Goal: Navigation & Orientation: Find specific page/section

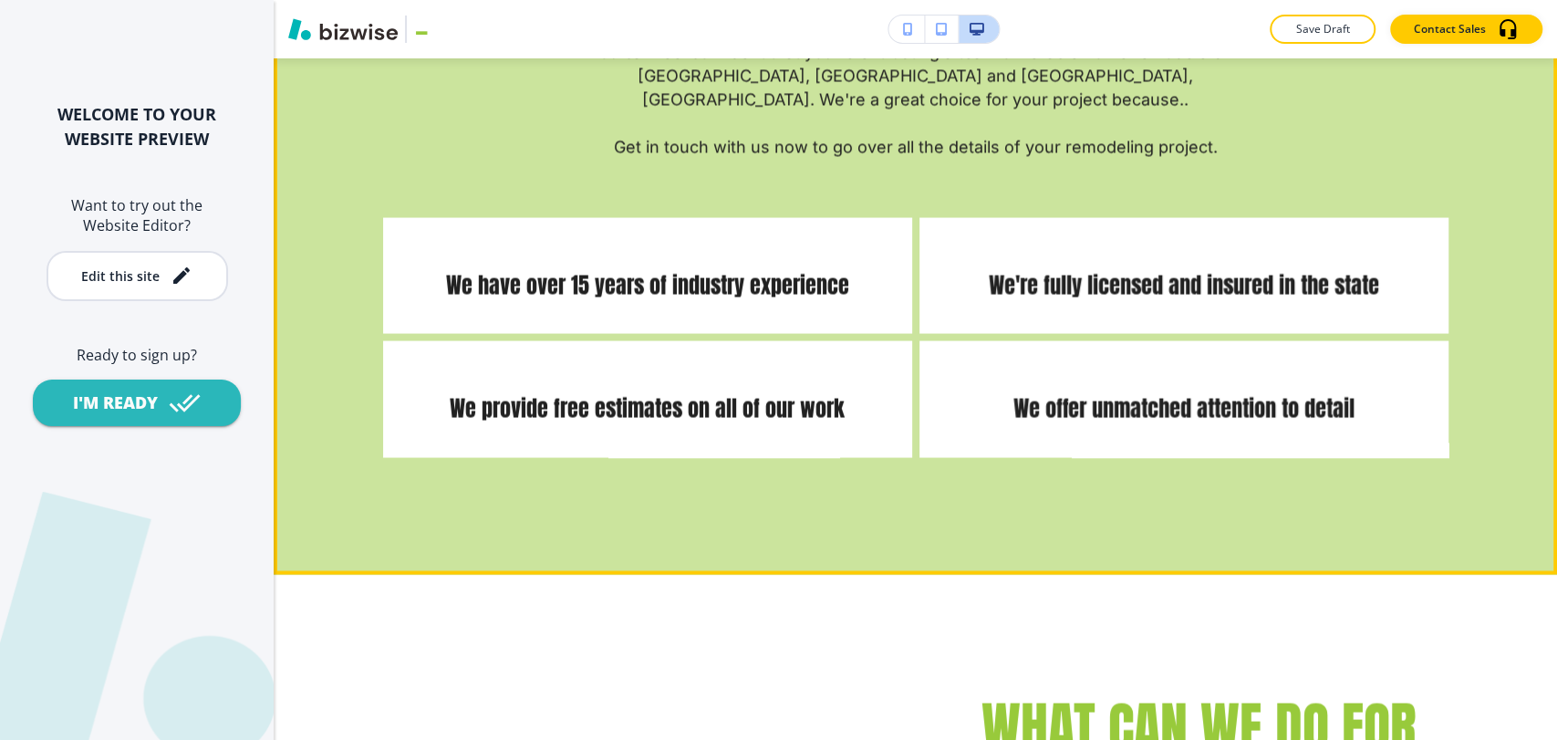
scroll to position [6687, 0]
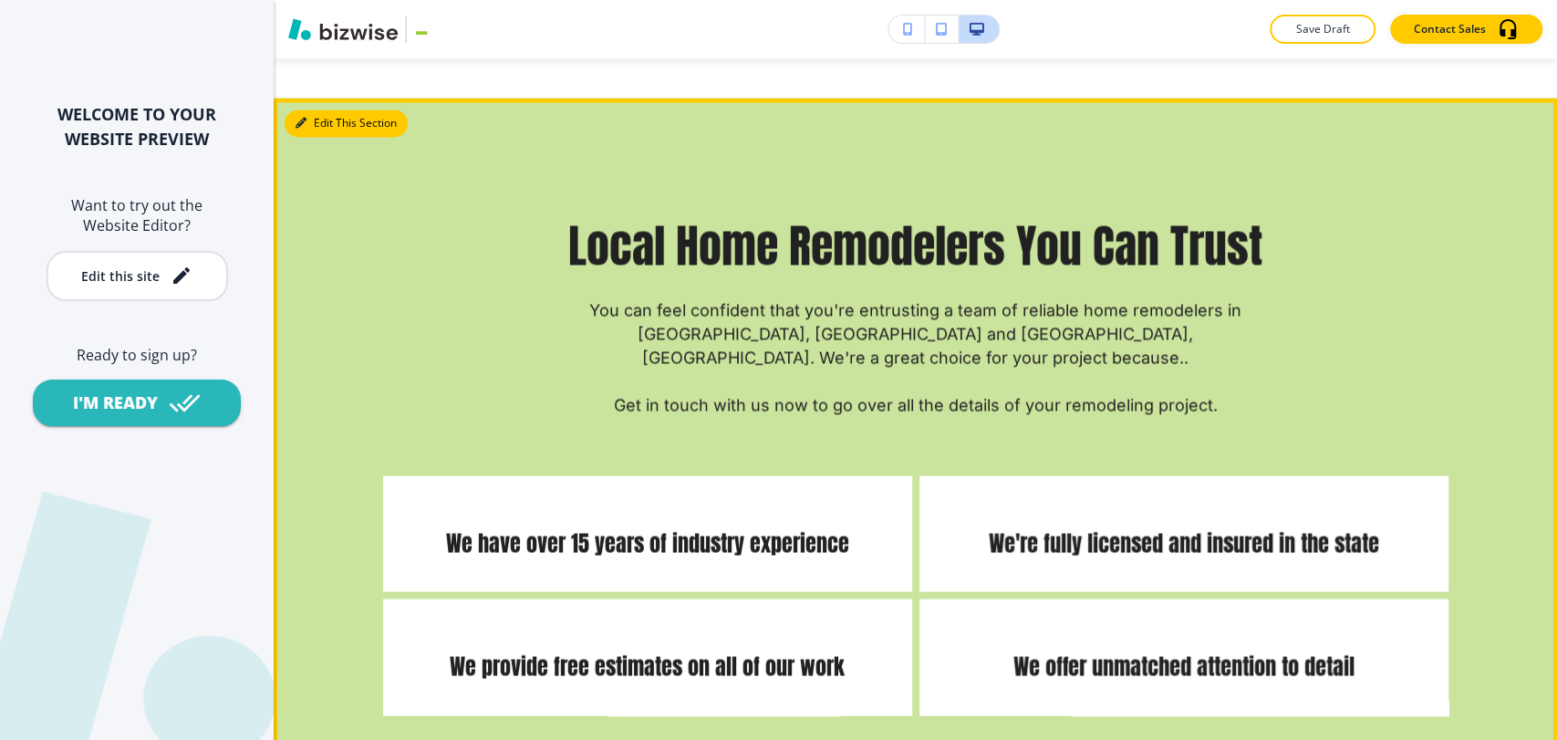
click at [318, 109] on button "Edit This Section" at bounding box center [346, 122] width 123 height 27
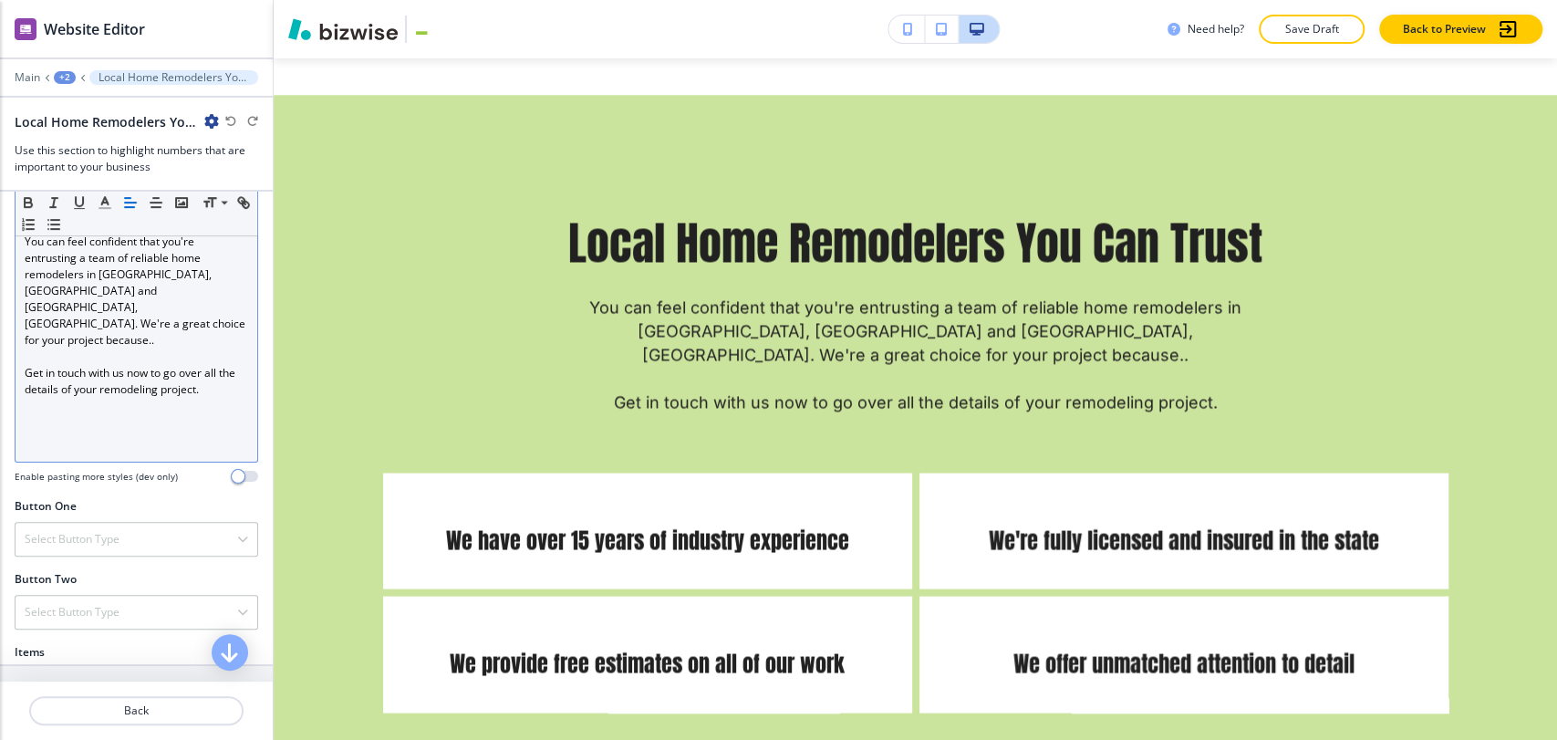
scroll to position [607, 0]
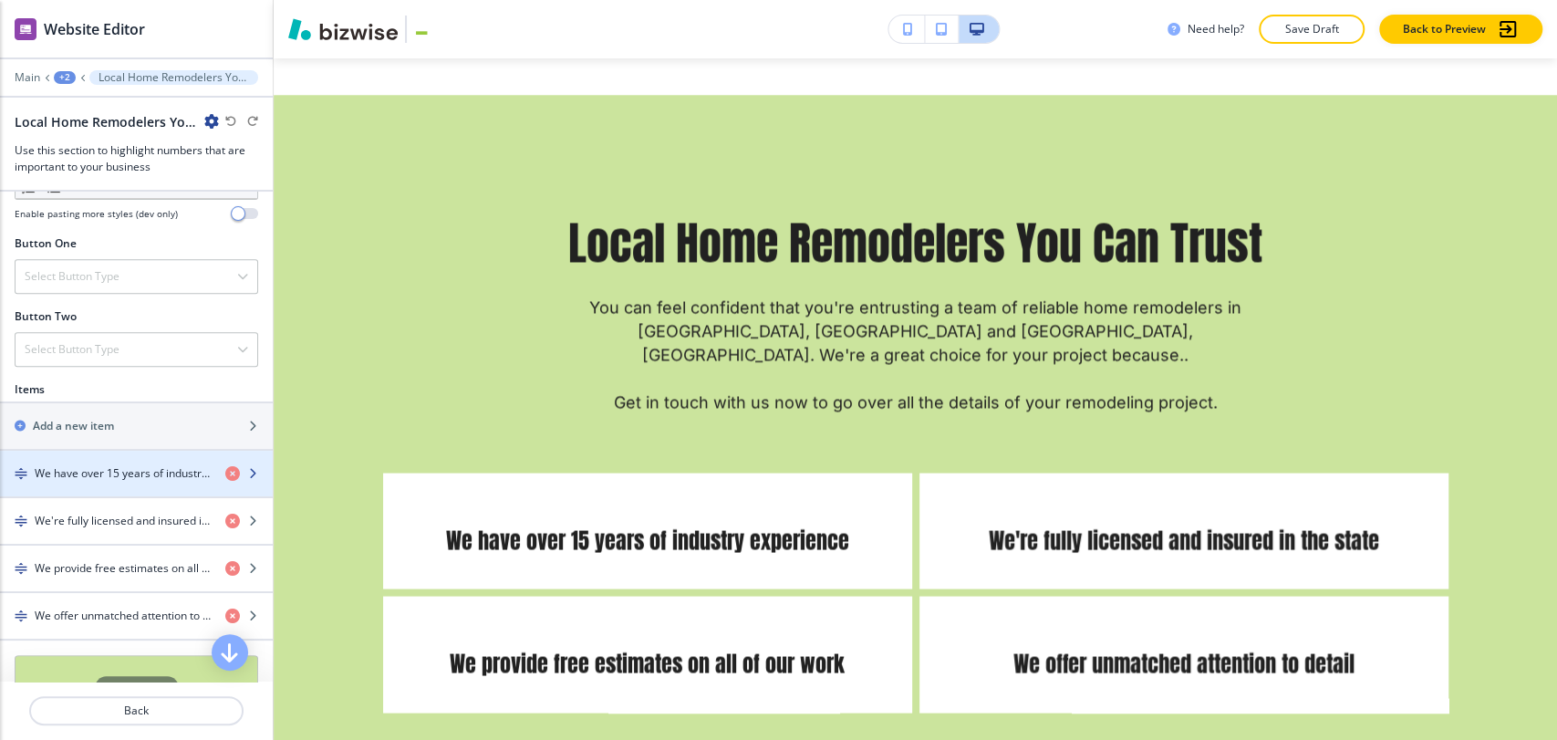
click at [139, 465] on h4 "We have over 15 years of industry experience" at bounding box center [123, 473] width 176 height 16
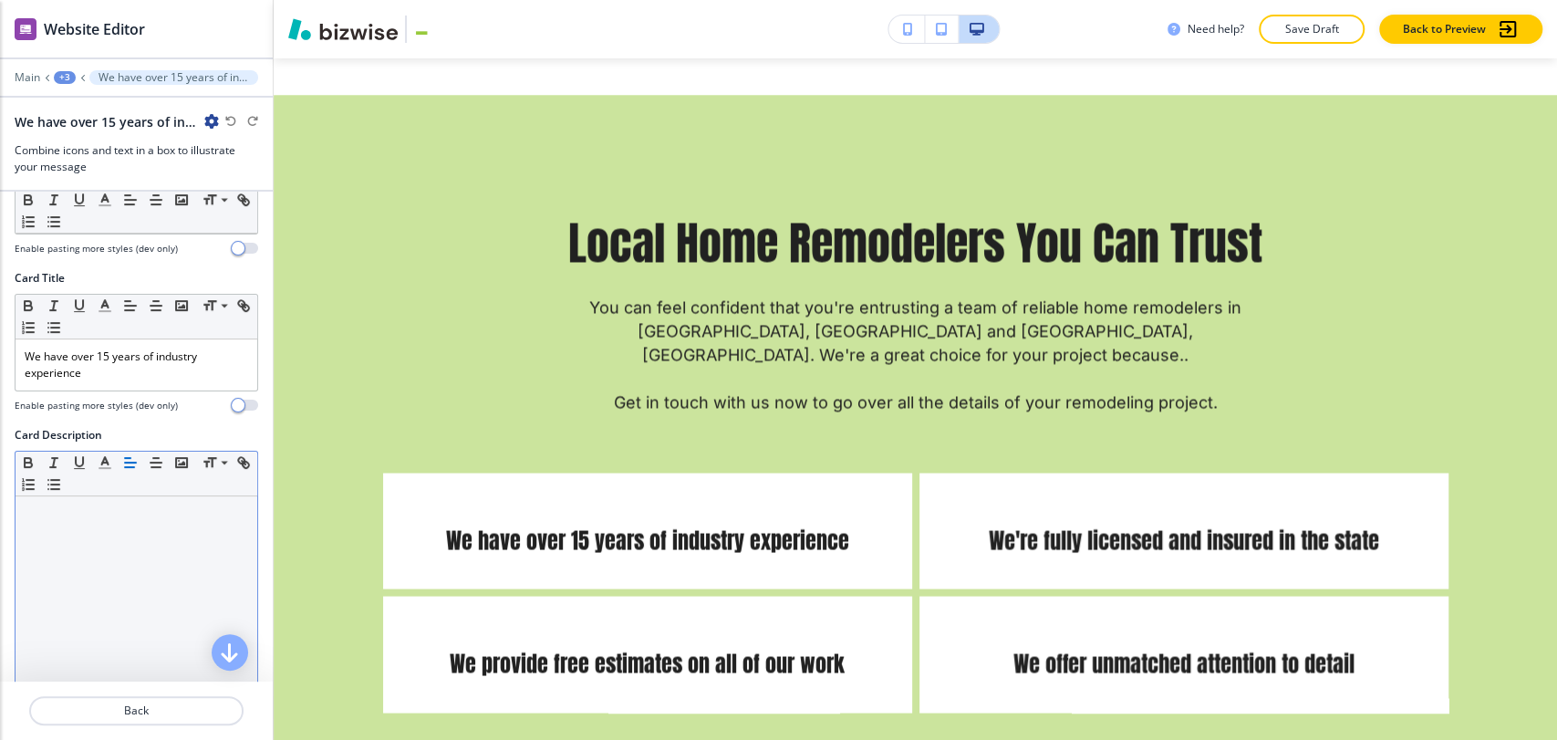
scroll to position [304, 0]
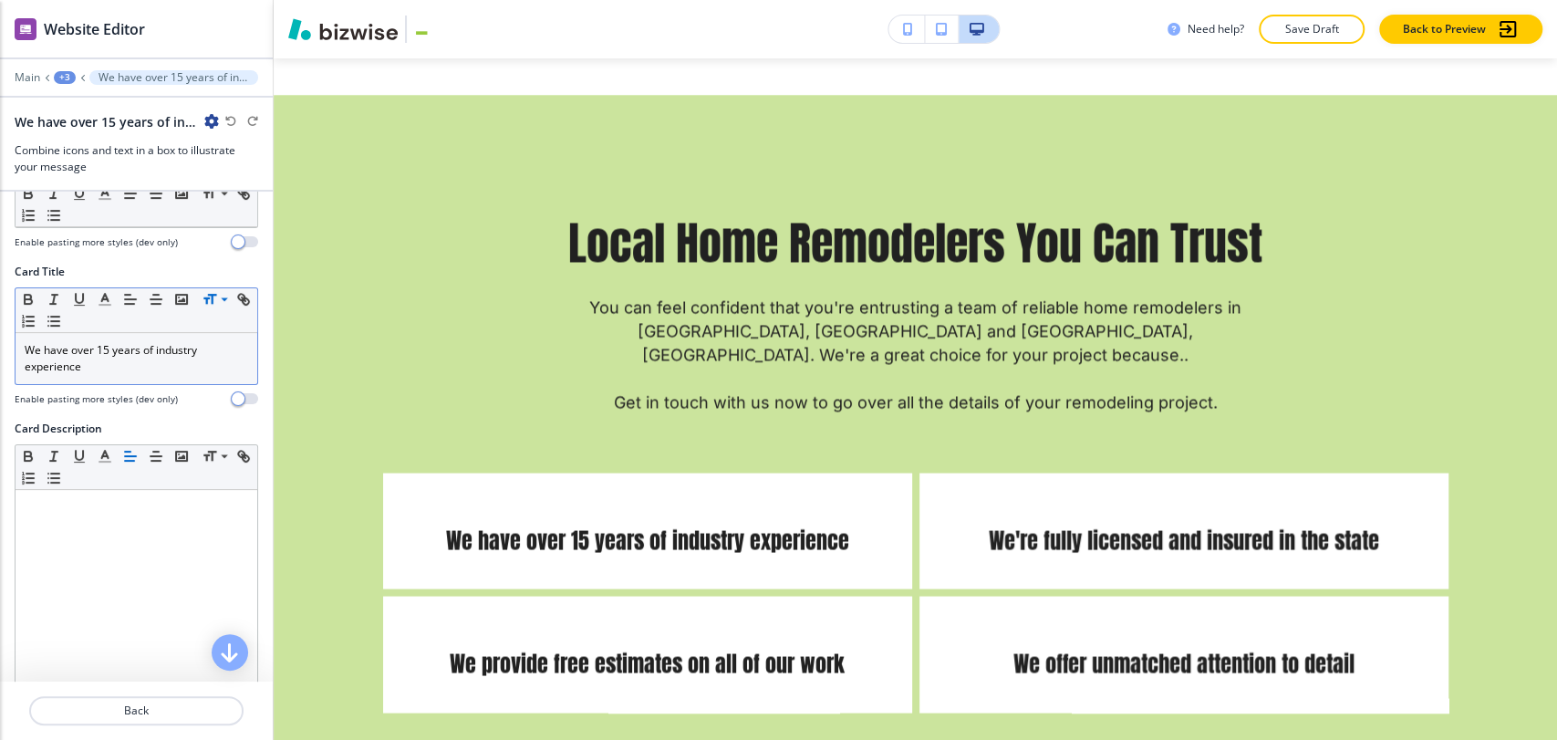
click at [228, 301] on icon at bounding box center [224, 299] width 22 height 16
click at [155, 358] on p "We have over 15 years of industry experience" at bounding box center [136, 358] width 223 height 33
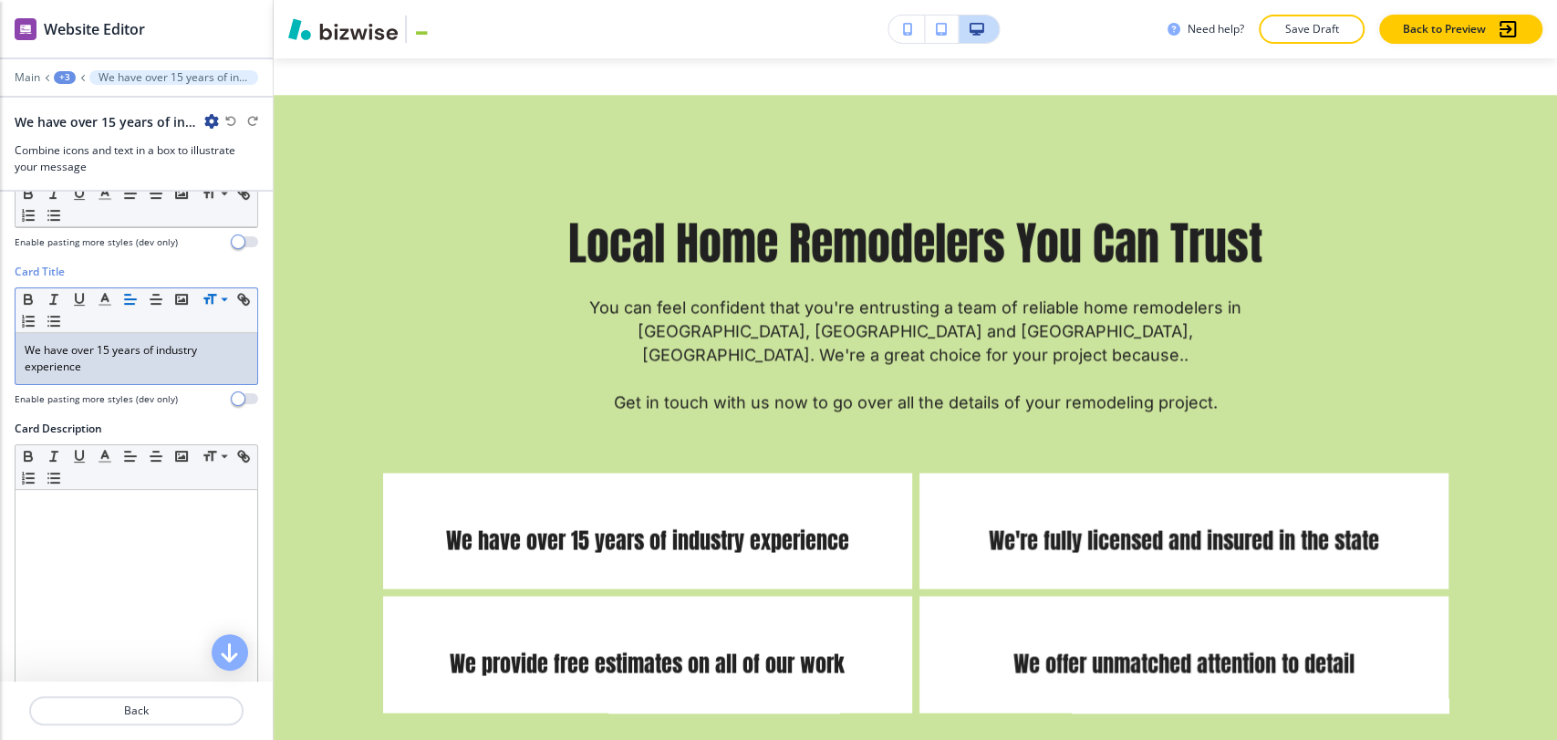
click at [155, 357] on p "We have over 15 years of industry experience" at bounding box center [136, 358] width 223 height 33
click at [160, 360] on p "We have over 15 years of industry experience" at bounding box center [136, 358] width 223 height 33
click at [160, 355] on p "We have over 15 years of industry experience" at bounding box center [136, 358] width 223 height 33
click at [90, 352] on p "We have over 15 years of industry experience" at bounding box center [136, 358] width 223 height 33
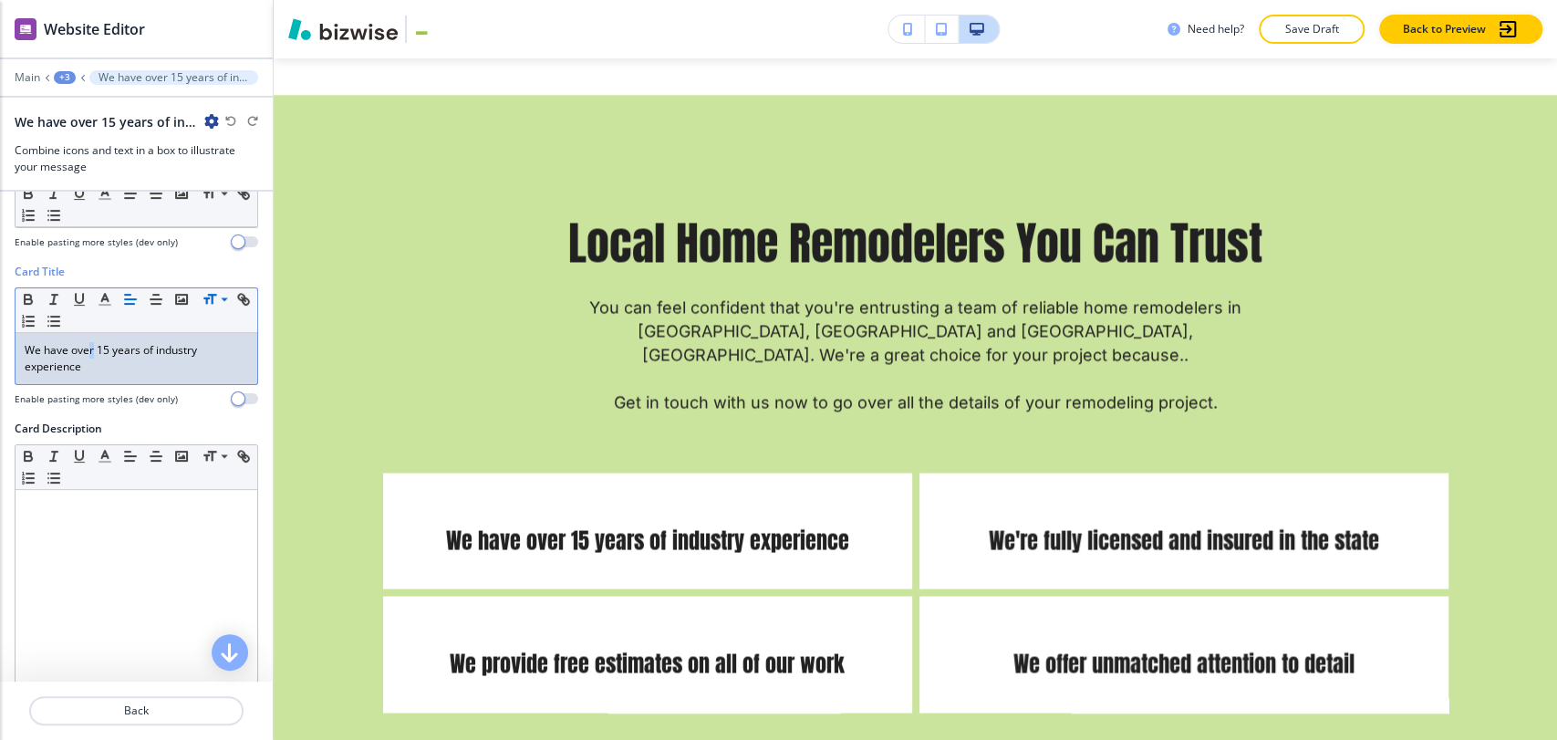
click at [90, 352] on p "We have over 15 years of industry experience" at bounding box center [136, 358] width 223 height 33
click at [140, 372] on p "We have over 15 years of industry experience" at bounding box center [136, 358] width 223 height 33
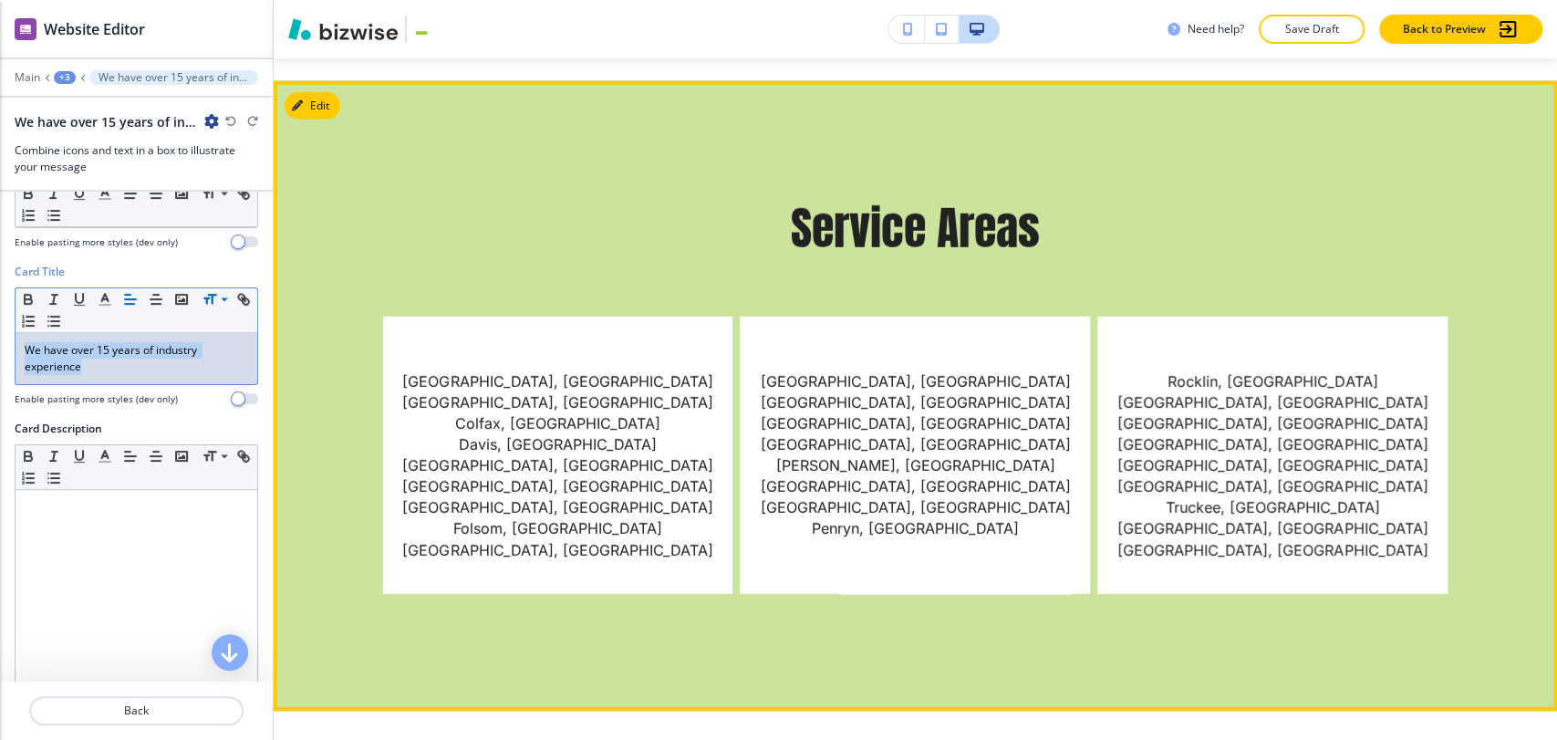
scroll to position [8209, 0]
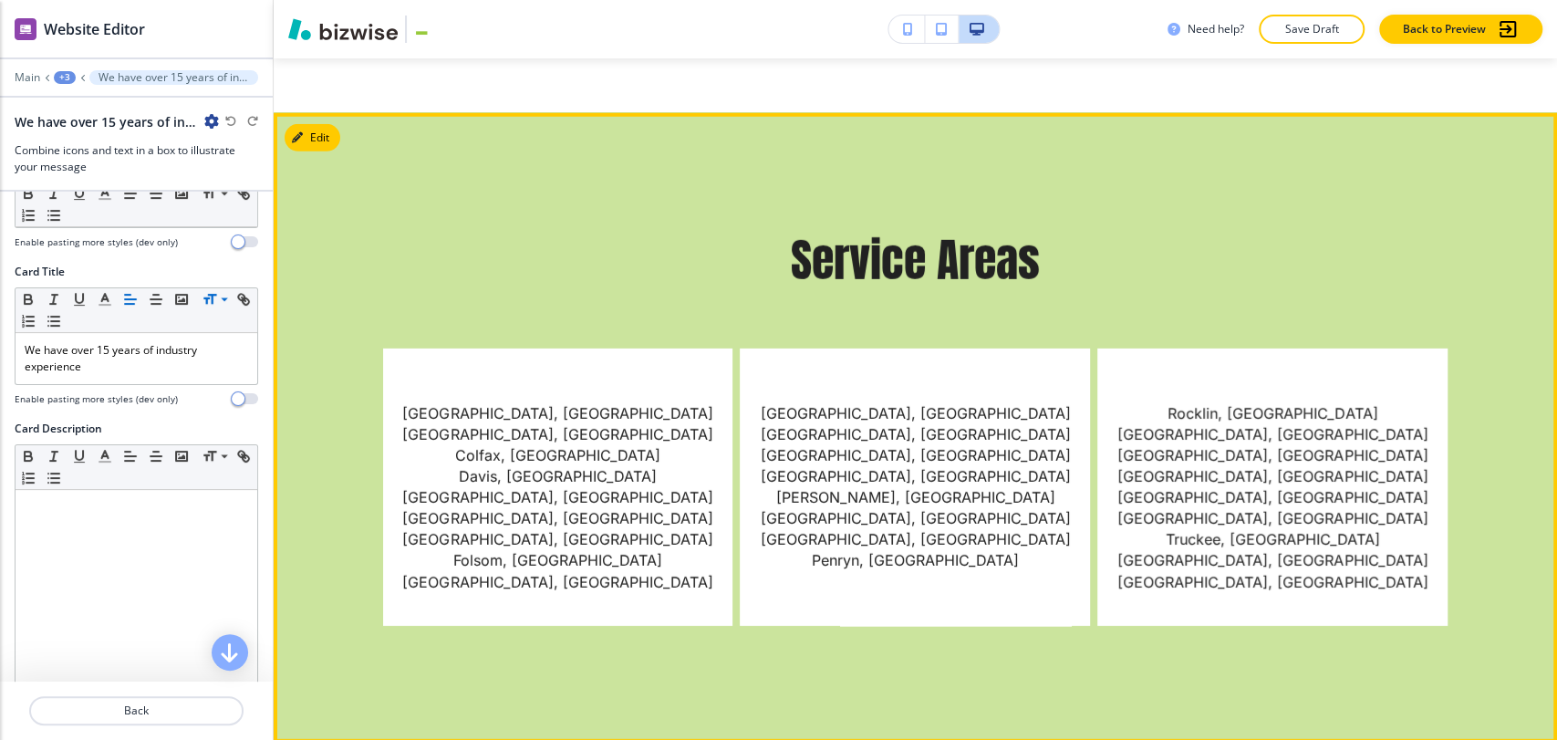
click at [574, 232] on div "Service Areas Auburn, CA Citrus Heights, CA Colfax, CA Davis, CA El Dorado Hill…" at bounding box center [915, 428] width 1167 height 396
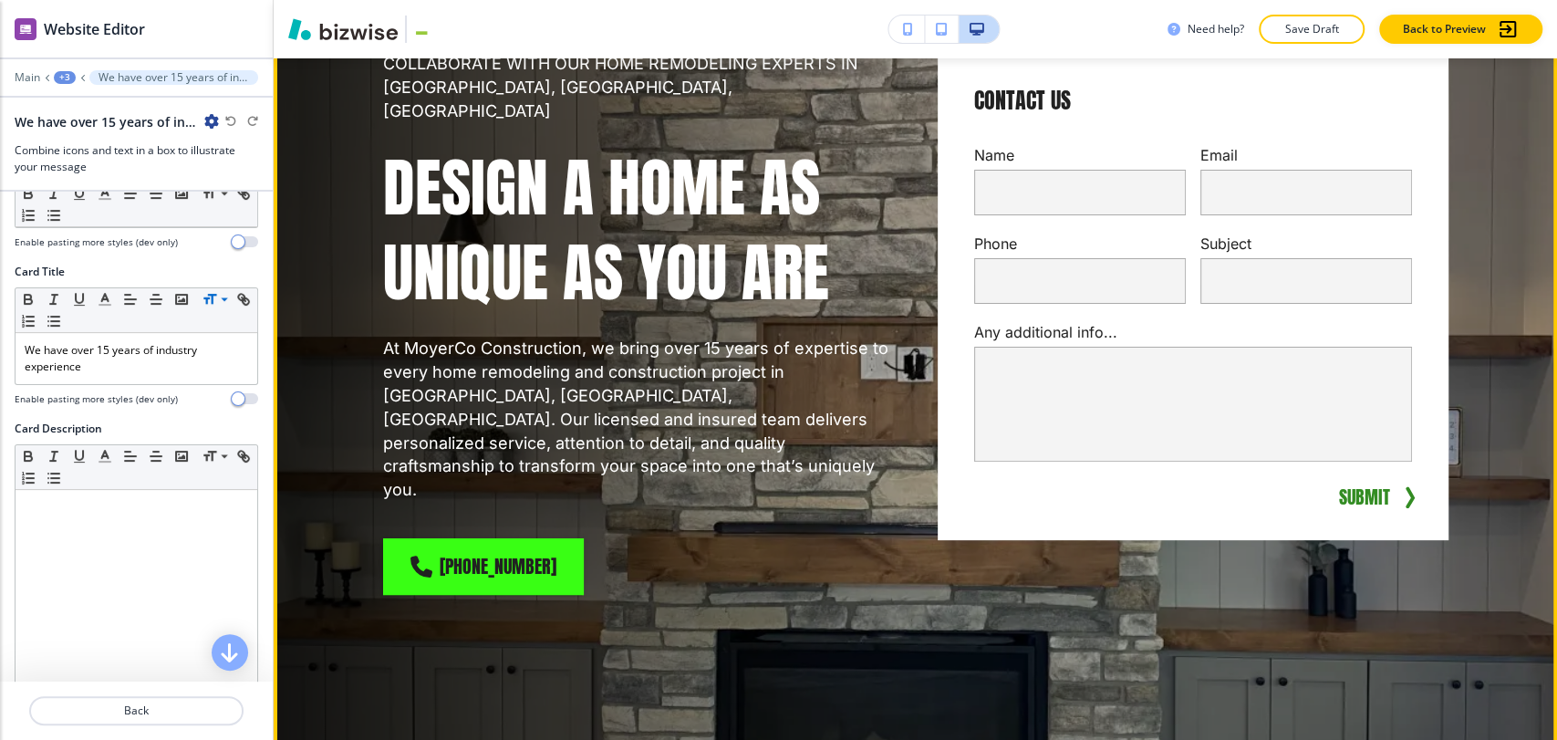
scroll to position [0, 0]
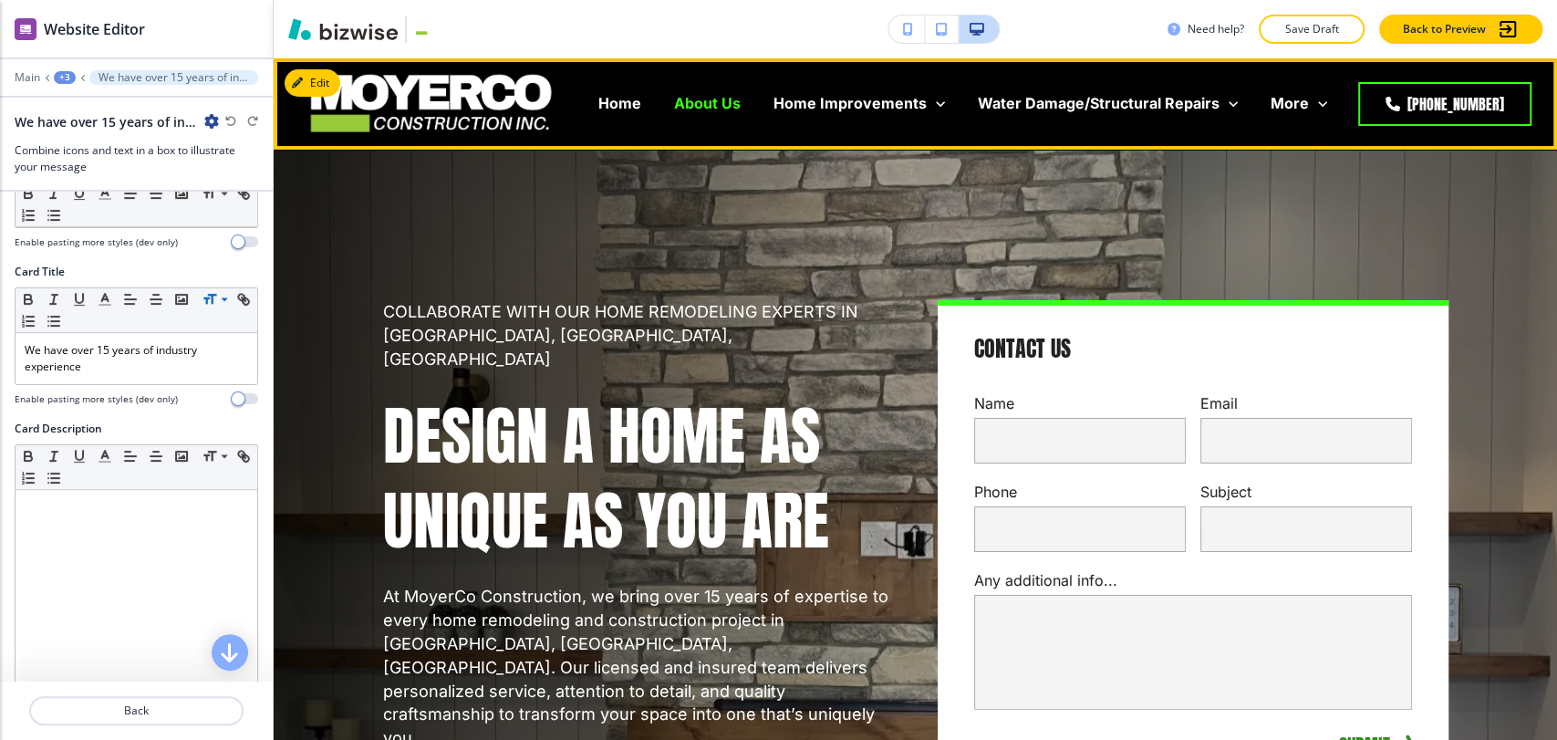
click at [725, 104] on p "About Us" at bounding box center [707, 103] width 67 height 21
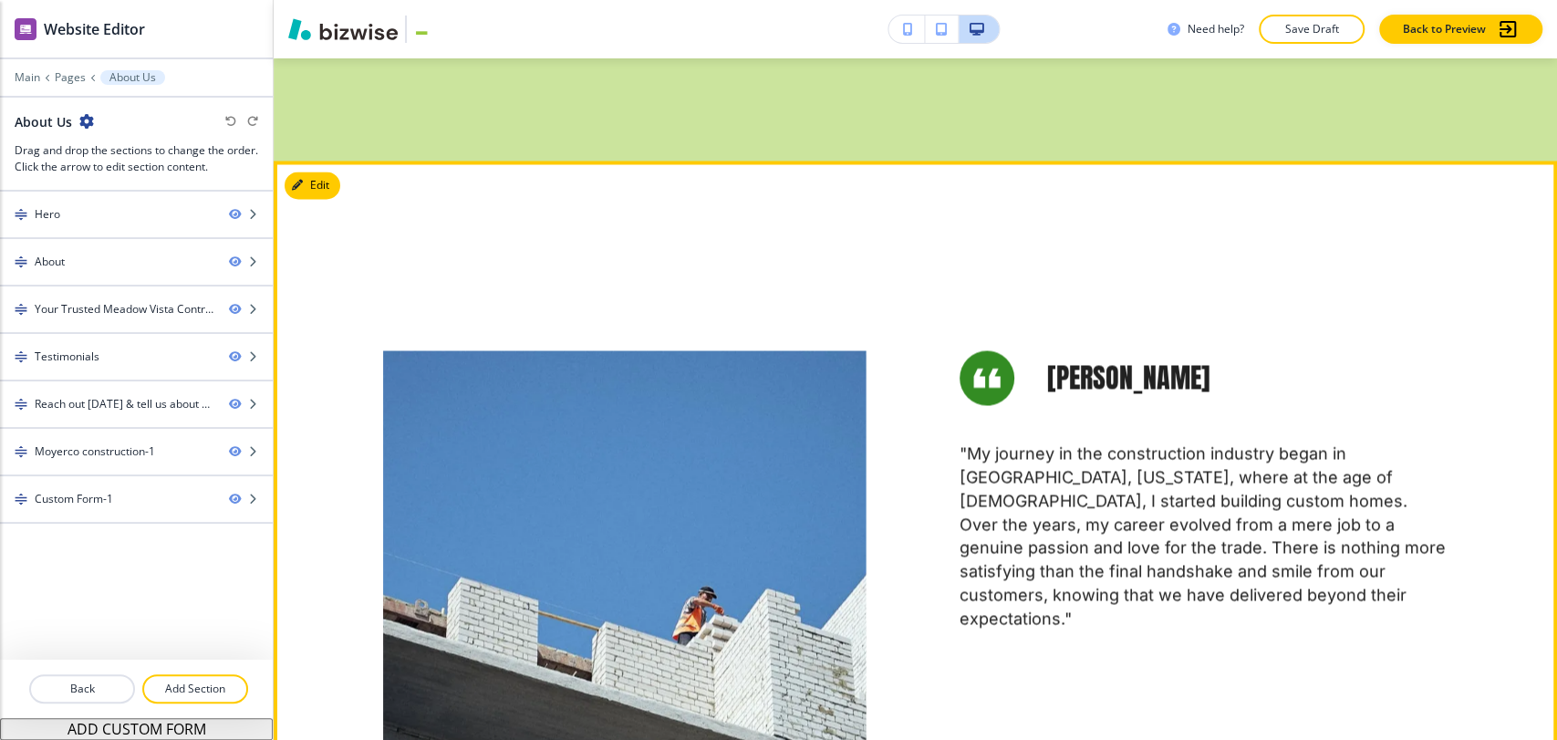
scroll to position [1824, 0]
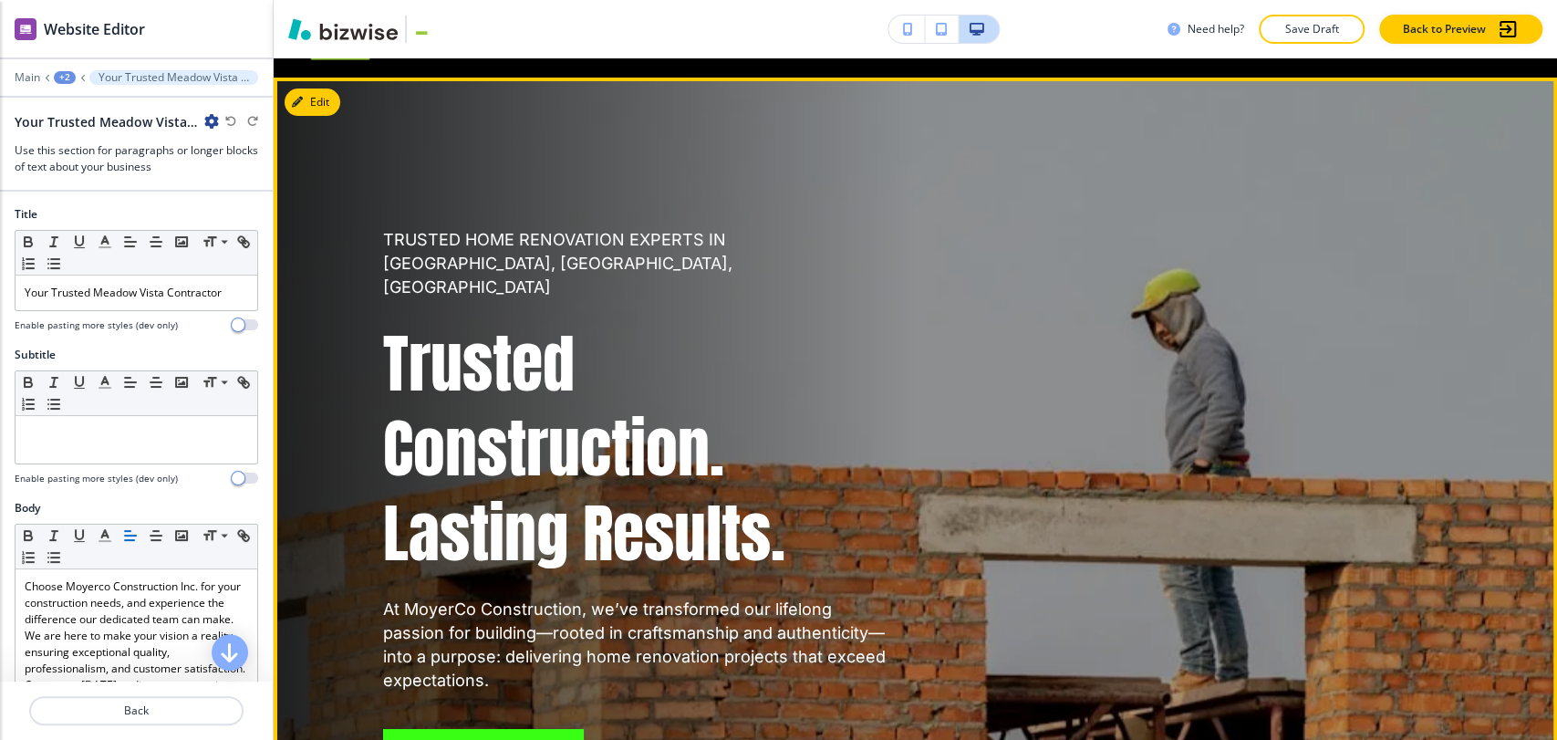
scroll to position [0, 0]
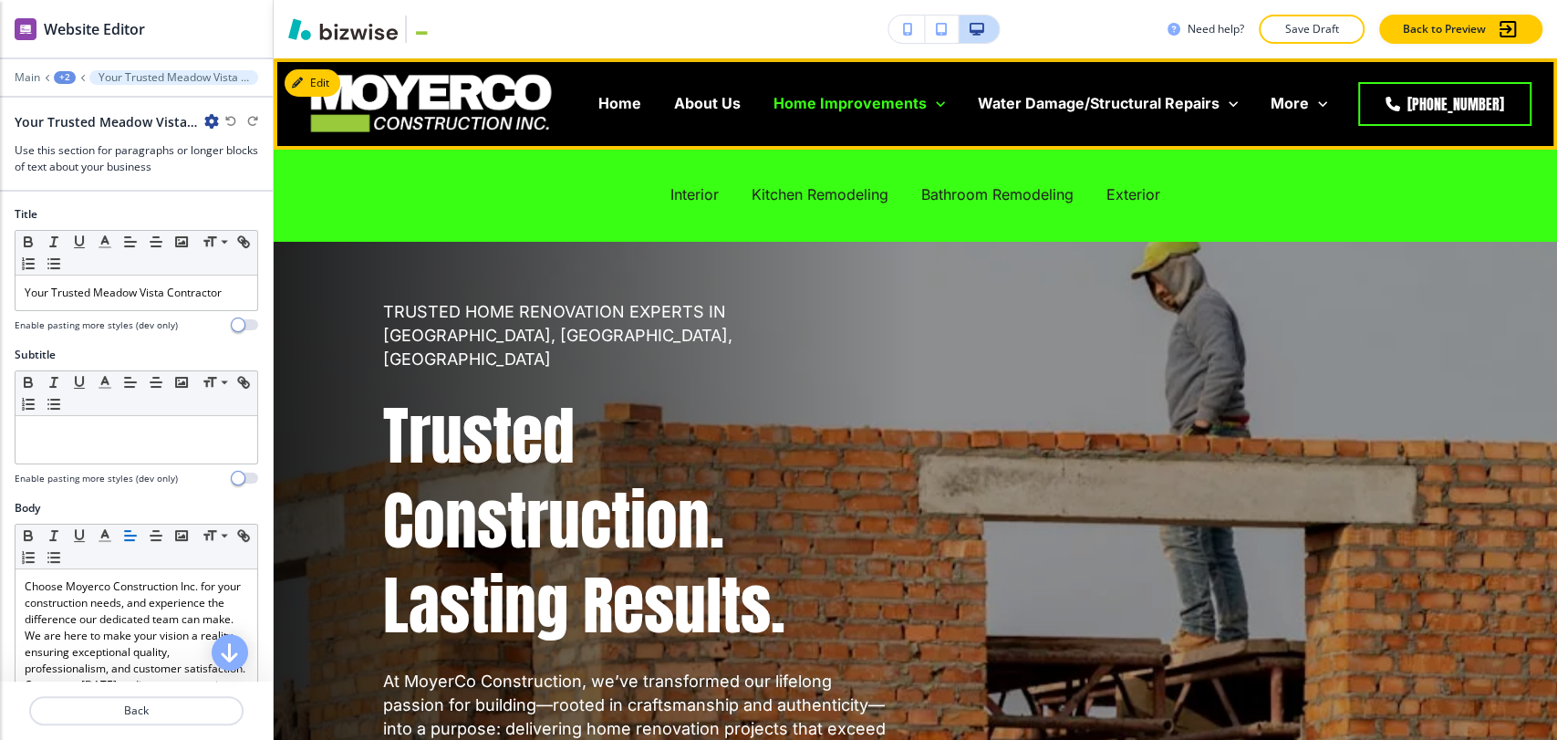
click at [823, 96] on p "Home Improvements" at bounding box center [849, 103] width 153 height 21
click at [683, 195] on p "Interior" at bounding box center [694, 194] width 48 height 21
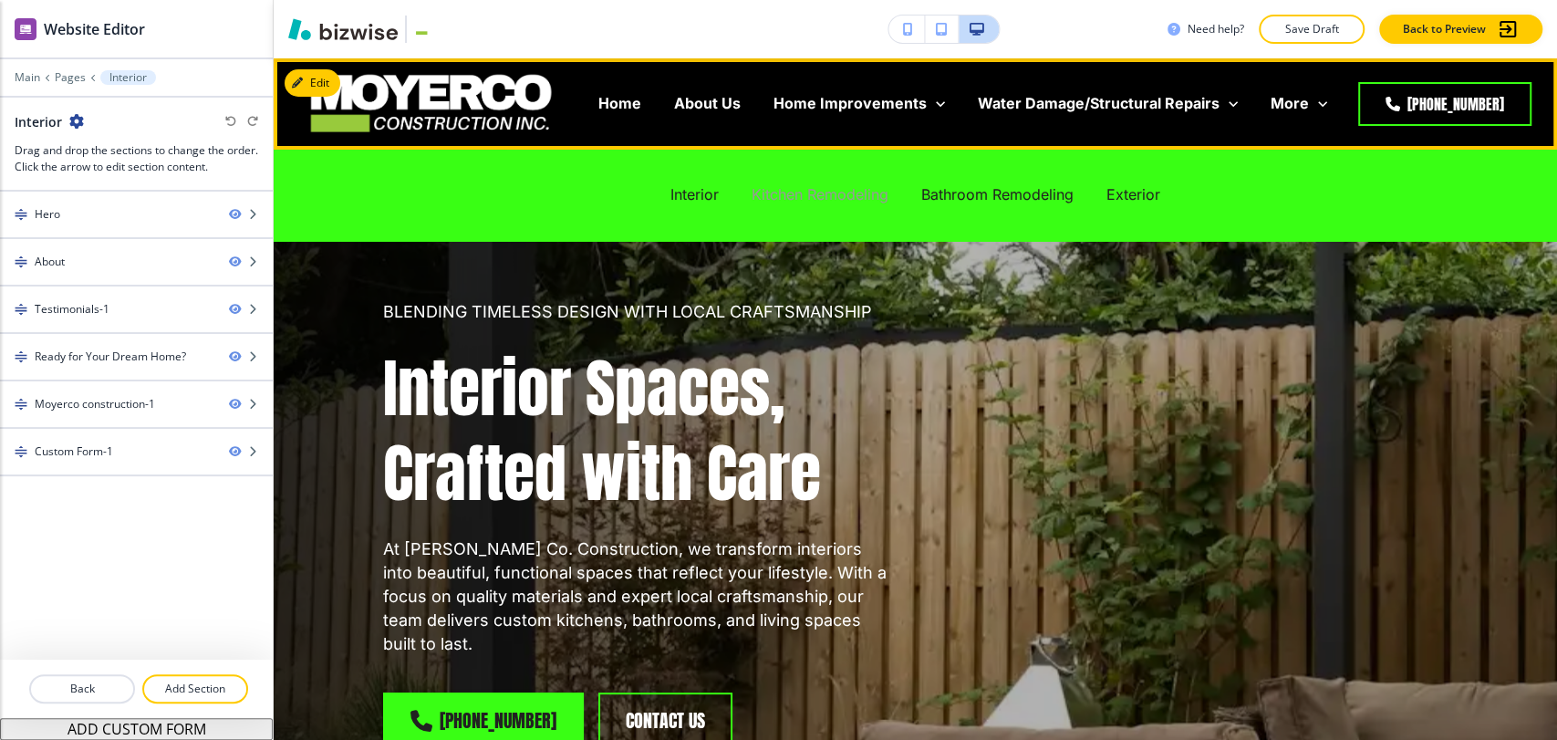
click at [793, 196] on p "Kitchen Remodeling" at bounding box center [819, 194] width 137 height 21
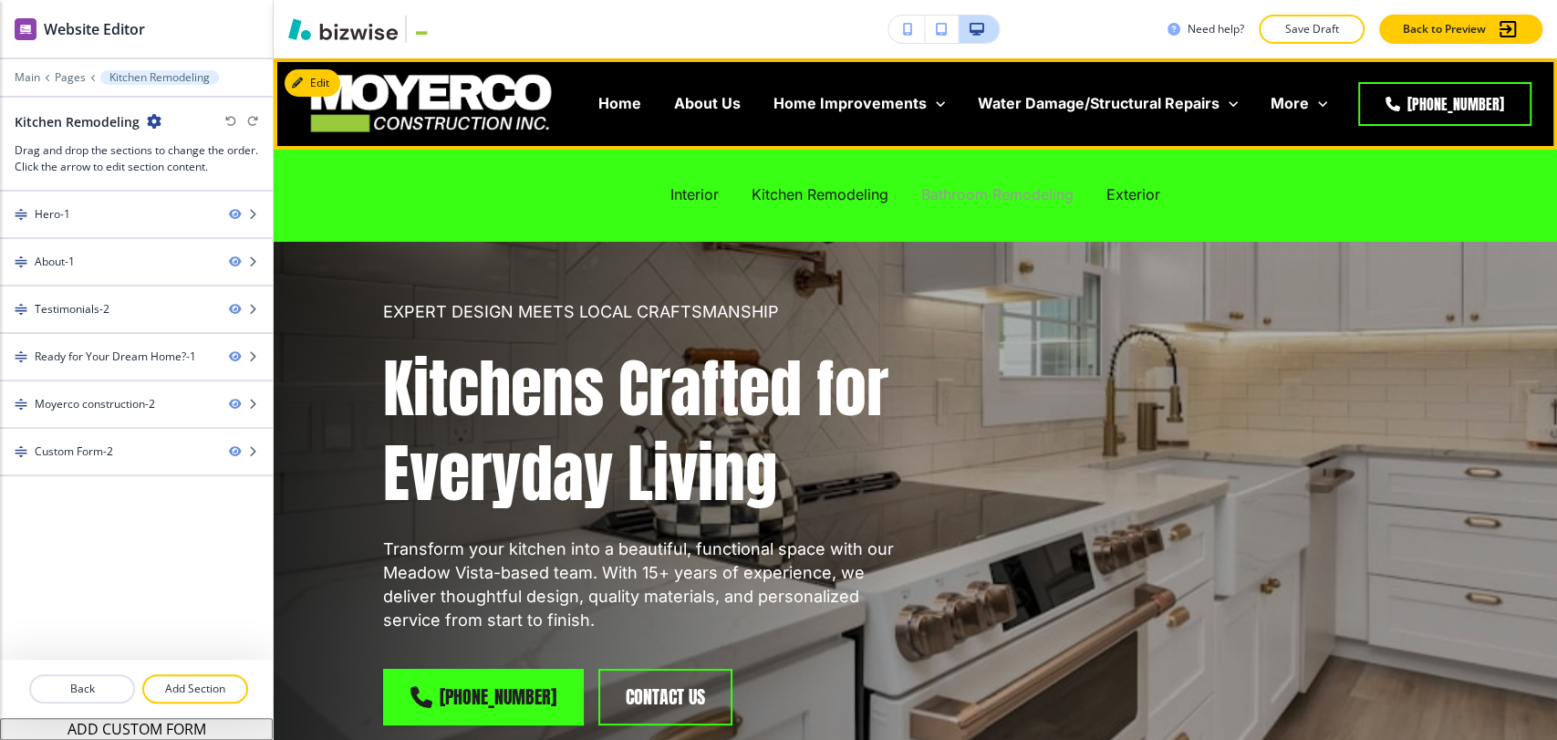
click at [959, 193] on p "Bathroom Remodeling" at bounding box center [997, 194] width 152 height 21
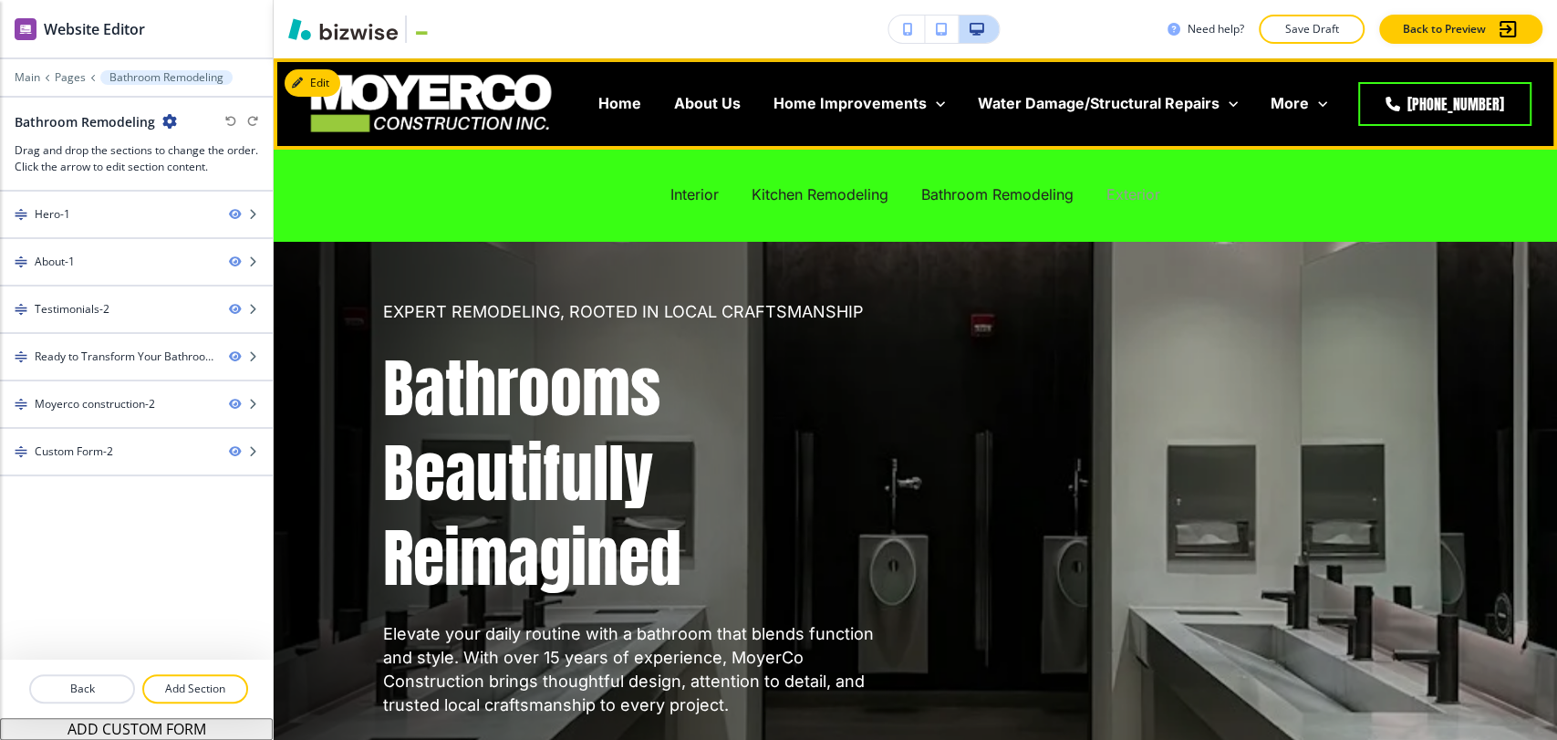
click at [1144, 199] on p "Exterior" at bounding box center [1133, 194] width 54 height 21
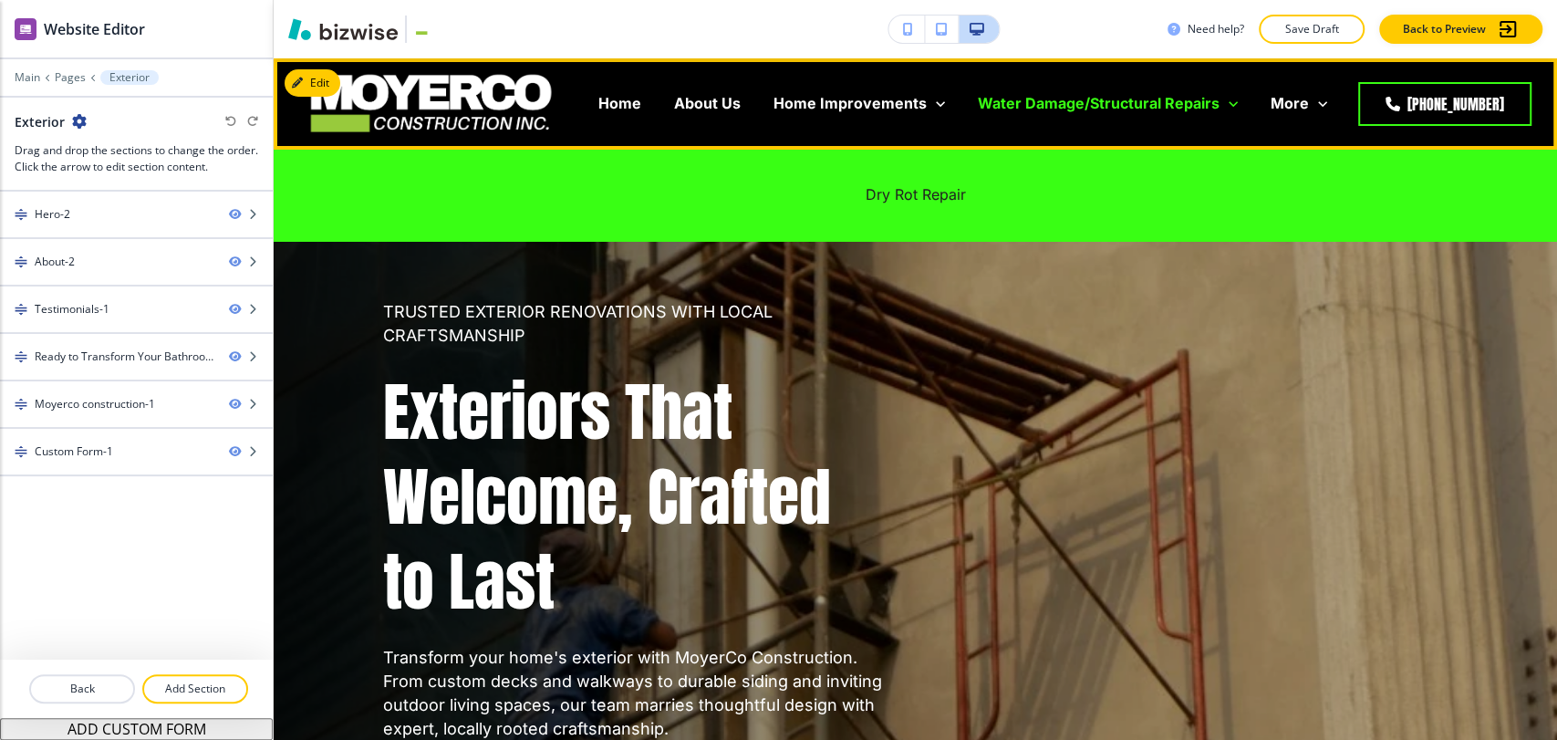
click at [1059, 102] on p "Water Damage/Structural Repairs" at bounding box center [1099, 103] width 242 height 21
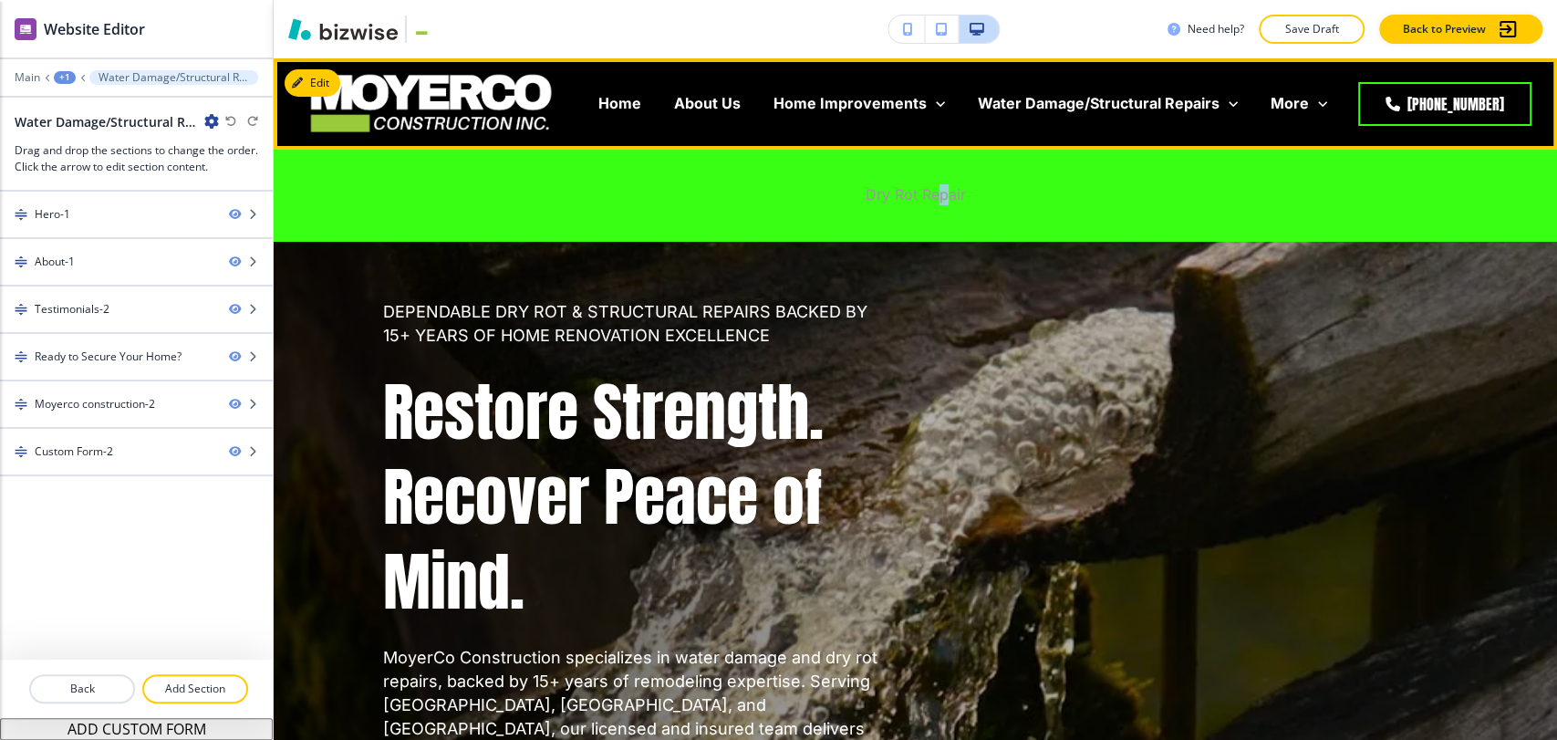
click at [934, 197] on p "Dry Rot Repair" at bounding box center [915, 194] width 100 height 21
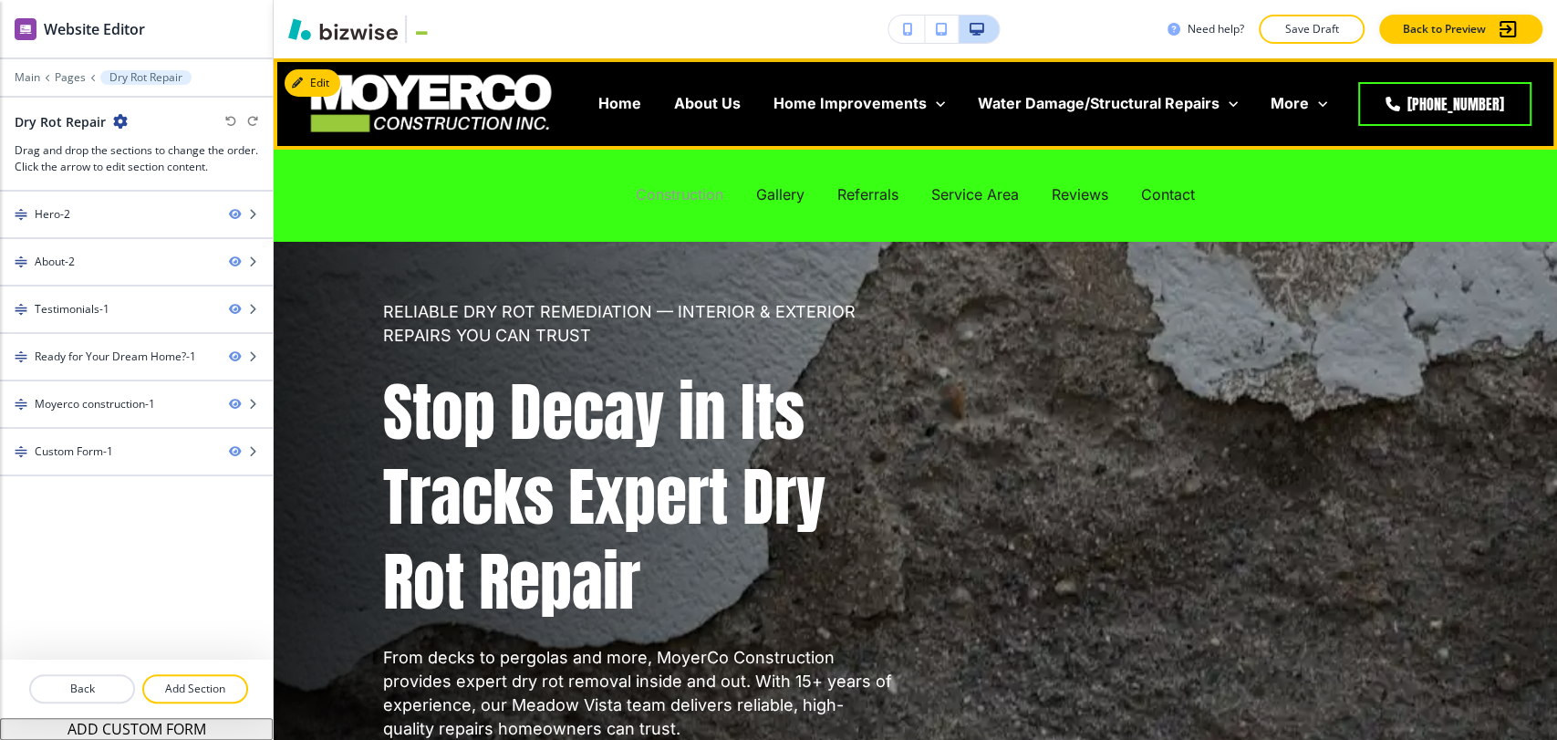
click at [648, 198] on p "Construction" at bounding box center [680, 194] width 88 height 21
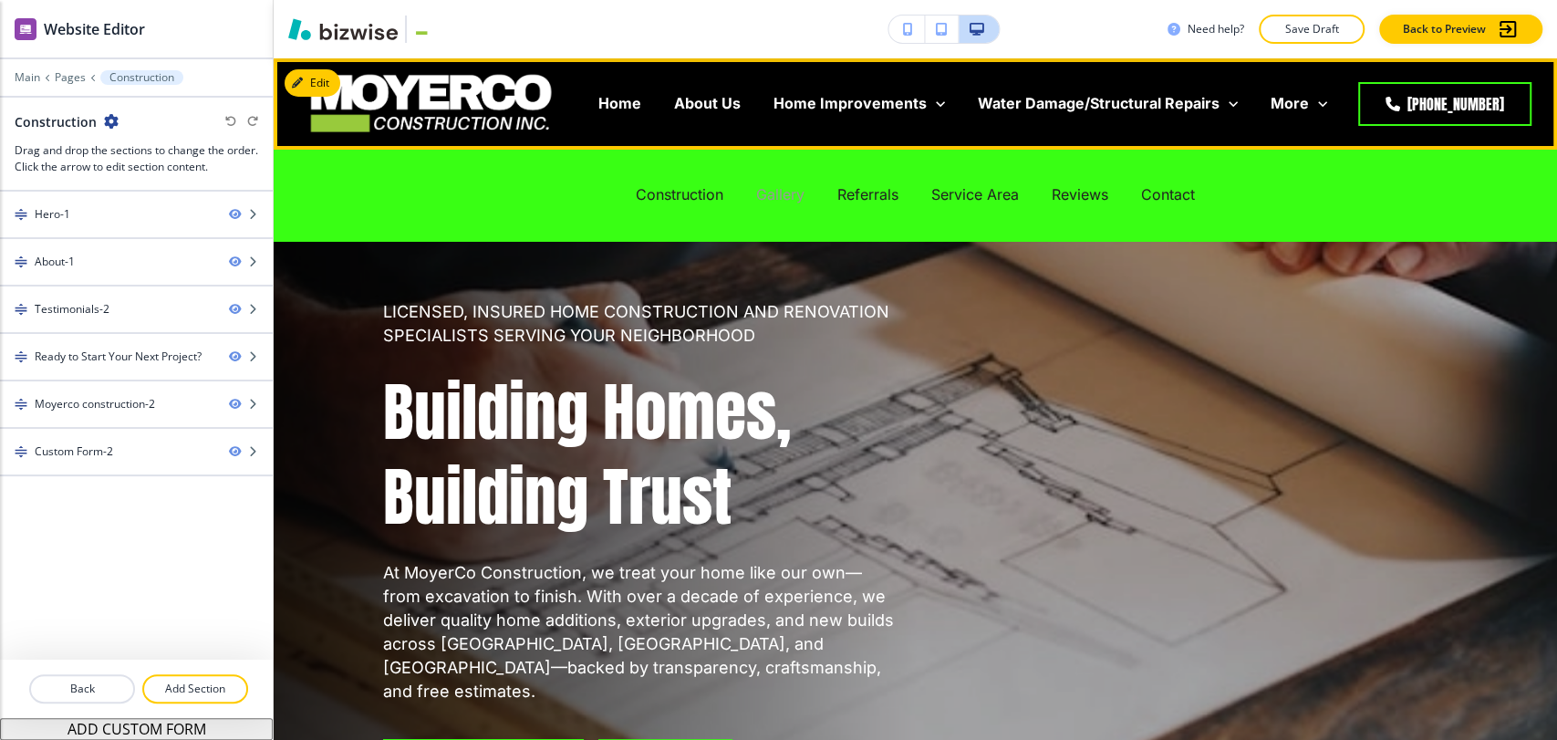
click at [764, 189] on p "Gallery" at bounding box center [780, 194] width 48 height 21
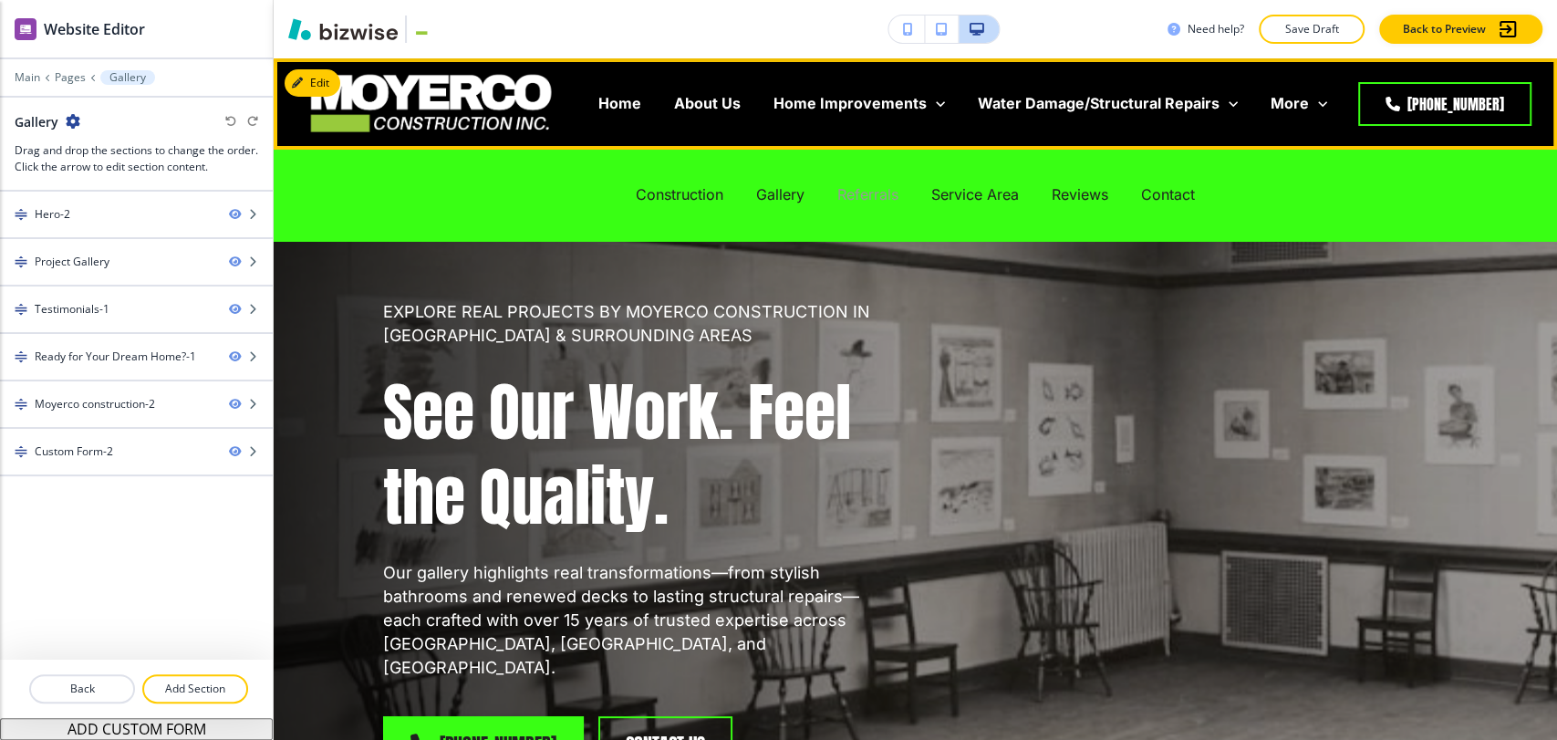
click at [867, 195] on p "Referrals" at bounding box center [867, 194] width 61 height 21
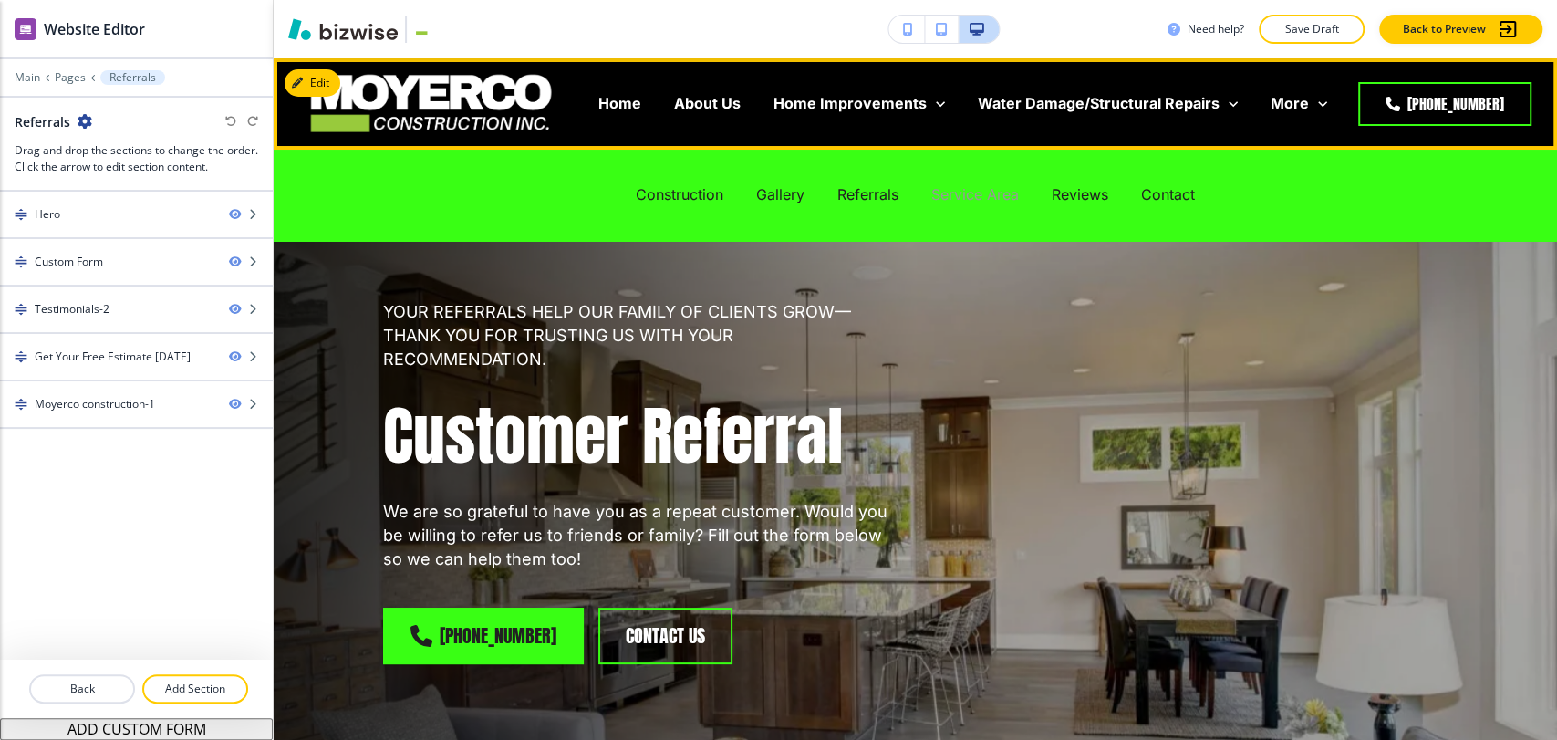
click at [945, 197] on p "Service Area" at bounding box center [975, 194] width 88 height 21
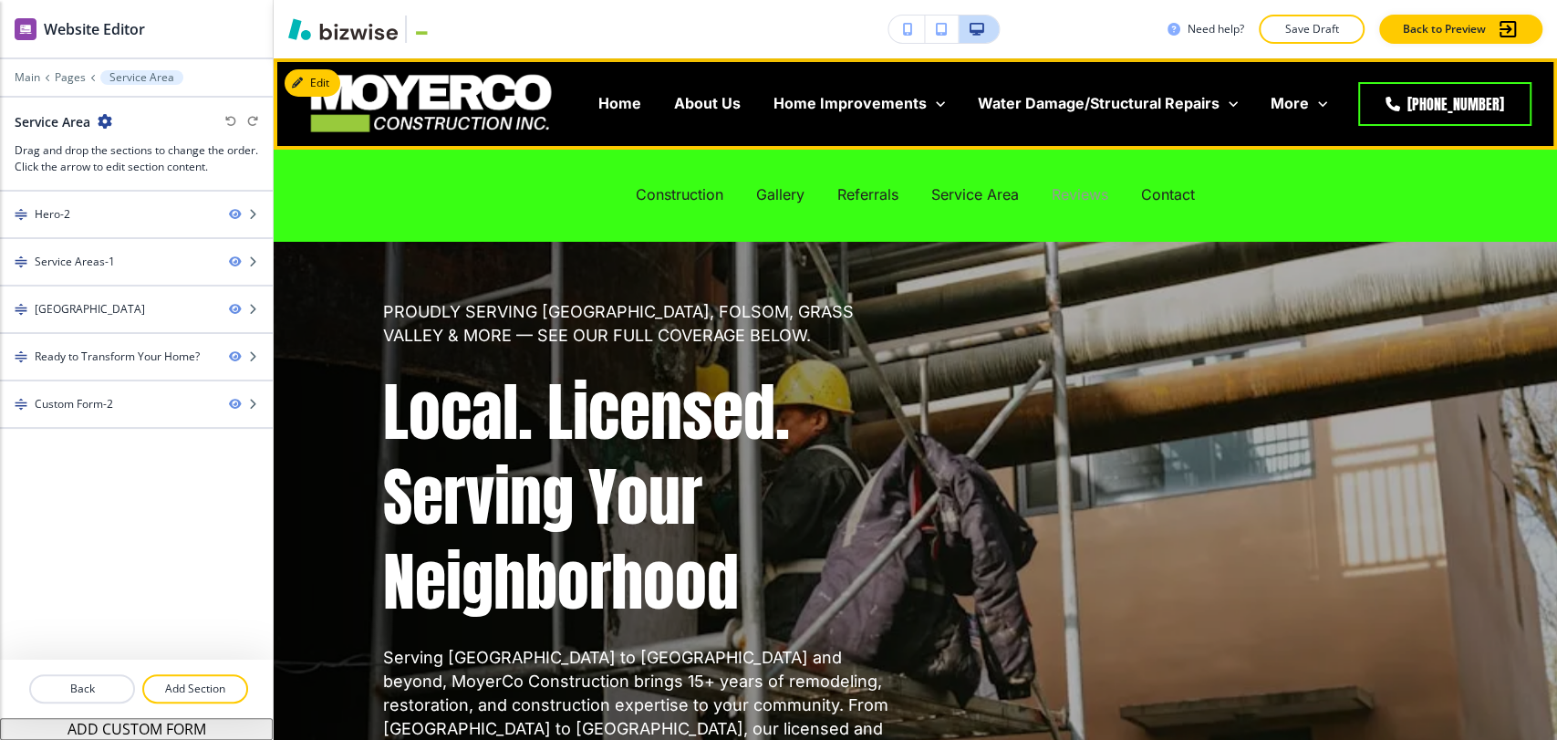
click at [1076, 192] on p "Reviews" at bounding box center [1079, 194] width 57 height 21
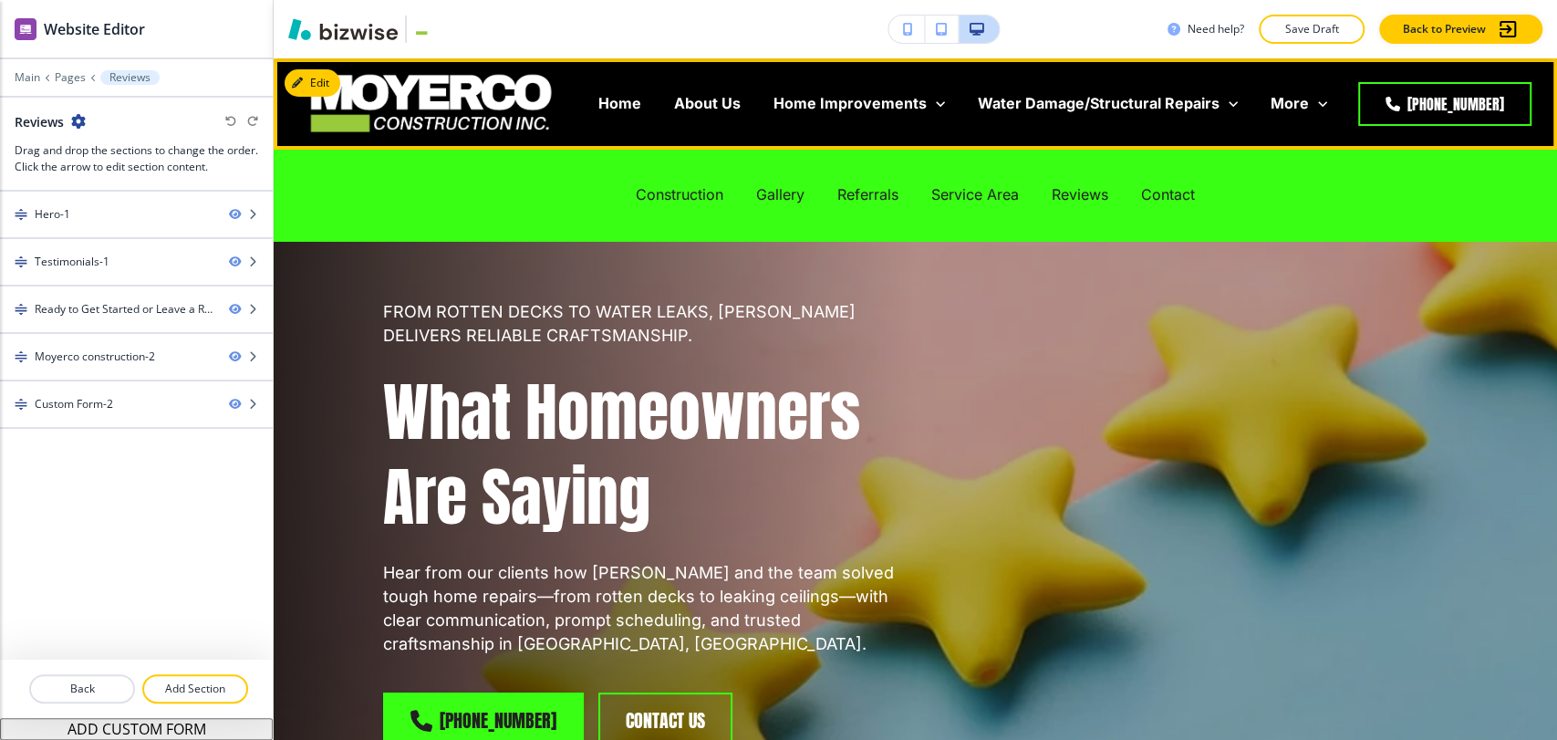
click at [1194, 191] on div "Contact" at bounding box center [1167, 194] width 87 height 21
click at [1175, 195] on p "Contact" at bounding box center [1168, 194] width 54 height 21
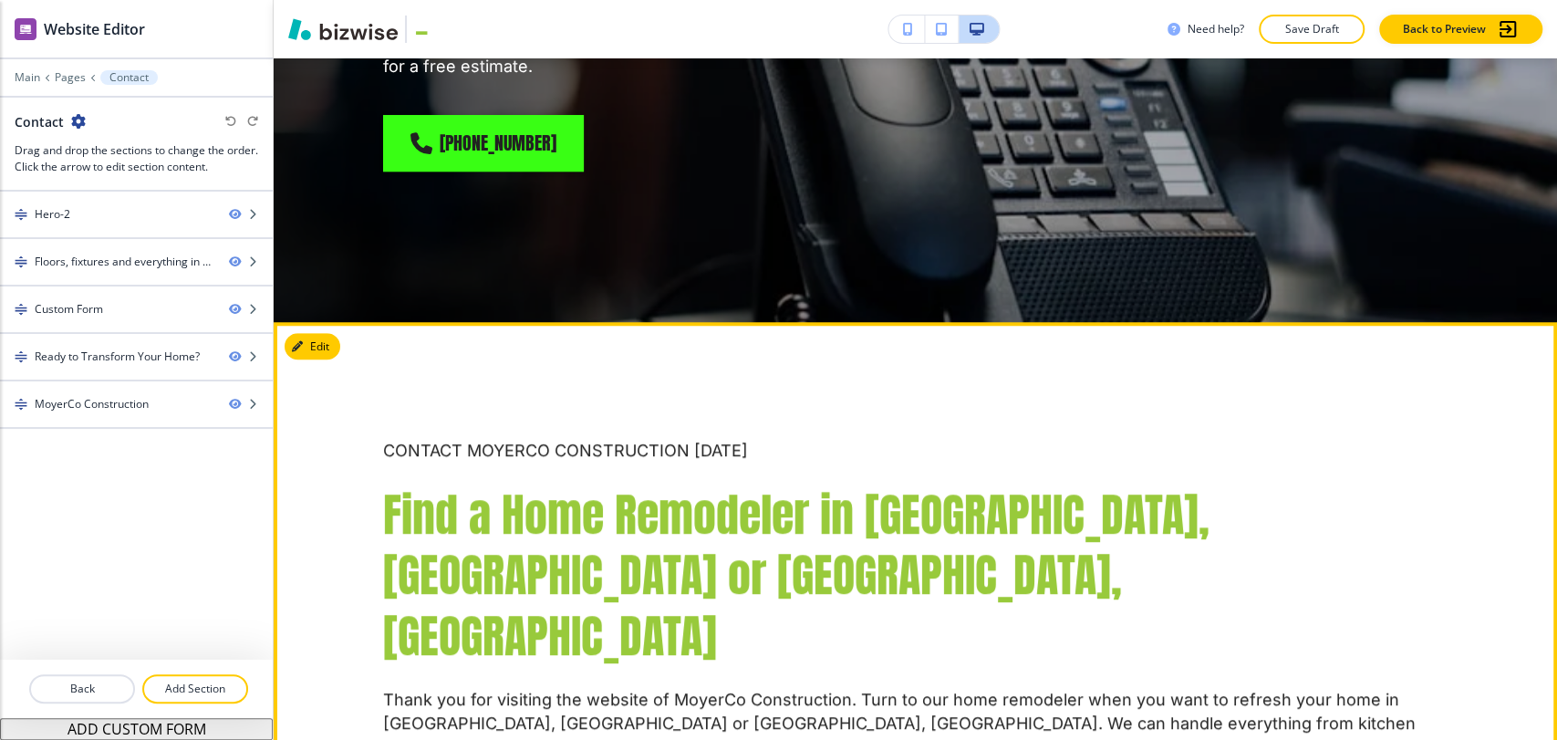
scroll to position [810, 0]
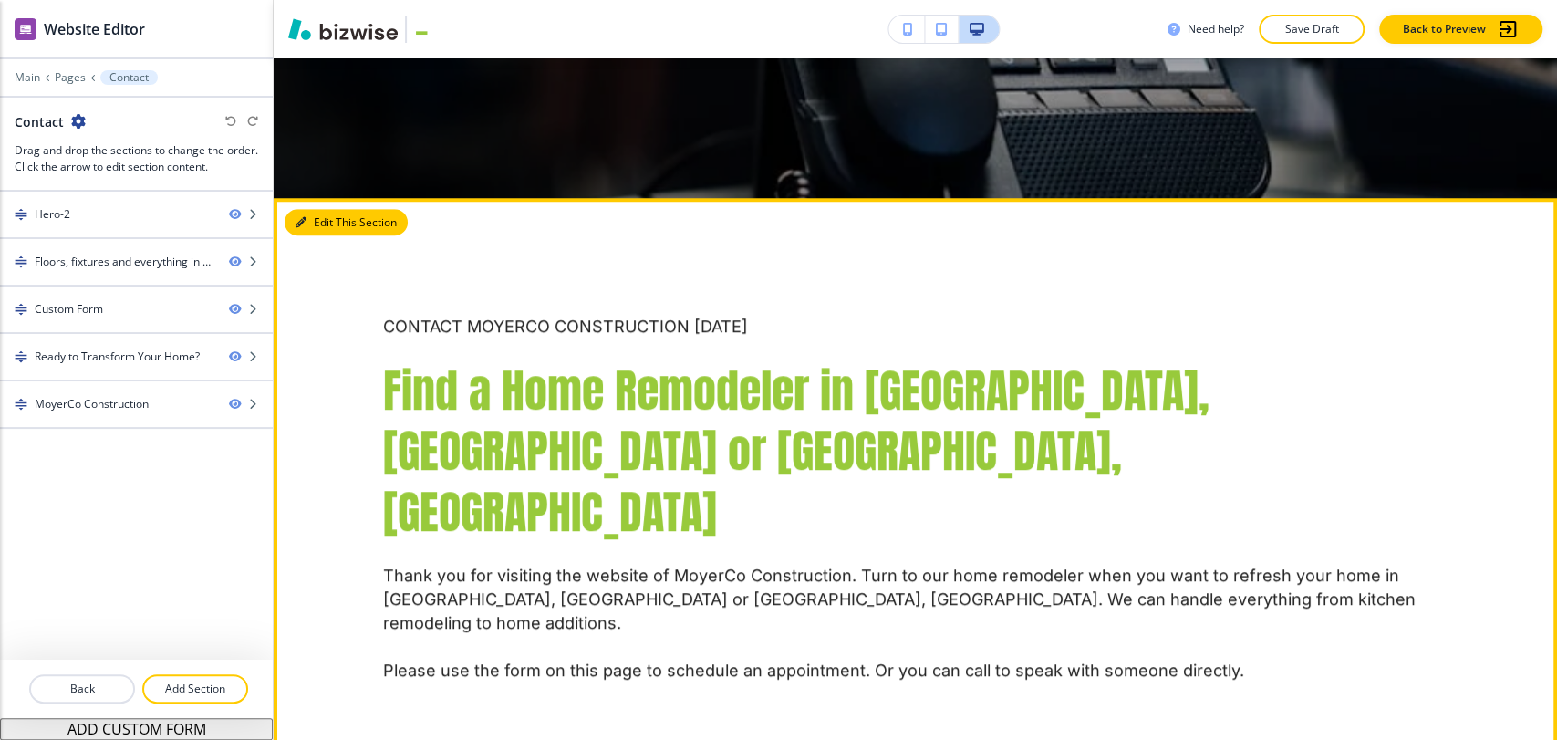
click at [318, 209] on button "Edit This Section" at bounding box center [346, 222] width 123 height 27
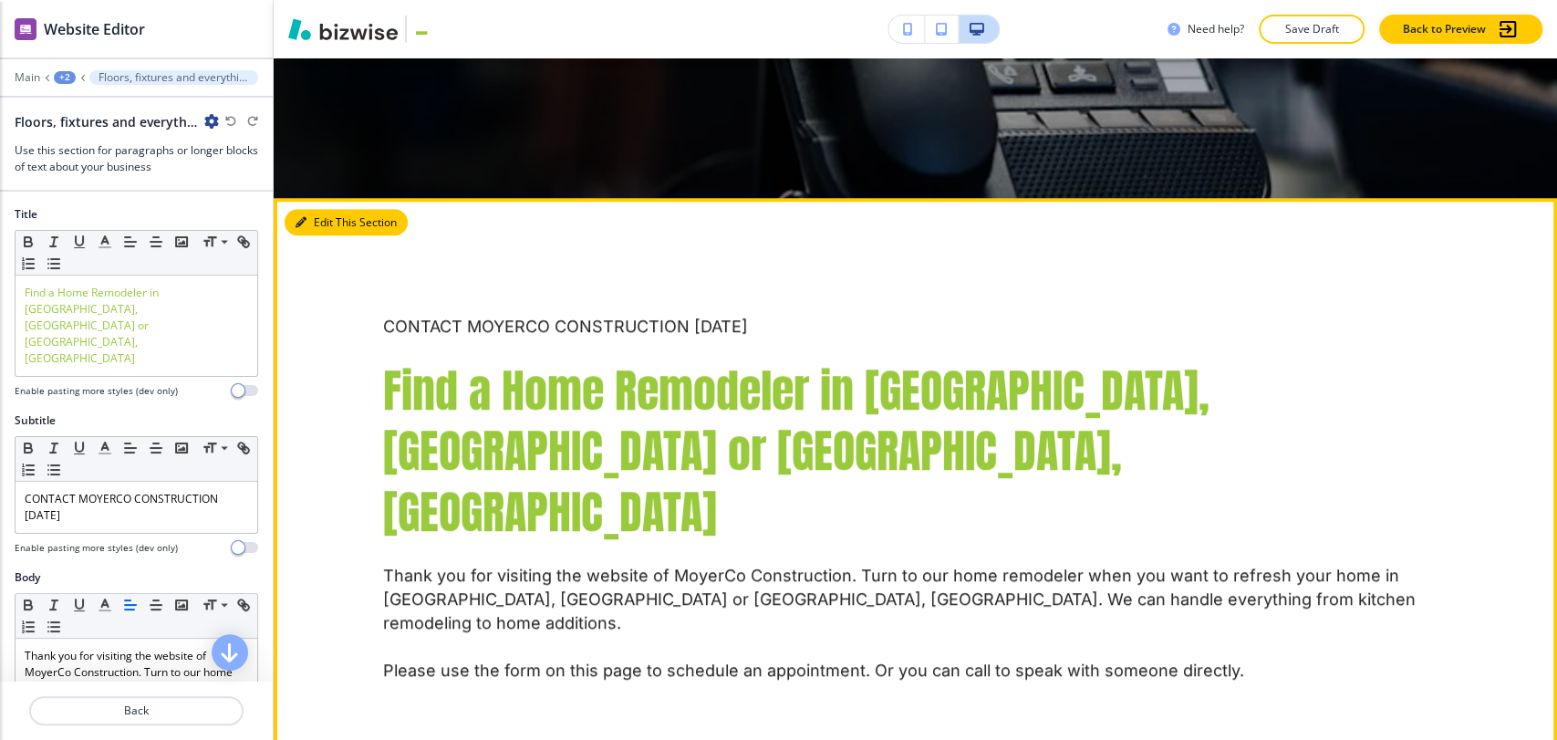
scroll to position [925, 0]
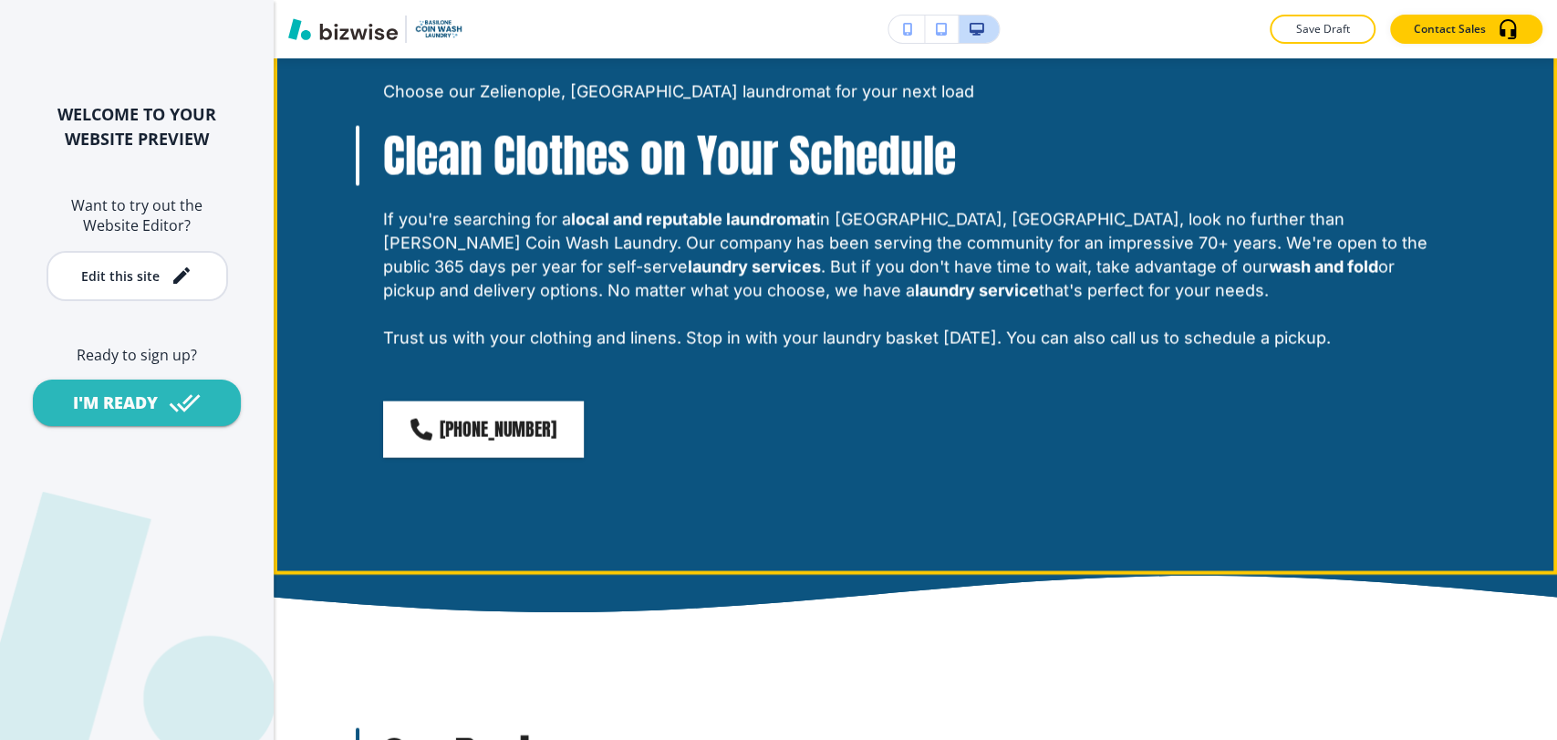
scroll to position [2330, 0]
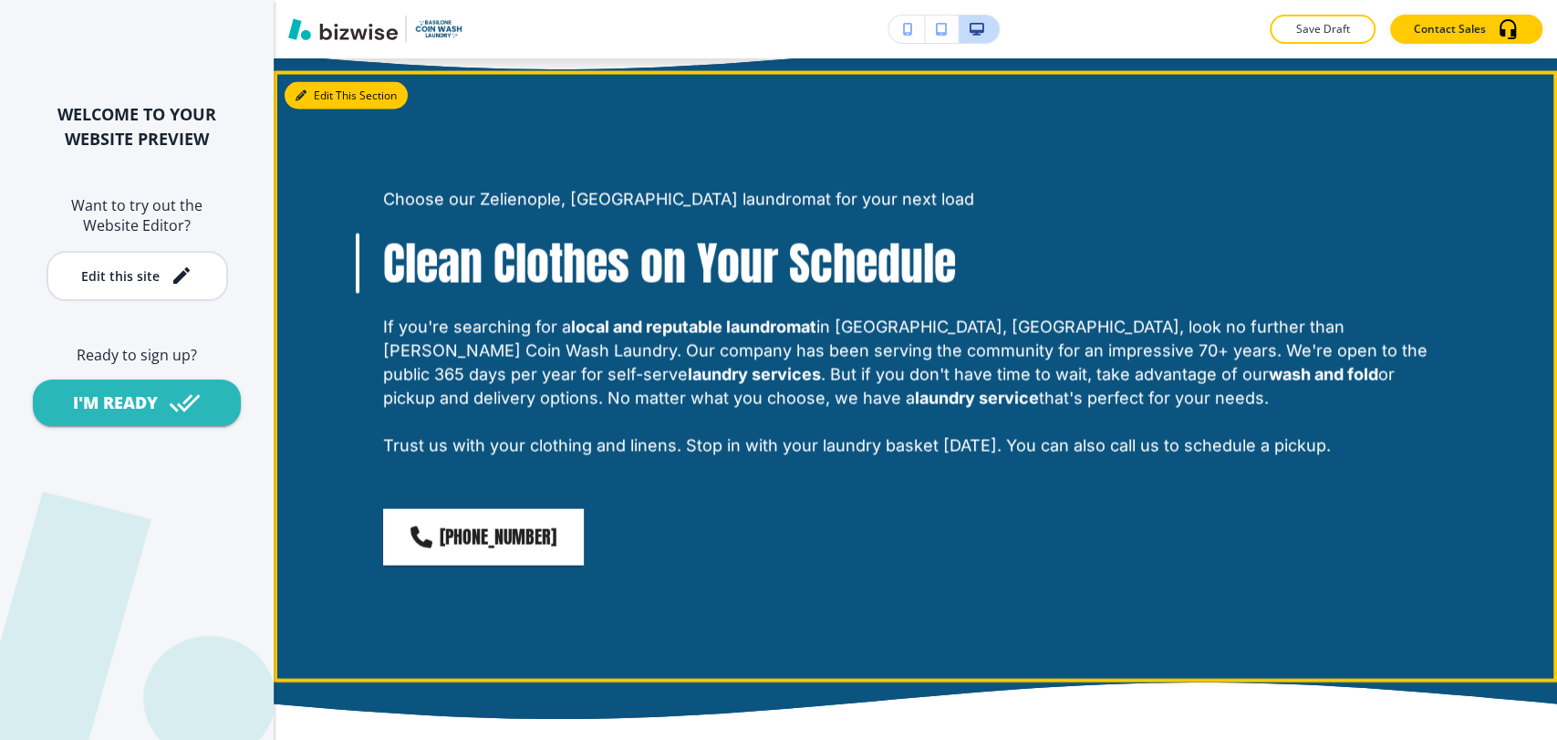
click at [320, 86] on button "Edit This Section" at bounding box center [346, 94] width 123 height 27
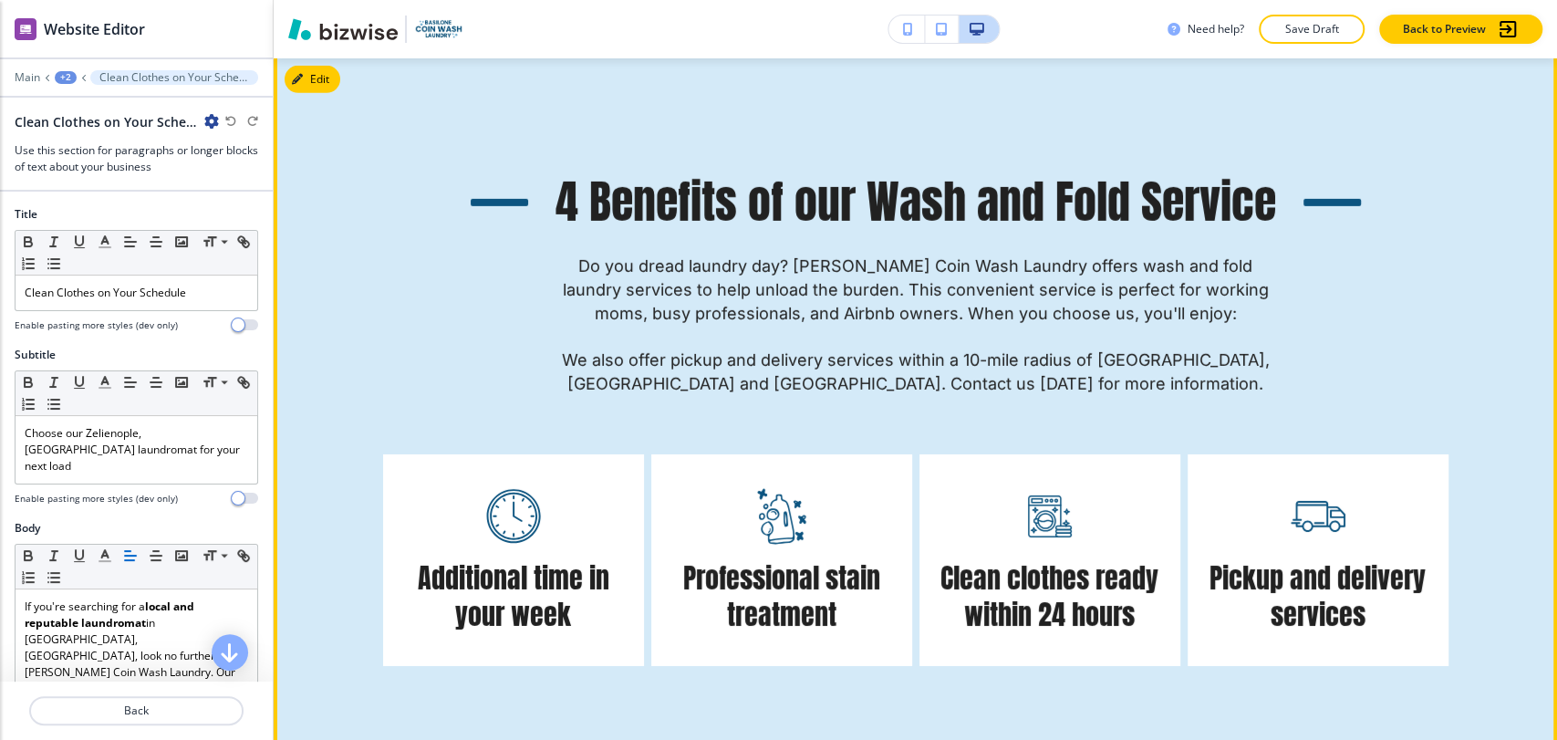
scroll to position [3861, 0]
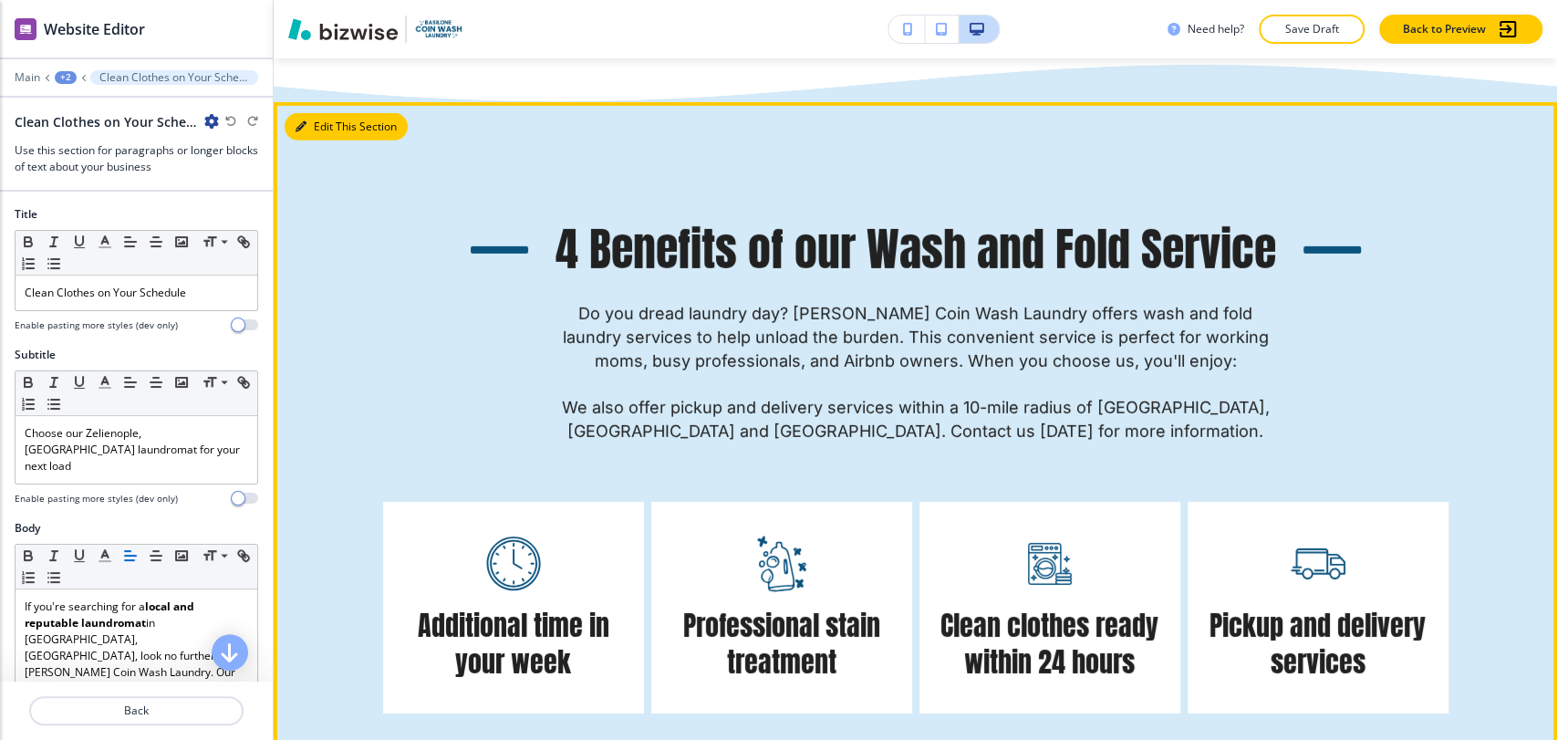
click at [326, 131] on button "Edit This Section" at bounding box center [346, 126] width 123 height 27
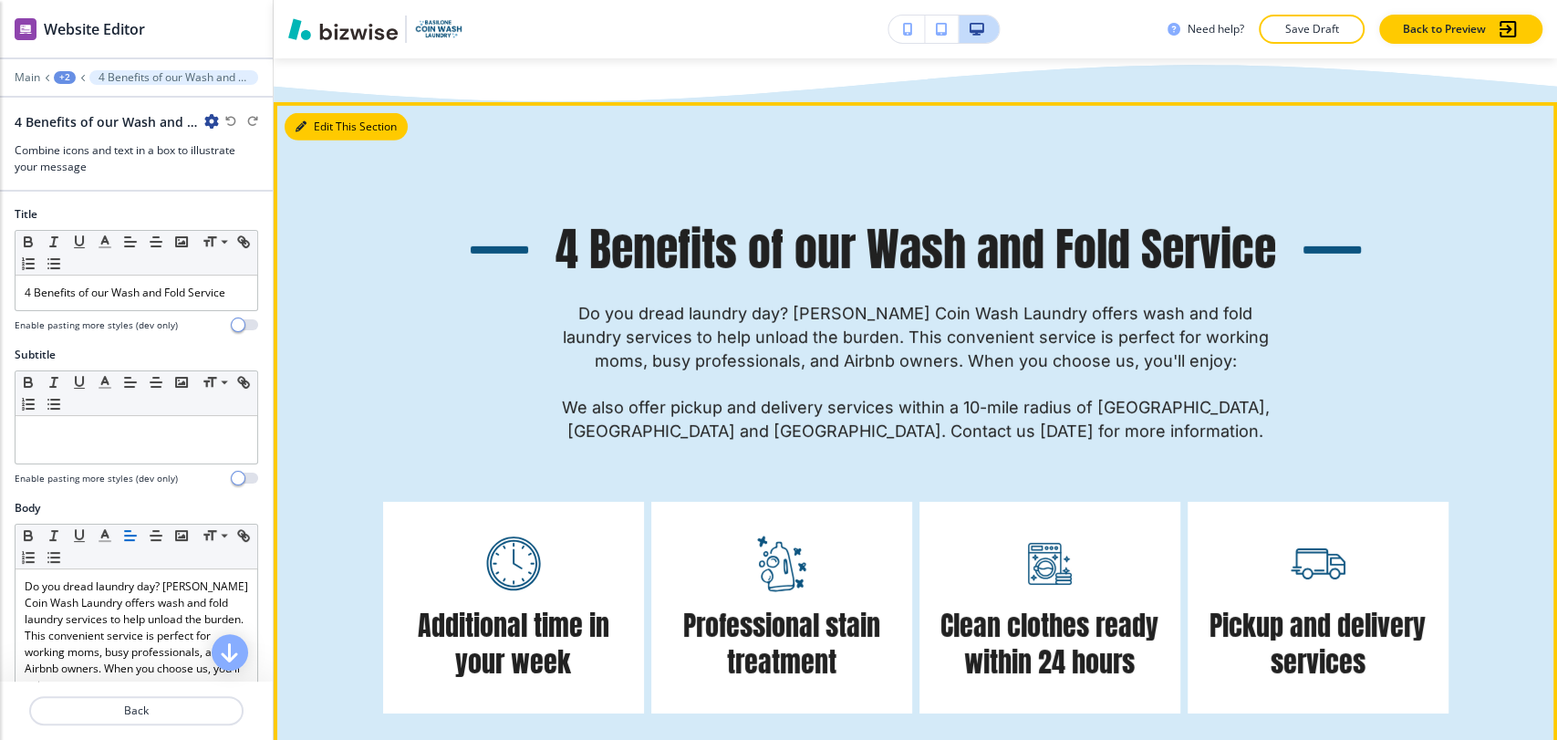
scroll to position [3904, 0]
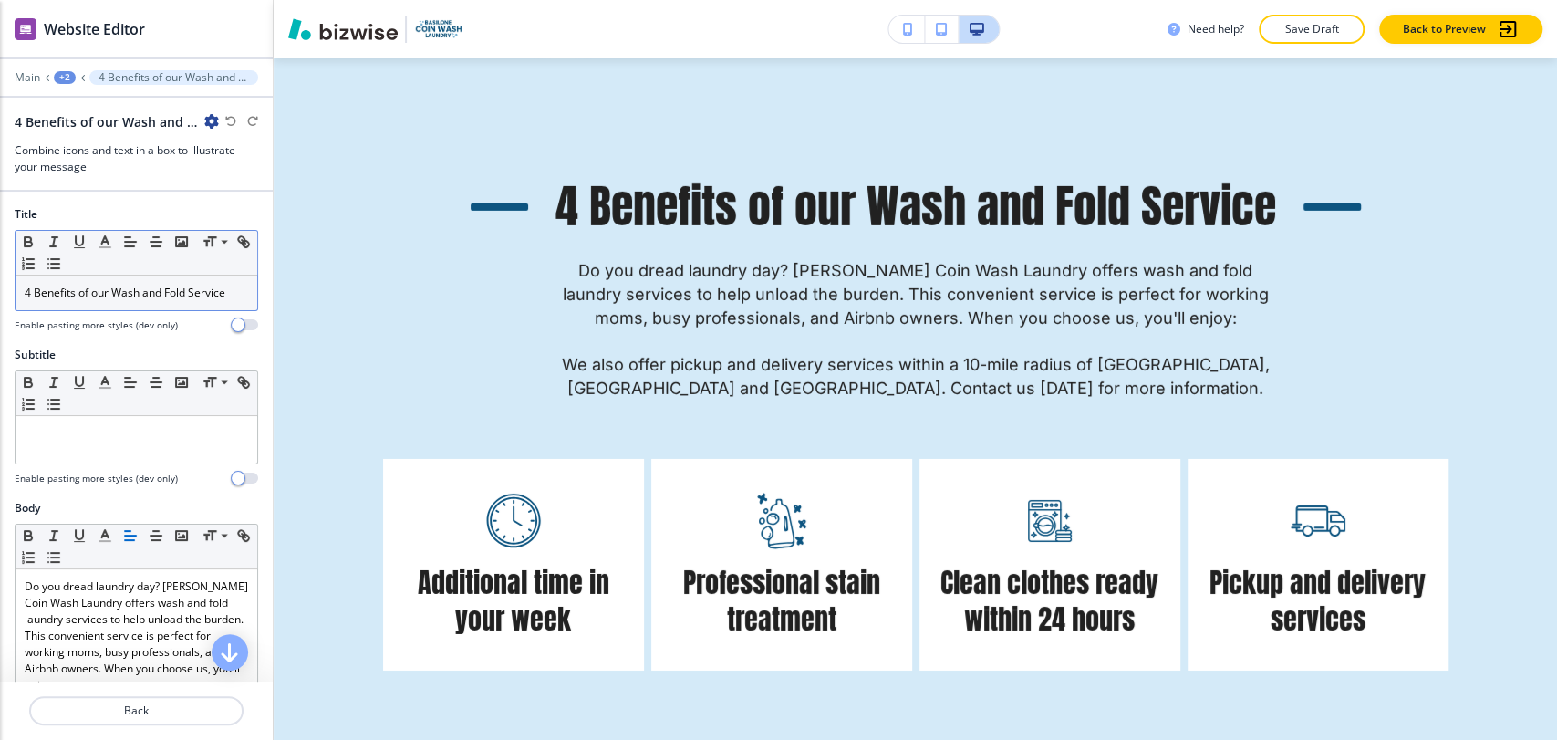
click at [109, 295] on p "4 Benefits of our Wash and Fold Service" at bounding box center [136, 293] width 223 height 16
click at [109, 294] on p "4 Benefits of our Wash and Fold Service" at bounding box center [136, 293] width 223 height 16
click at [153, 242] on line "button" at bounding box center [155, 242] width 11 height 0
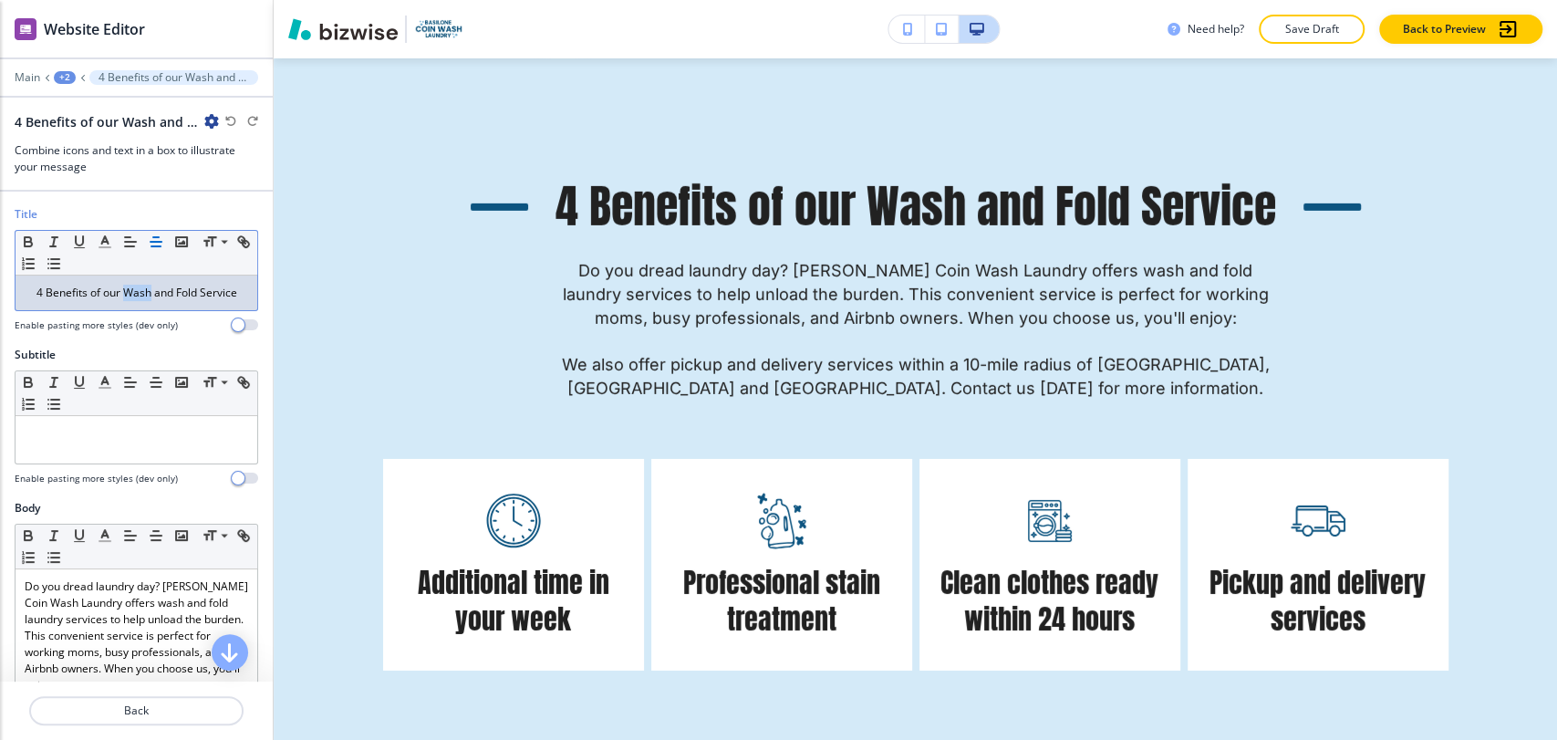
click at [120, 310] on div "4 Benefits of our Wash and Fold Service" at bounding box center [137, 292] width 242 height 35
drag, startPoint x: 54, startPoint y: 291, endPoint x: -38, endPoint y: 292, distance: 92.1
click at [0, 0] on html "WELCOME TO YOUR WEBSITE PREVIEW Want to try out the Website Editor? Edit this s…" at bounding box center [778, 0] width 1557 height 0
click at [152, 291] on p "4 Benefits of our Wash and Fold Service" at bounding box center [136, 293] width 223 height 16
click at [152, 294] on p "4 Benefits of our Wash and Fold Service" at bounding box center [136, 293] width 223 height 16
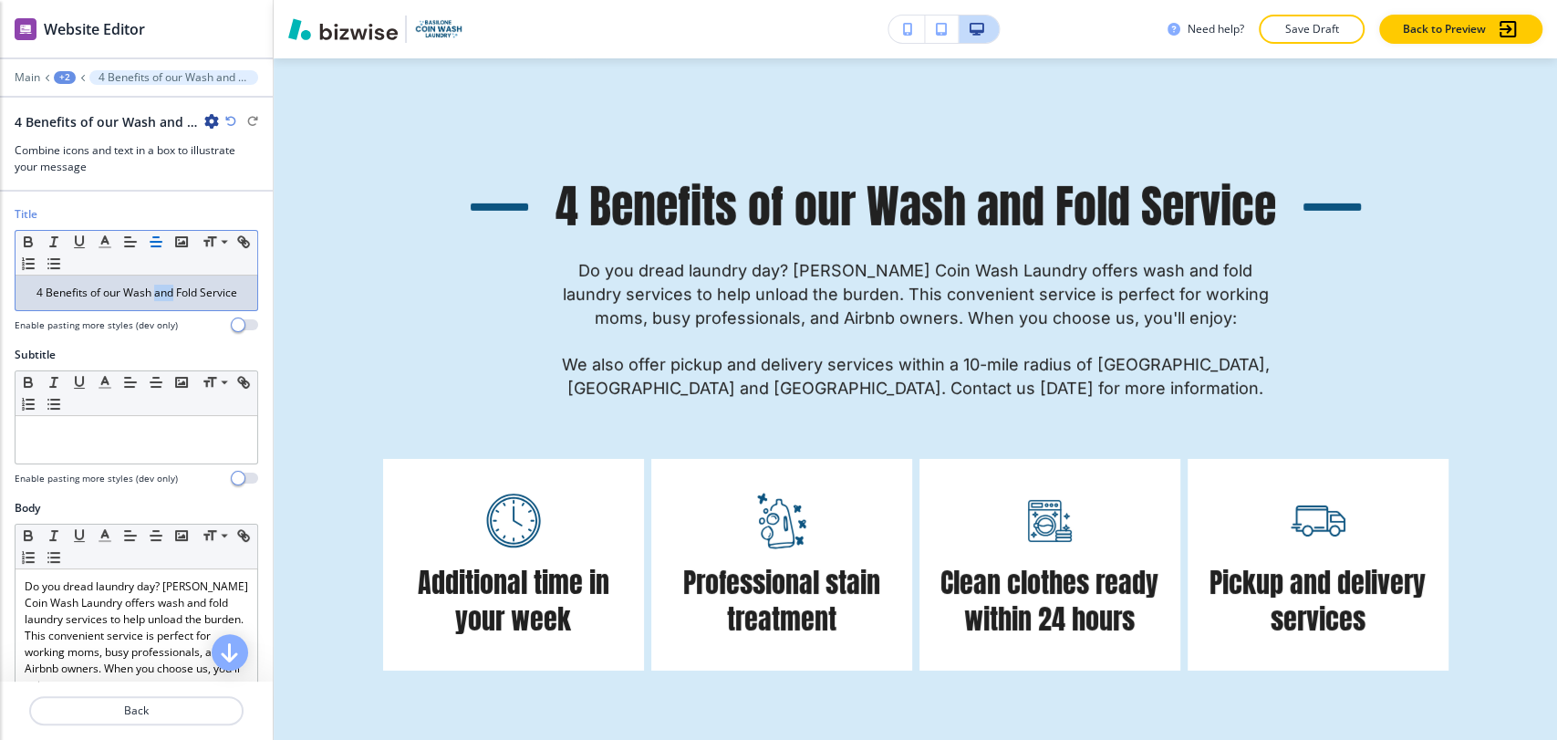
click at [152, 294] on p "4 Benefits of our Wash and Fold Service" at bounding box center [136, 293] width 223 height 16
click at [157, 294] on p "4 Benefits of our Wash and Fold Service" at bounding box center [136, 293] width 223 height 16
click at [127, 246] on line "button" at bounding box center [129, 246] width 9 height 0
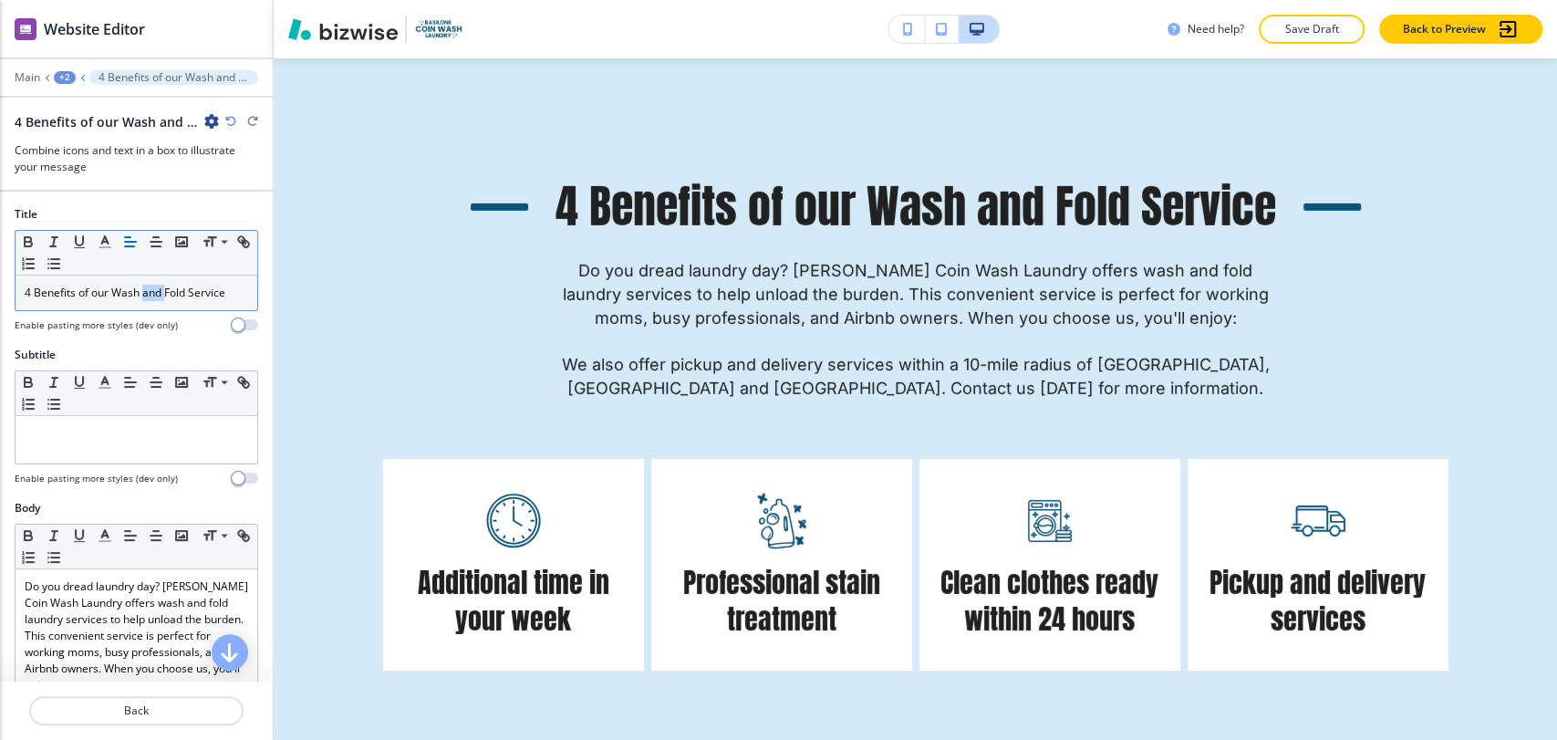
click at [120, 244] on button "button" at bounding box center [131, 242] width 26 height 22
click at [131, 242] on icon "button" at bounding box center [130, 241] width 16 height 16
click at [151, 236] on icon "button" at bounding box center [156, 241] width 16 height 16
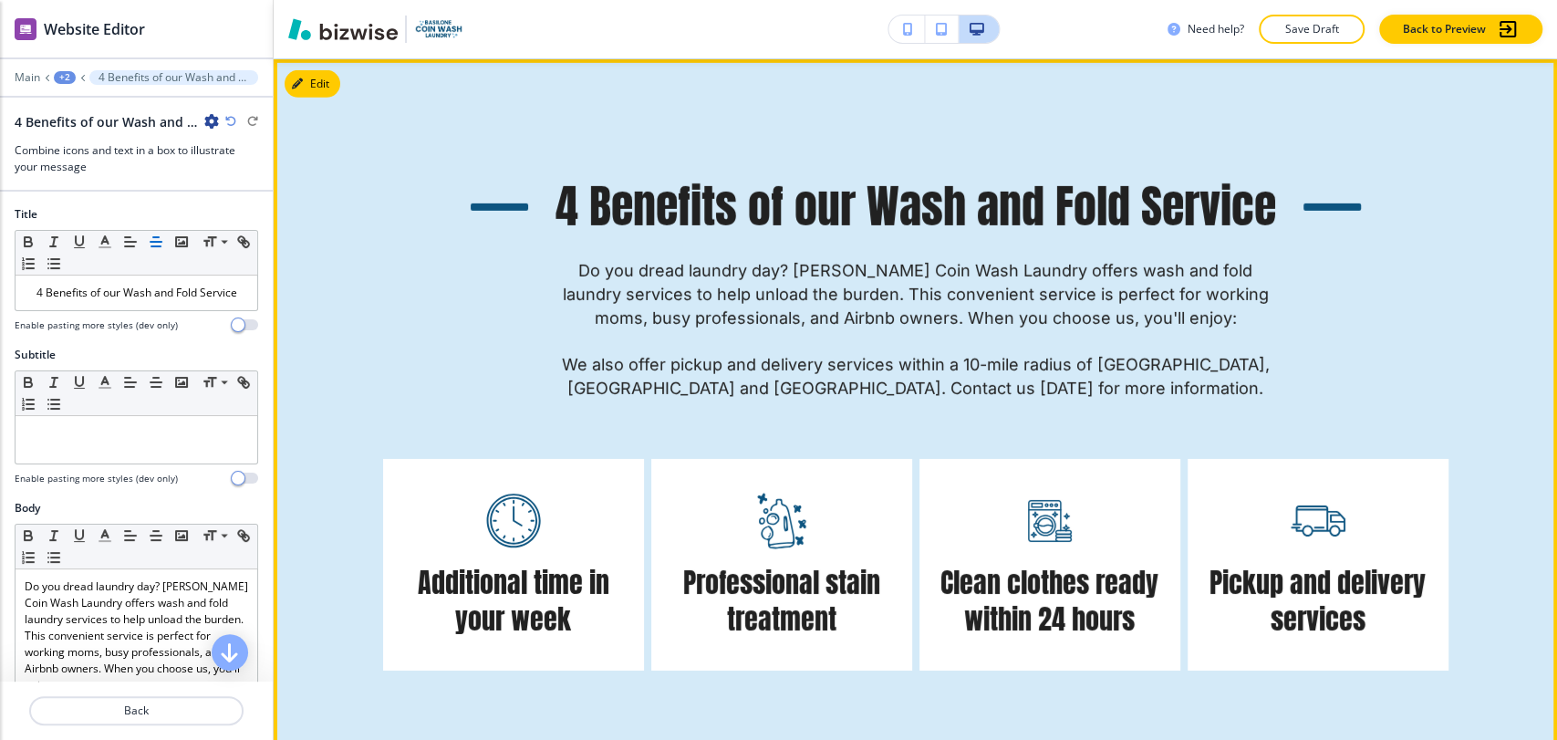
click at [1021, 219] on p "4 Benefits of our Wash and Fold Service" at bounding box center [915, 206] width 720 height 61
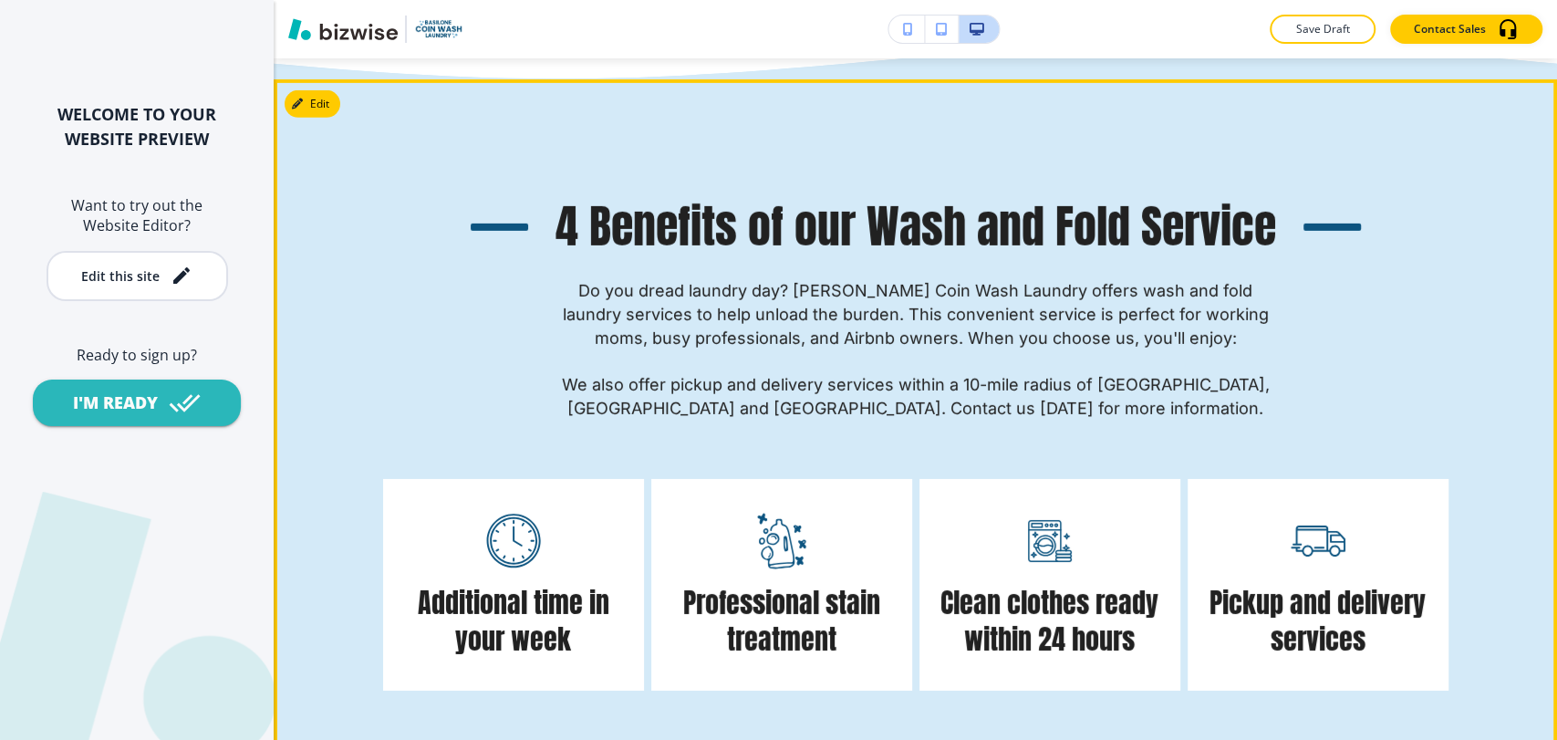
scroll to position [3850, 0]
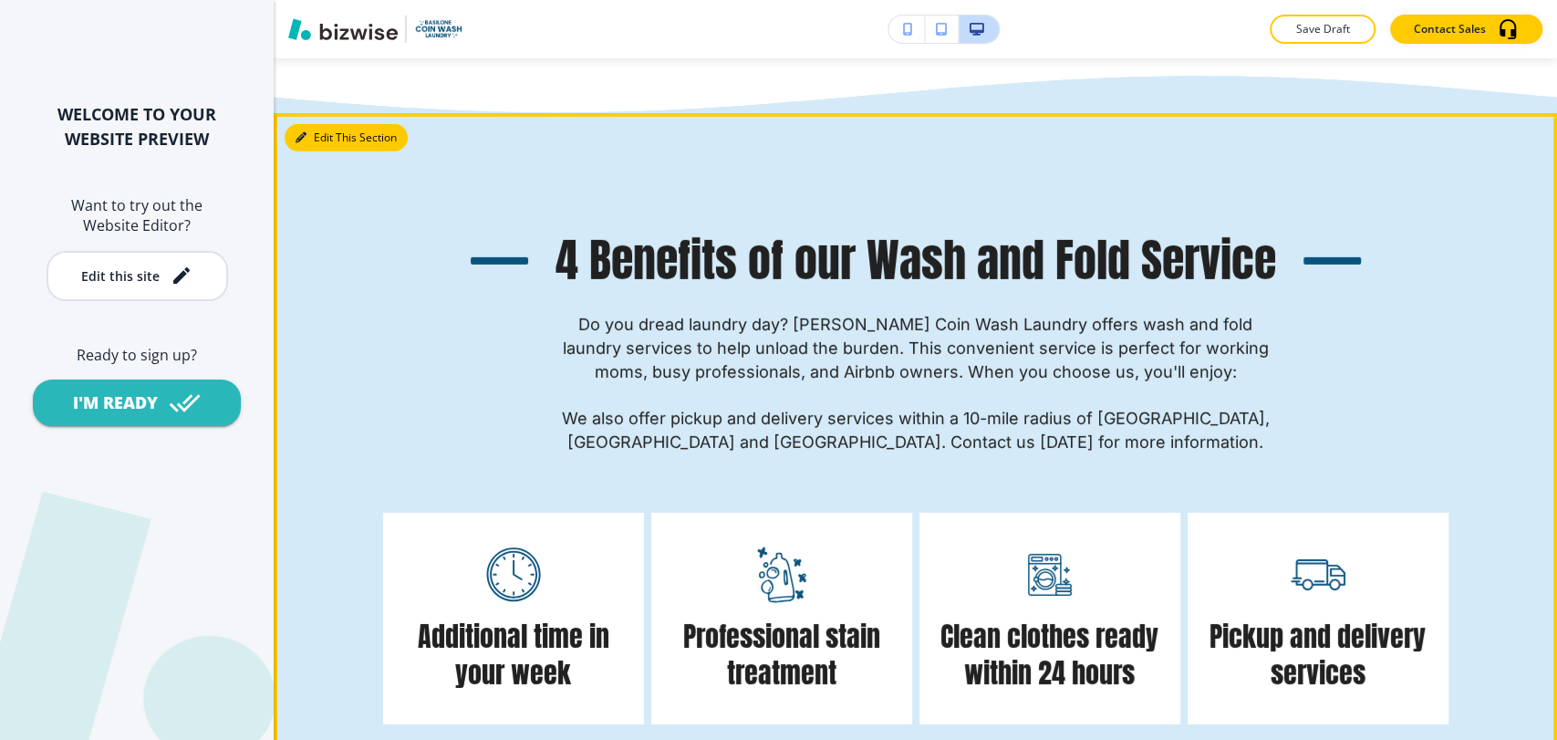
click at [331, 140] on button "Edit This Section" at bounding box center [346, 137] width 123 height 27
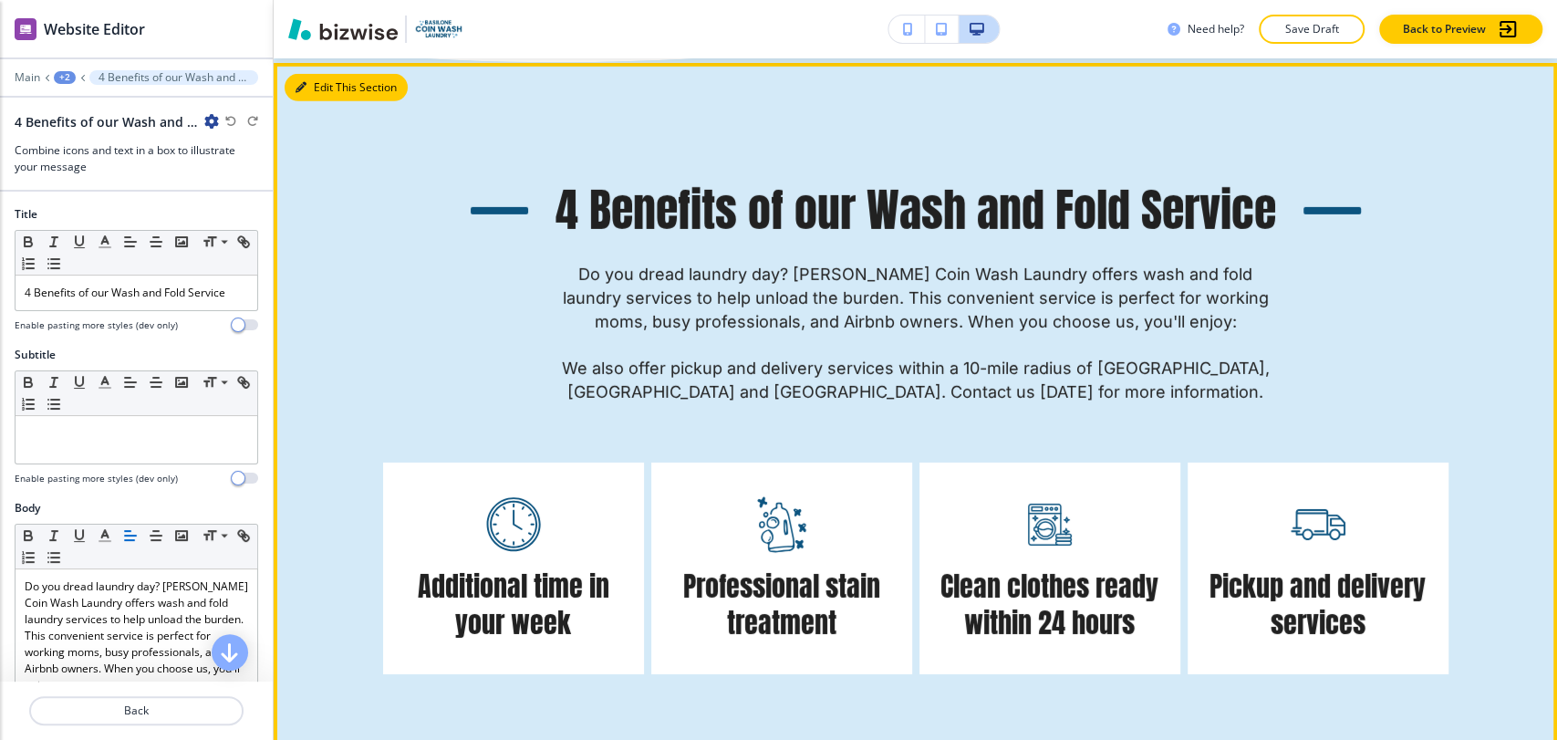
scroll to position [3904, 0]
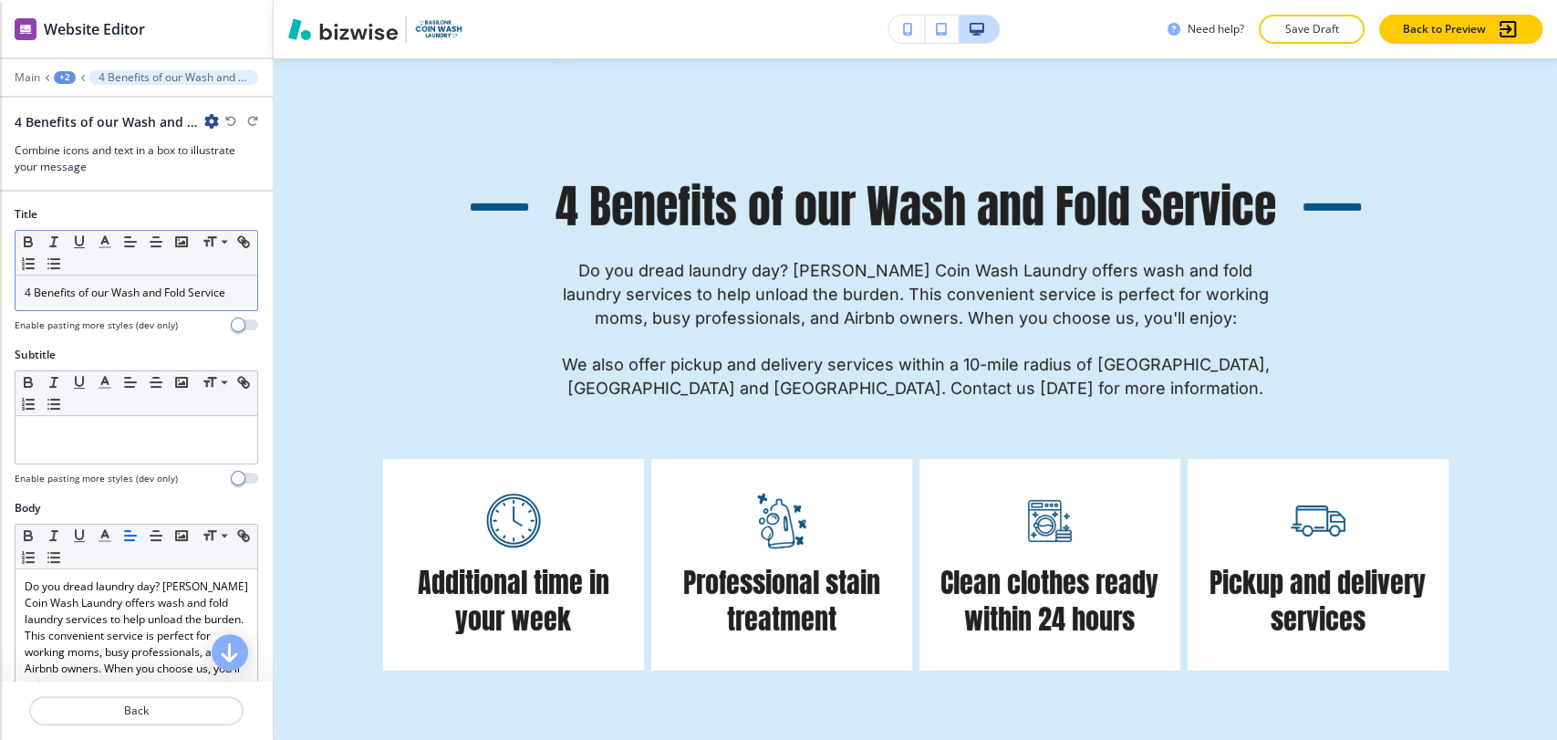
click at [110, 299] on p "4 Benefits of our Wash and Fold Service" at bounding box center [136, 293] width 223 height 16
click at [111, 299] on p "4 Benefits of our Wash and Fold Service" at bounding box center [136, 293] width 223 height 16
click at [160, 243] on icon "button" at bounding box center [156, 241] width 16 height 16
click at [153, 246] on line "button" at bounding box center [155, 246] width 9 height 0
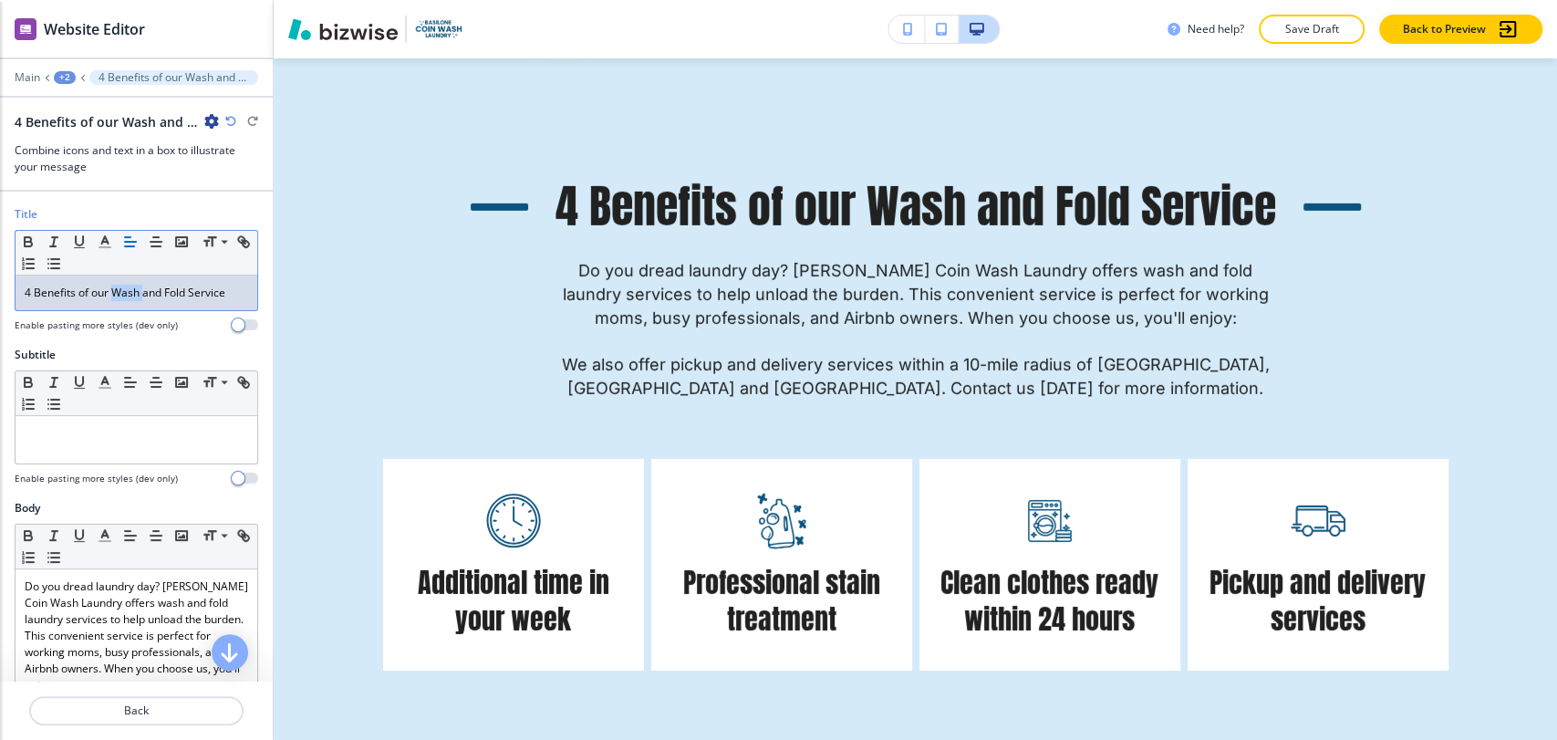
click at [143, 288] on p "4 Benefits of our Wash and Fold Service" at bounding box center [136, 293] width 223 height 16
copy p "4 Benefits of our Wash and Fold Service"
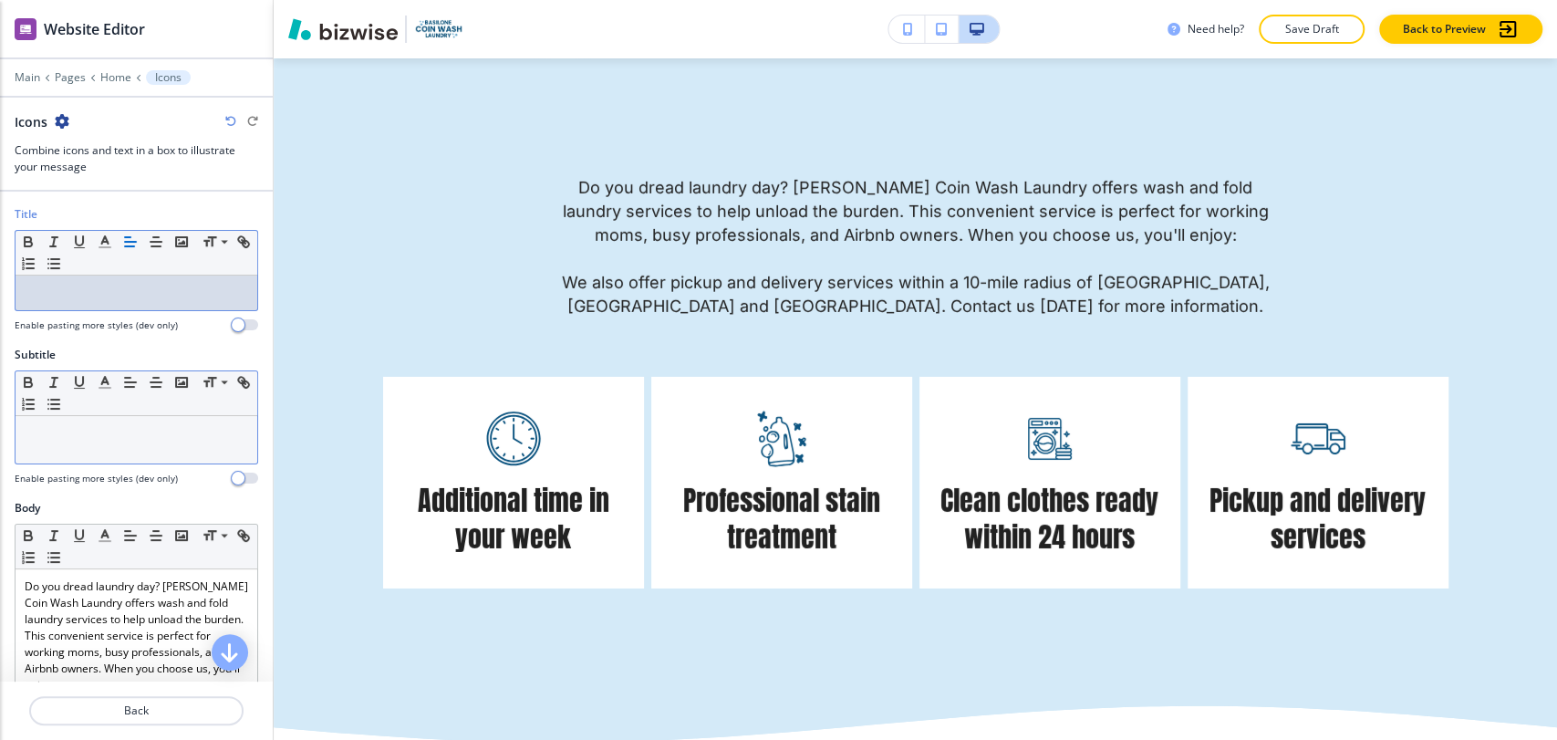
click at [113, 435] on p at bounding box center [136, 433] width 223 height 16
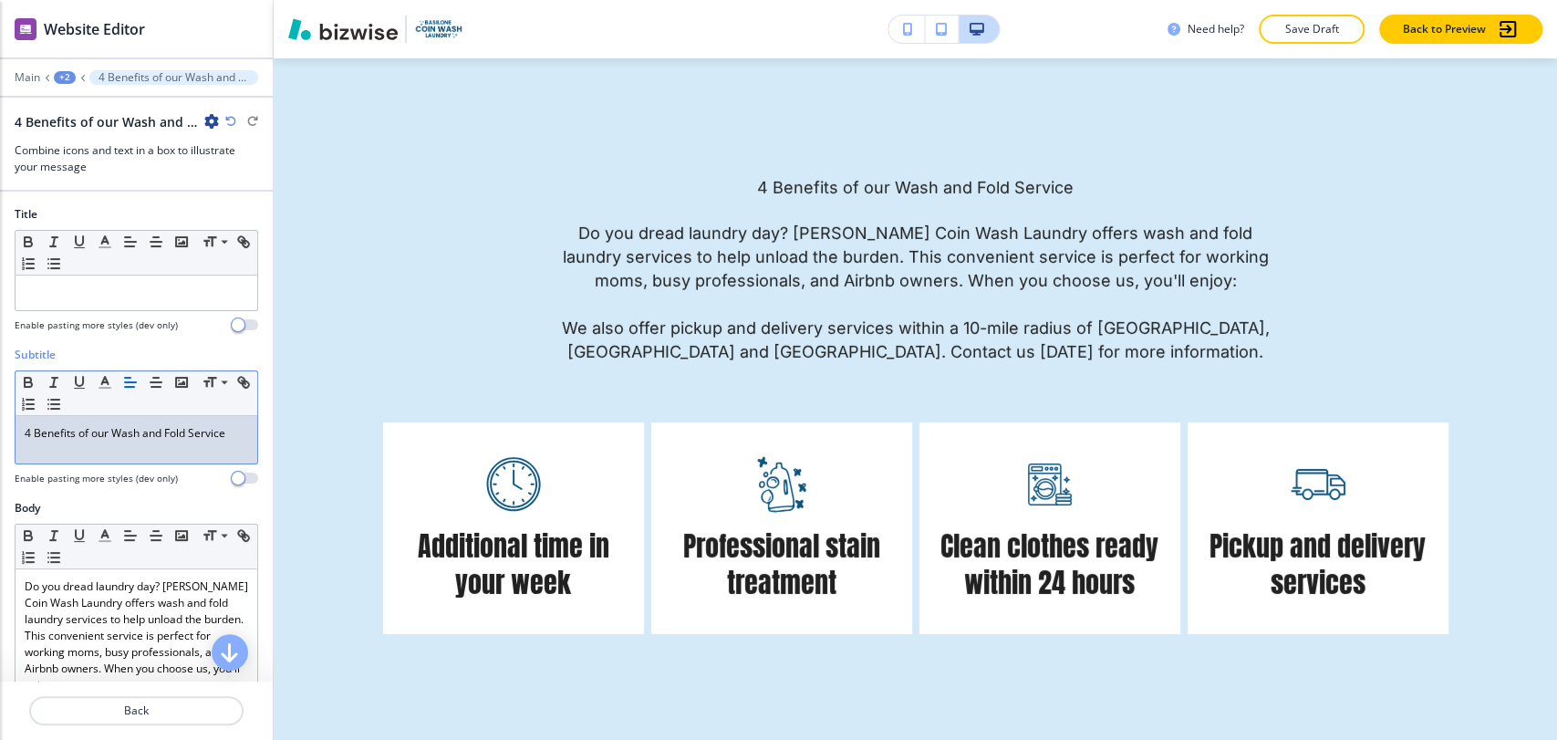
click at [114, 434] on p "4 Benefits of our Wash and Fold Service" at bounding box center [136, 433] width 223 height 16
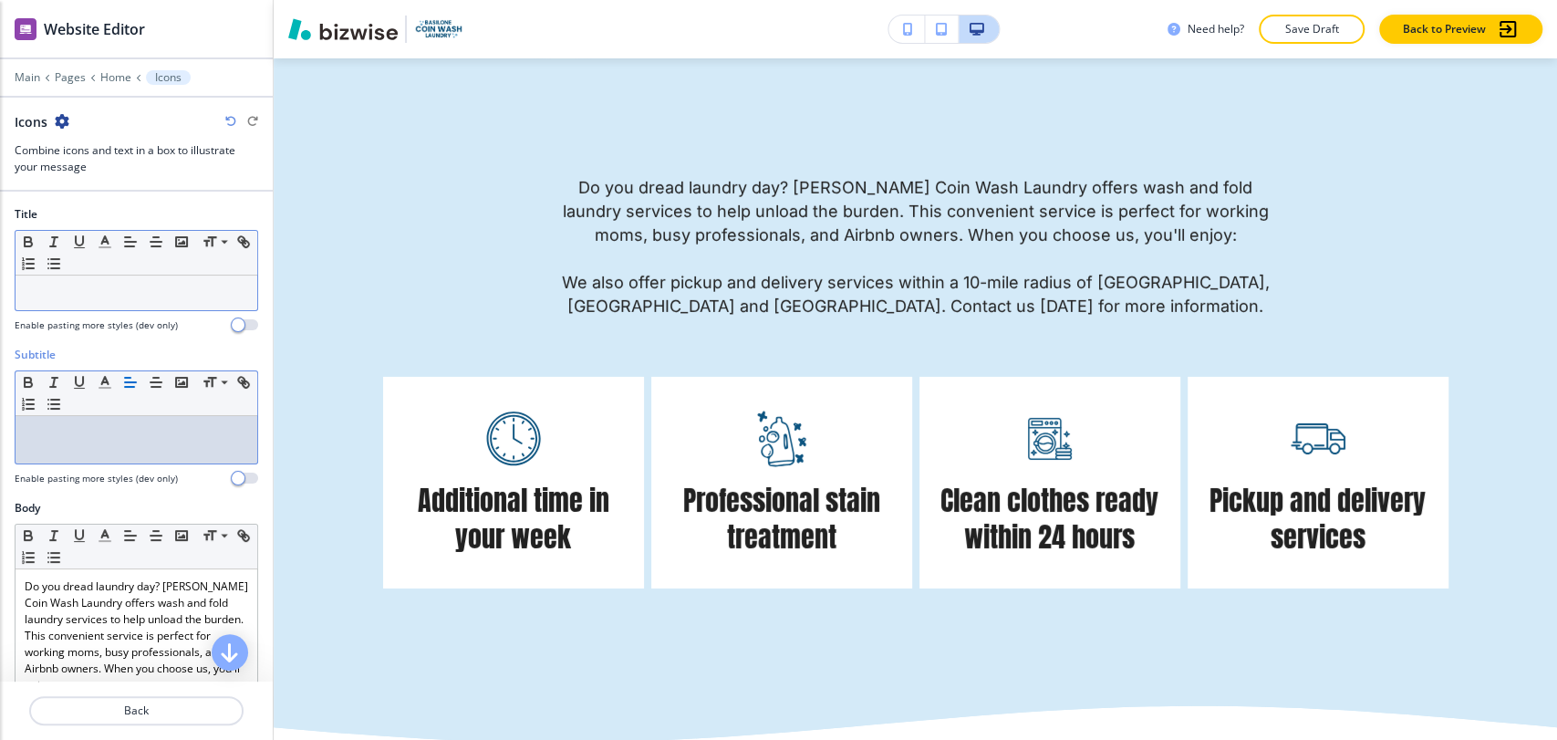
click at [157, 287] on p at bounding box center [136, 293] width 223 height 16
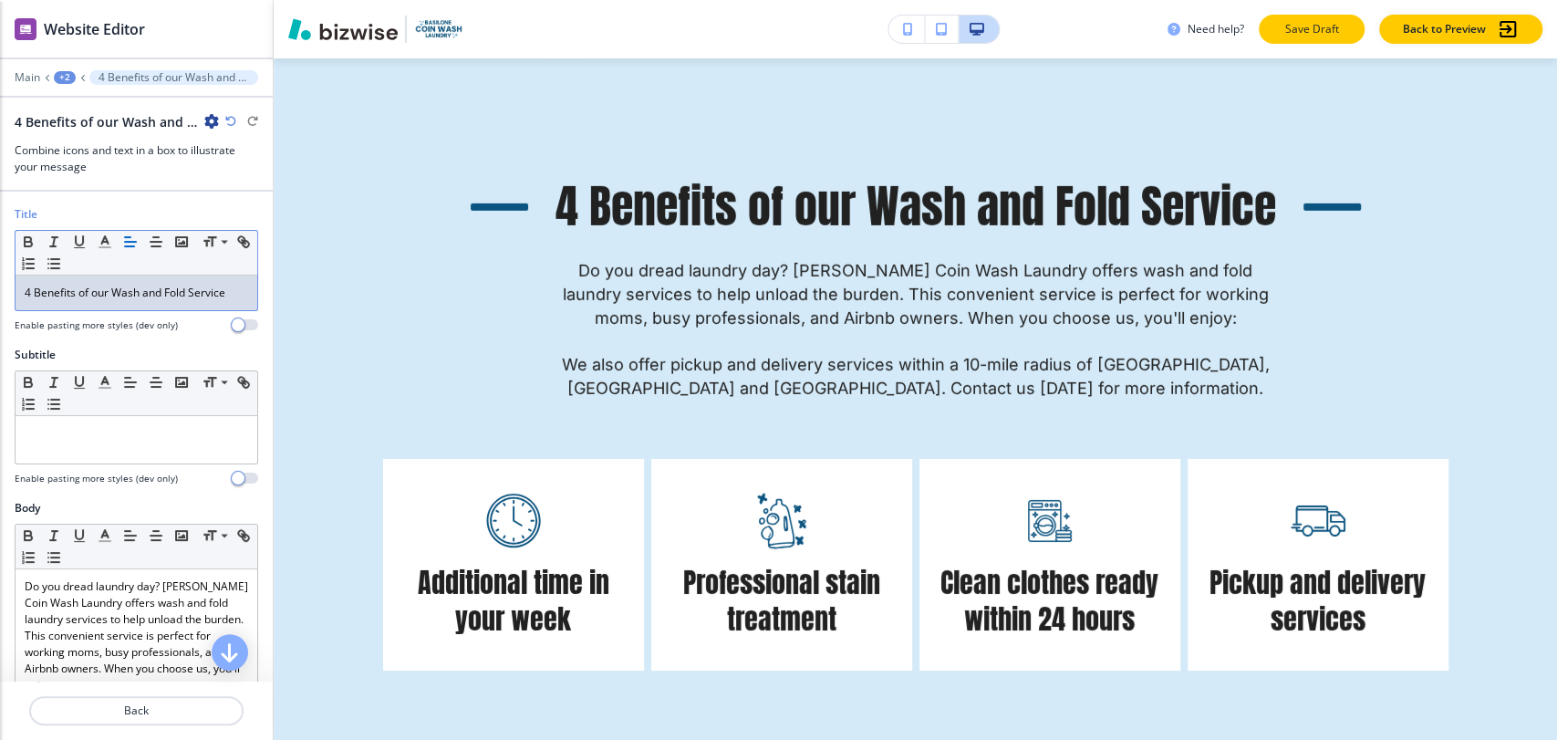
click at [1342, 26] on button "Save Draft" at bounding box center [1311, 29] width 106 height 29
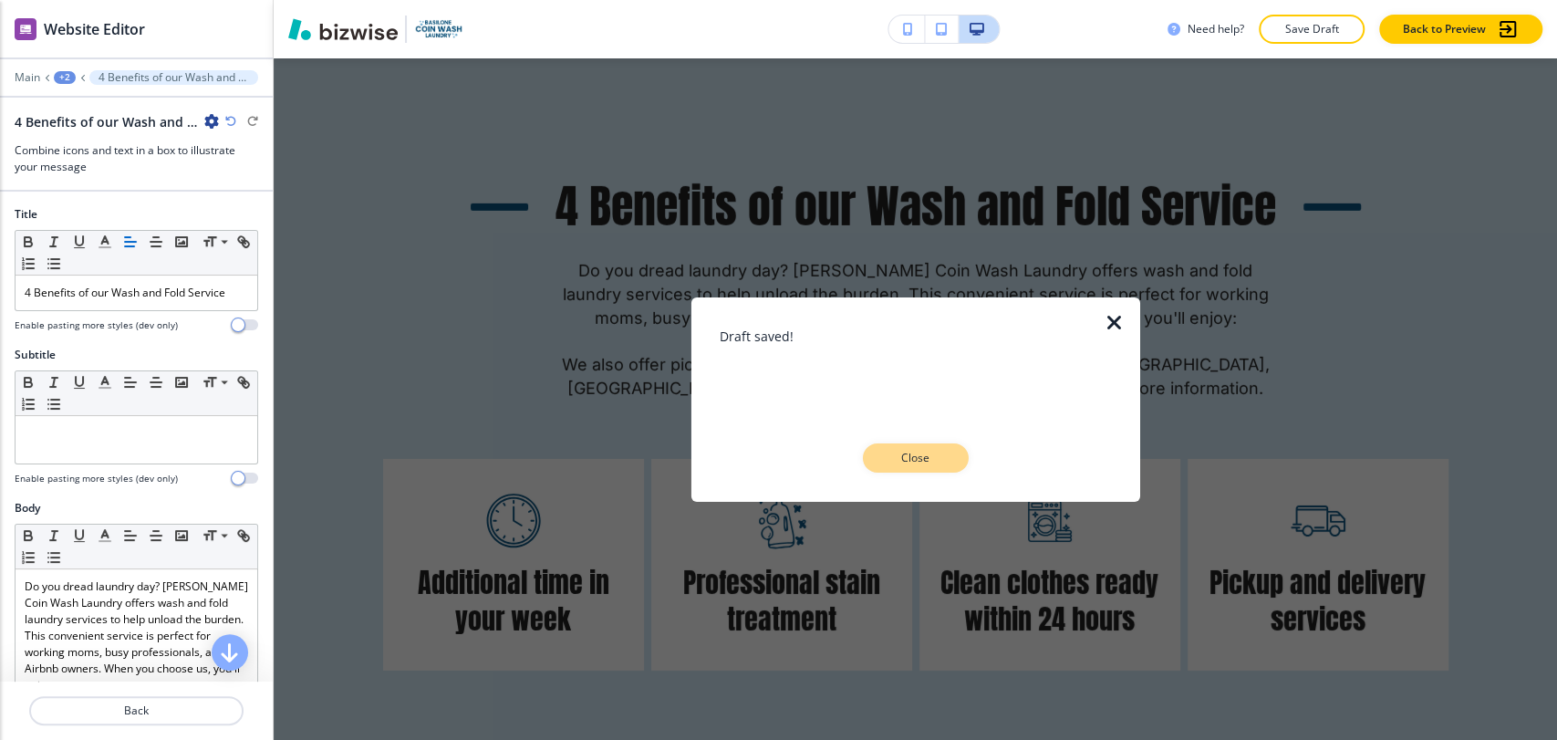
click at [934, 456] on p "Close" at bounding box center [915, 458] width 58 height 16
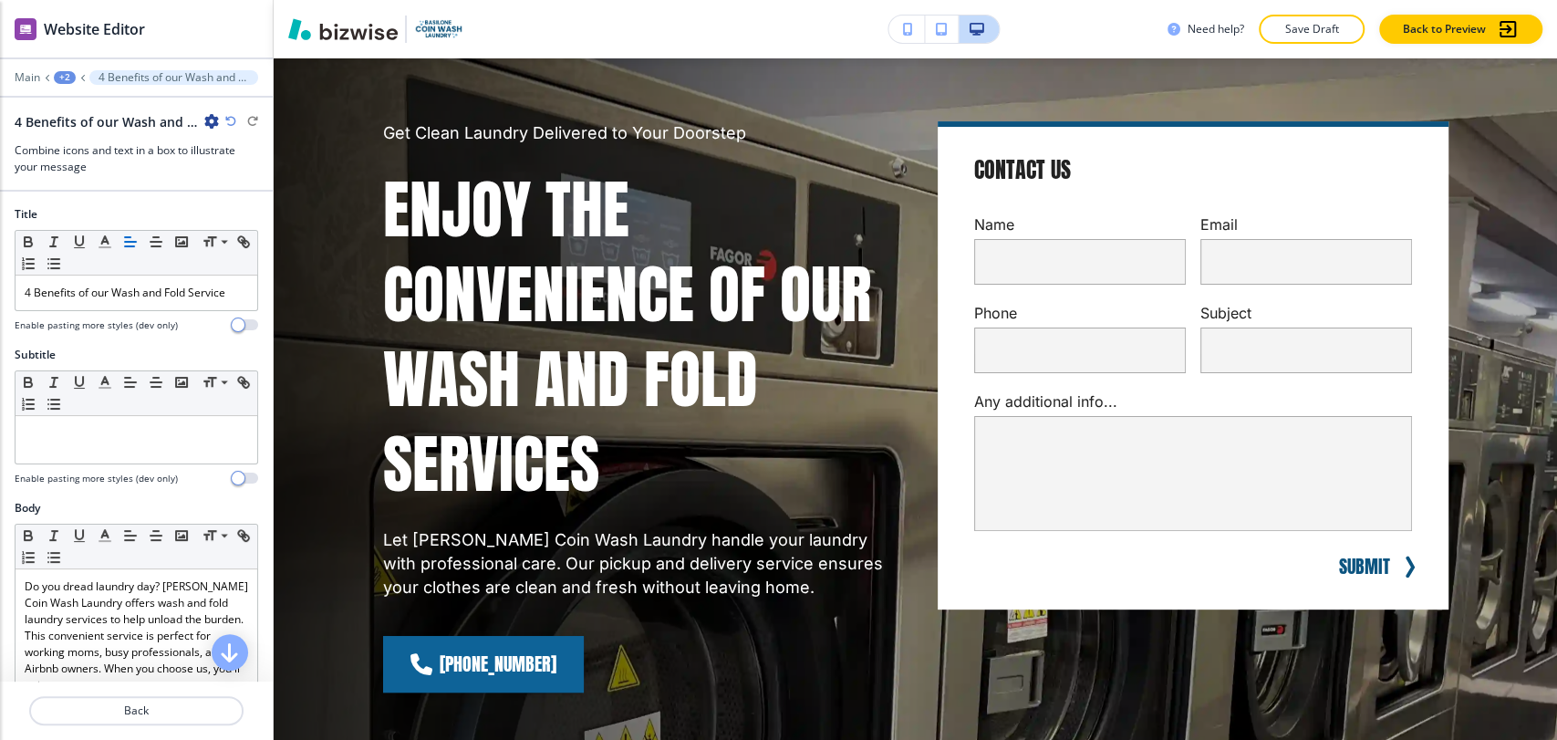
scroll to position [0, 0]
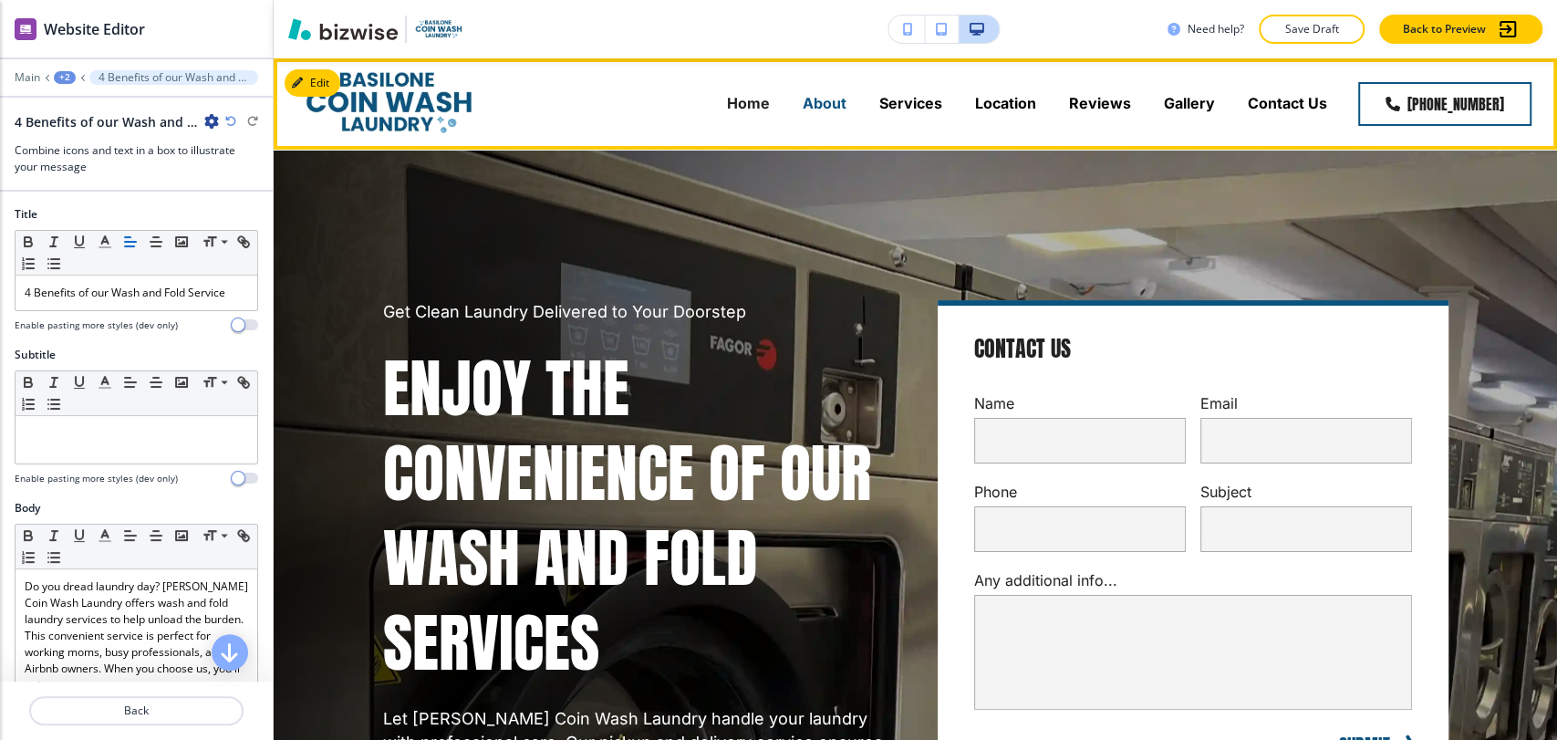
click at [832, 102] on p "About" at bounding box center [824, 103] width 44 height 21
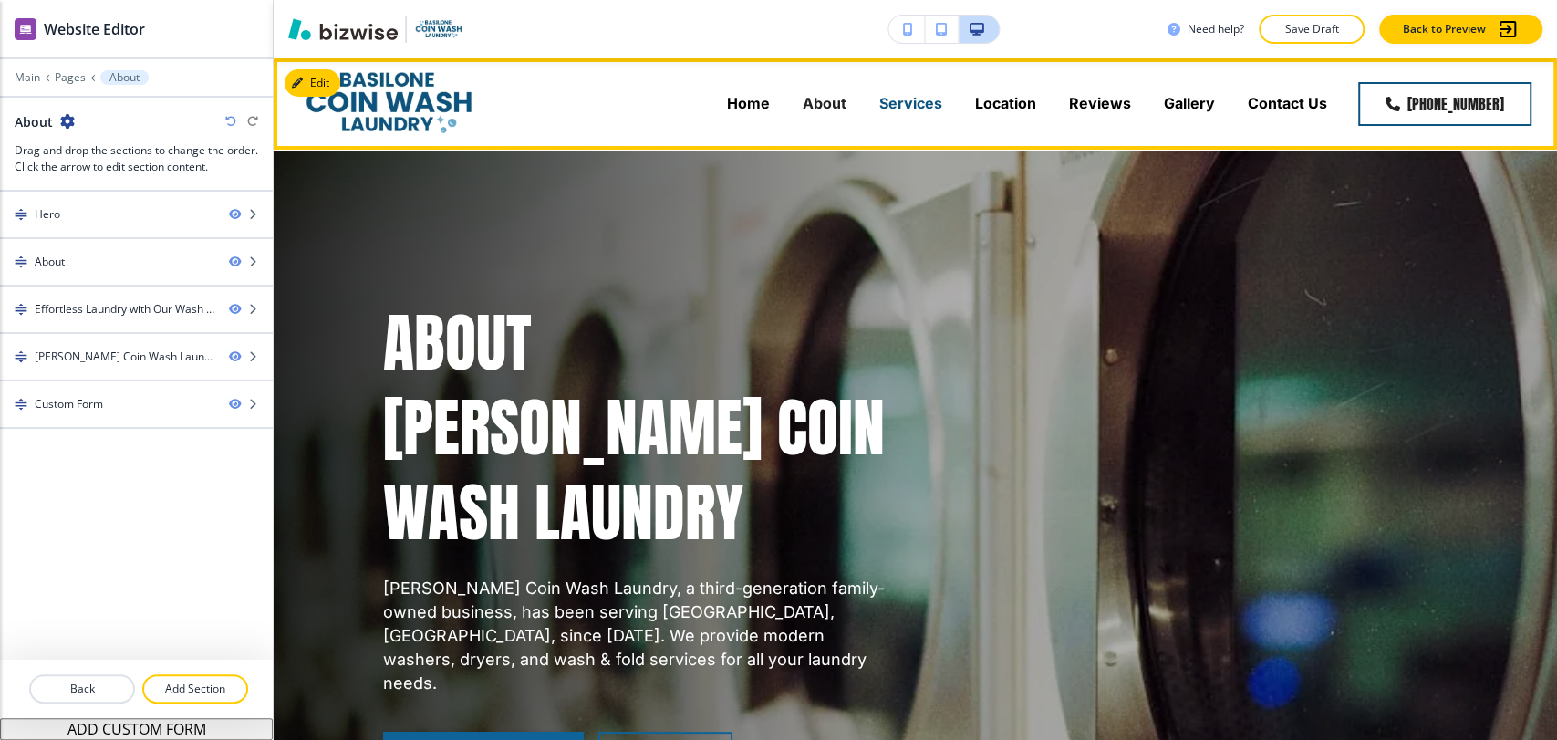
click at [889, 98] on p "Services" at bounding box center [910, 103] width 63 height 21
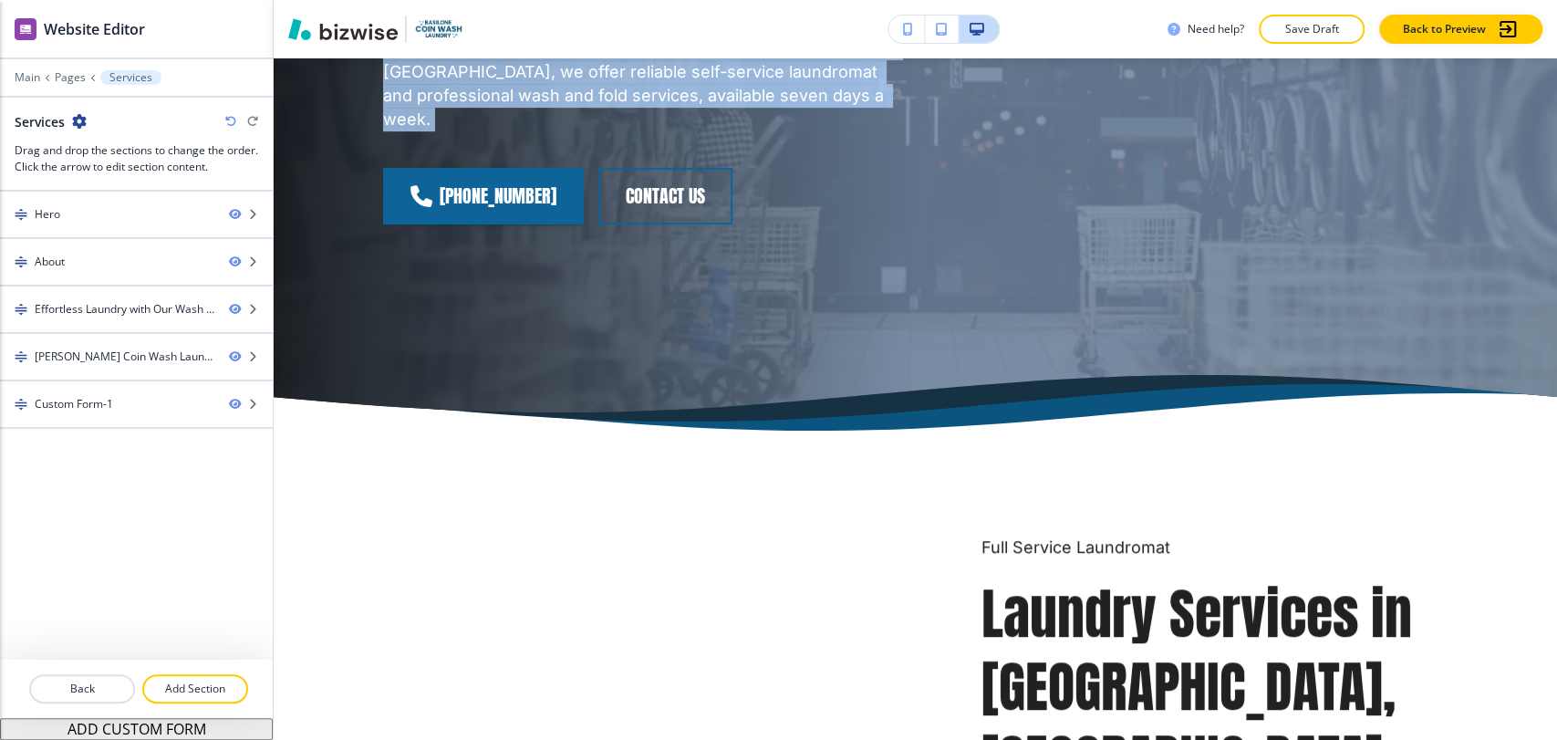
scroll to position [665, 0]
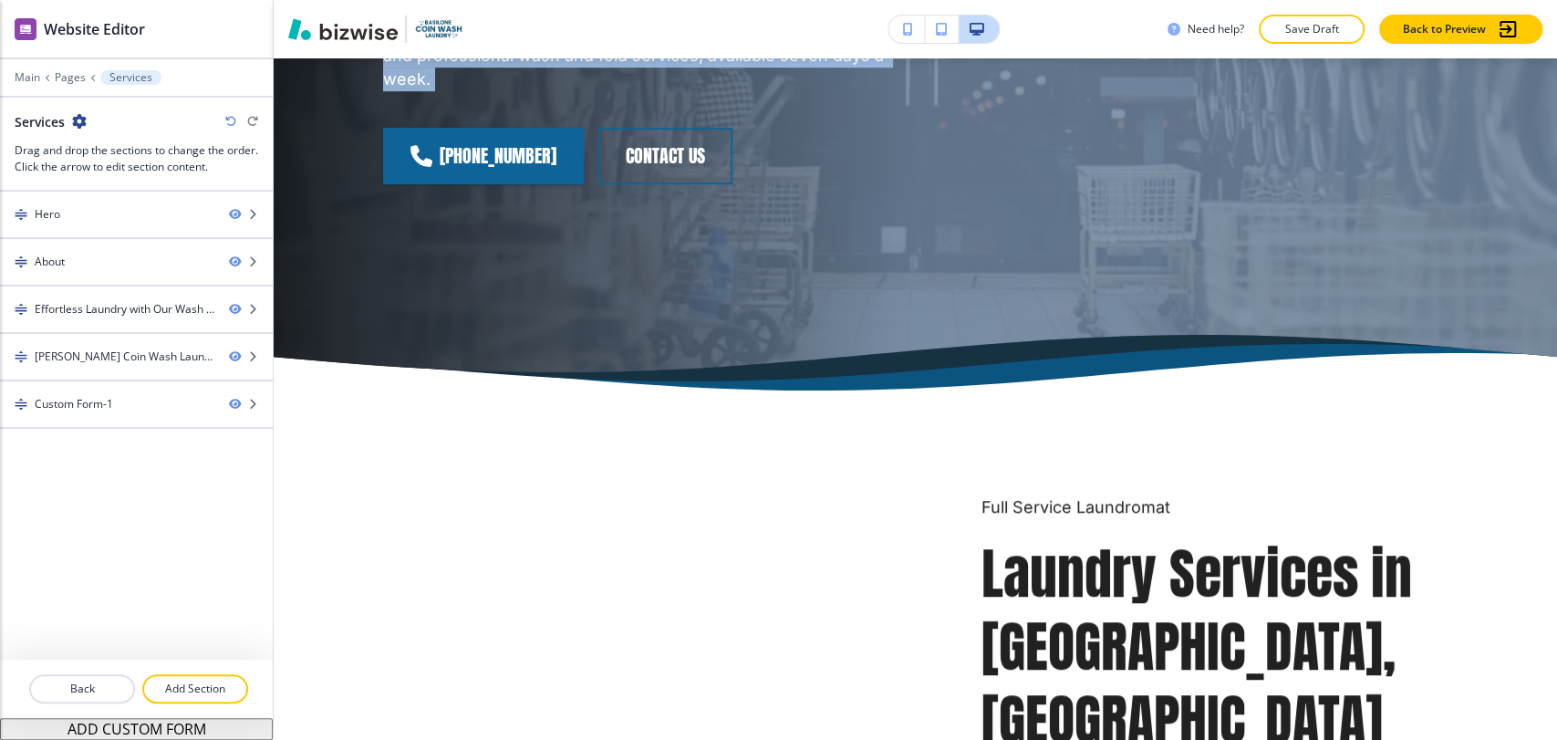
drag, startPoint x: 1555, startPoint y: 111, endPoint x: 1554, endPoint y: 194, distance: 83.0
click at [1554, 194] on div "Edit Home About Services Location Reviews Gallery Contact Us [PHONE_NUMBER] Edi…" at bounding box center [915, 398] width 1283 height 681
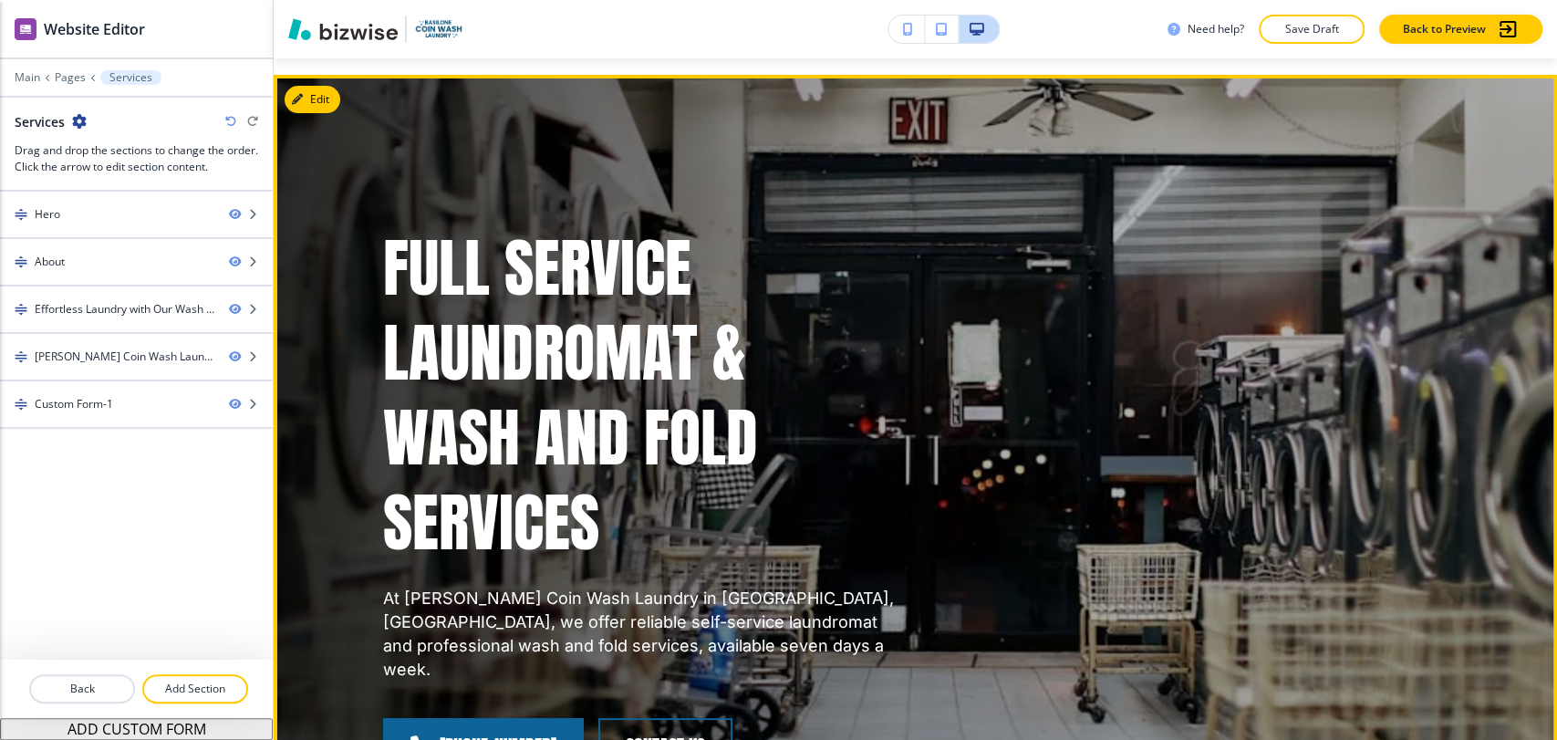
scroll to position [0, 0]
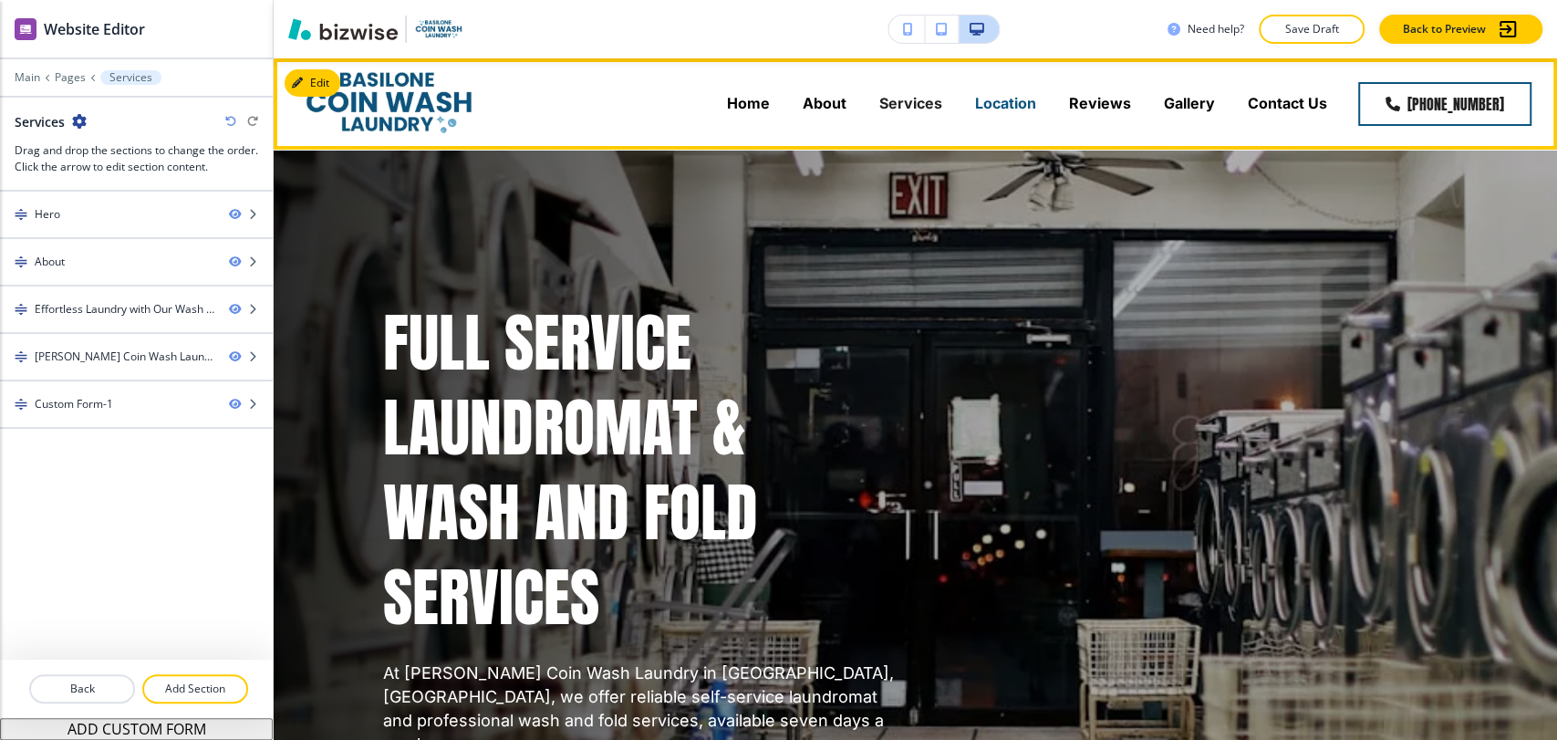
click at [1016, 107] on p "Location" at bounding box center [1005, 103] width 61 height 21
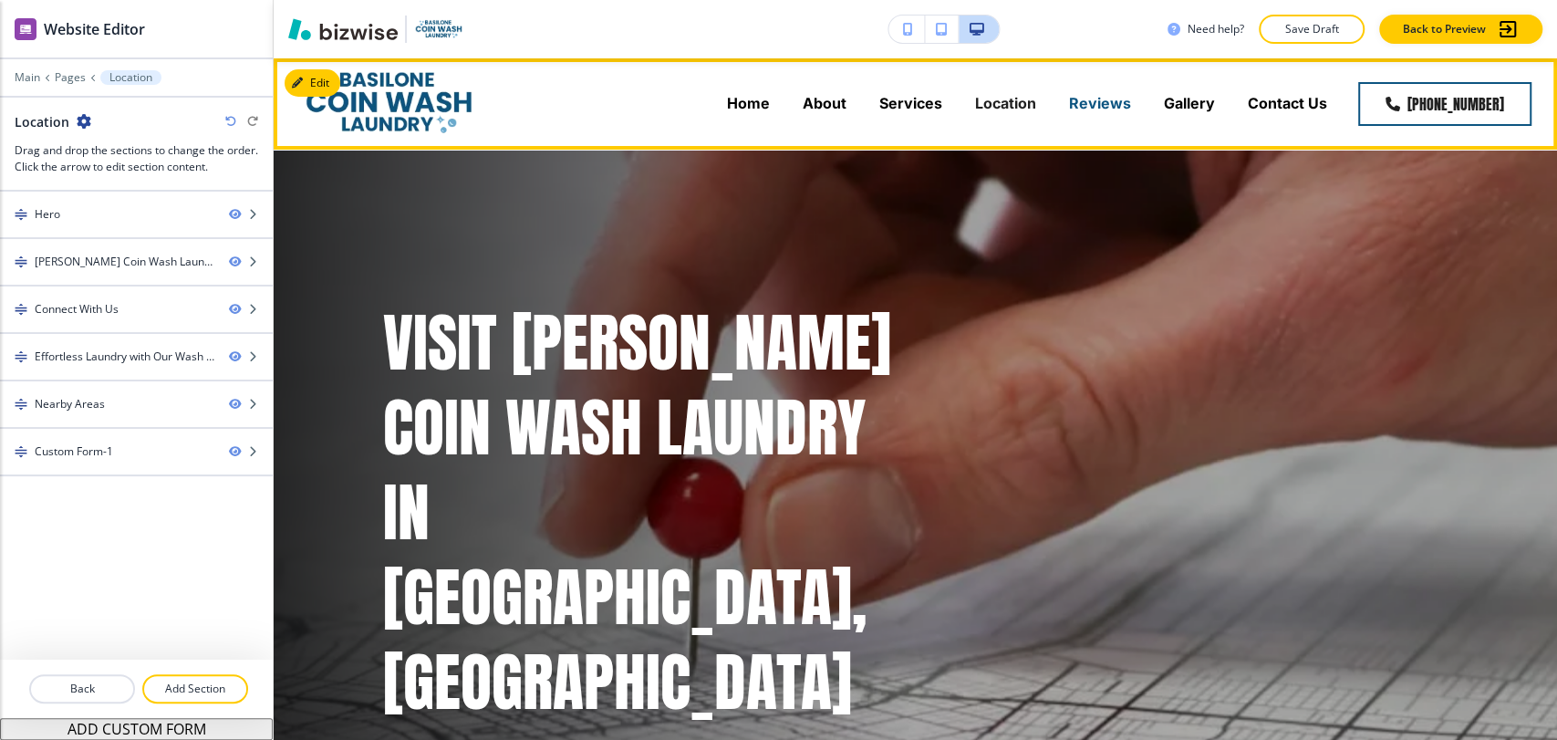
click at [1102, 106] on p "Reviews" at bounding box center [1100, 103] width 62 height 21
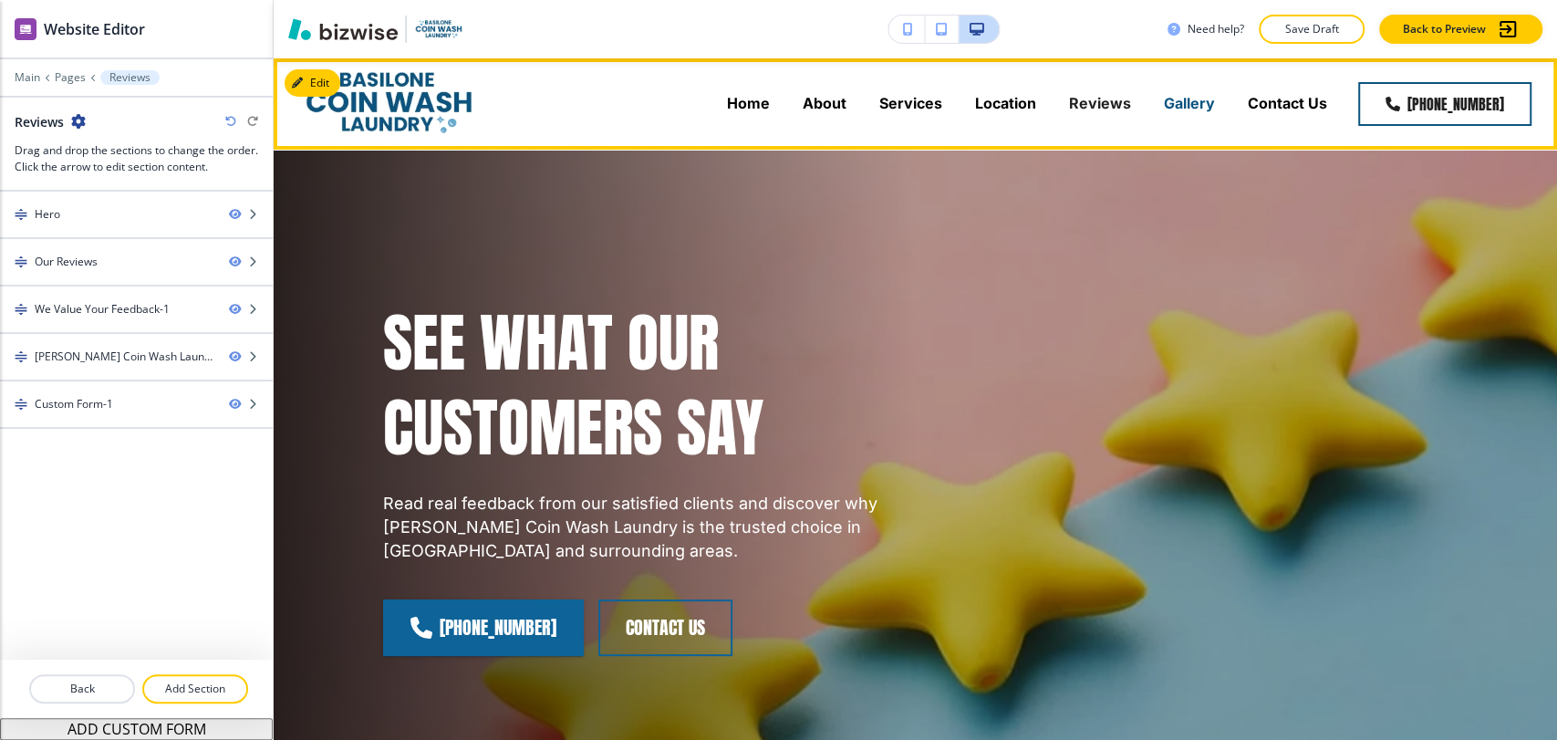
click at [1178, 108] on p "Gallery" at bounding box center [1189, 103] width 51 height 21
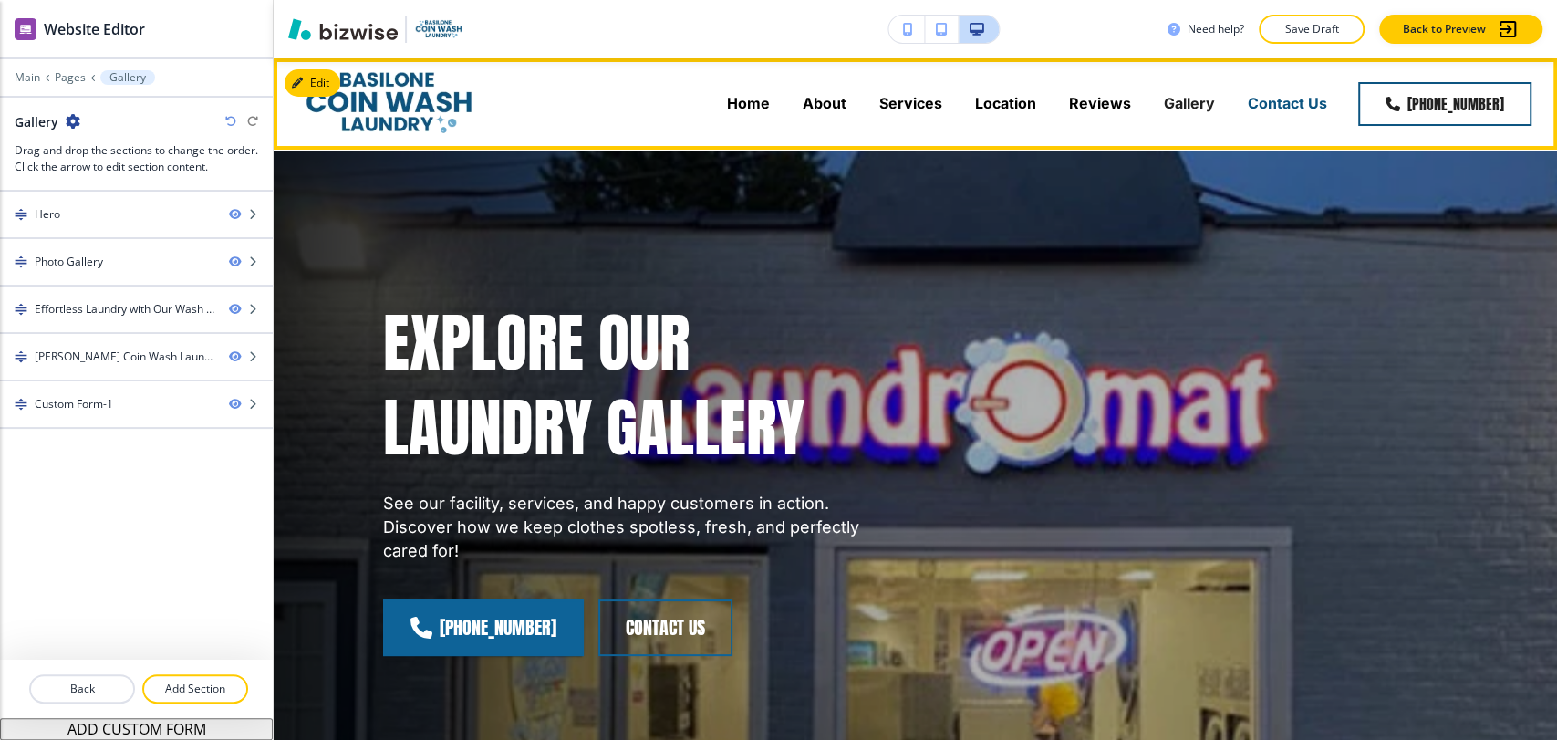
click at [1289, 110] on p "Contact Us" at bounding box center [1286, 103] width 79 height 21
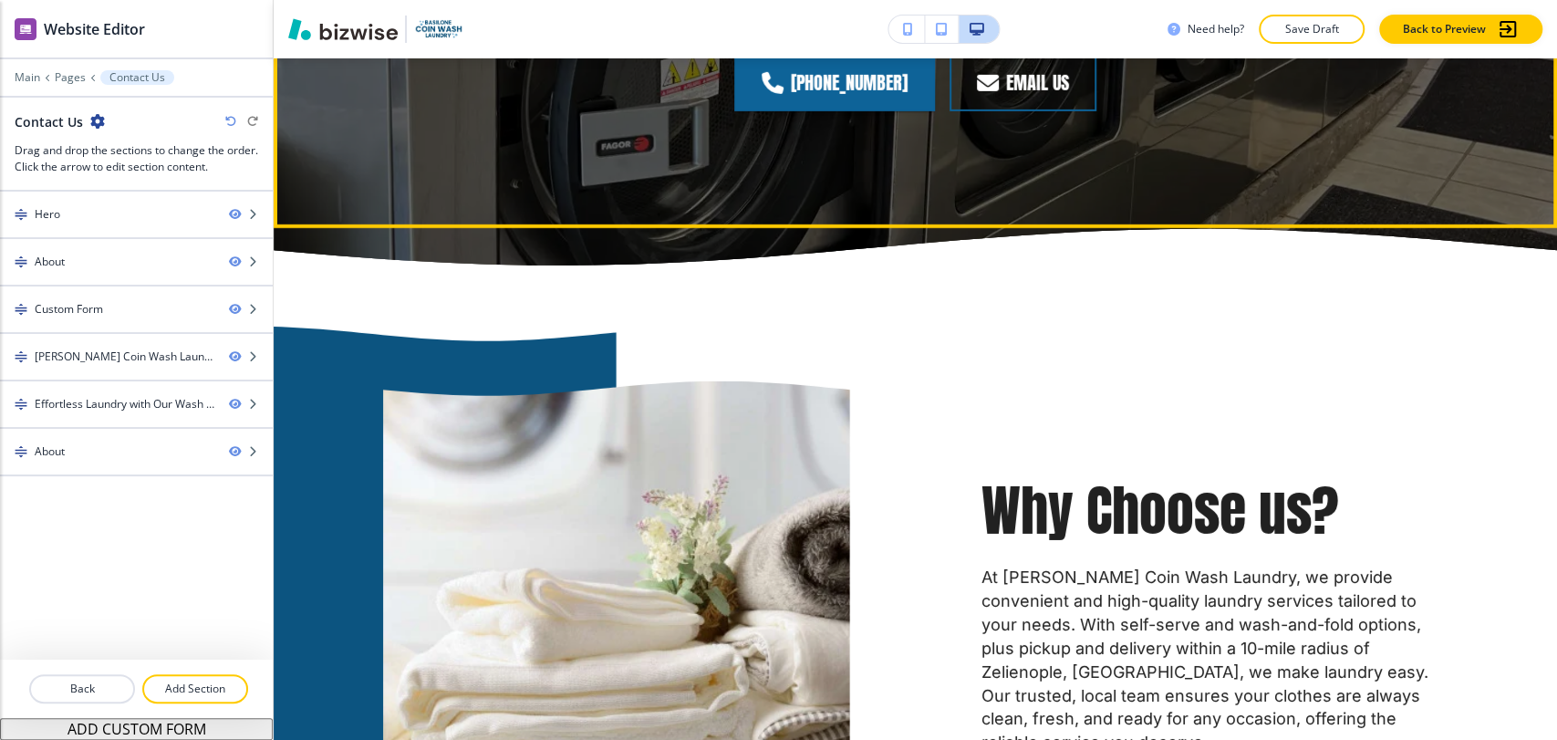
scroll to position [4457, 0]
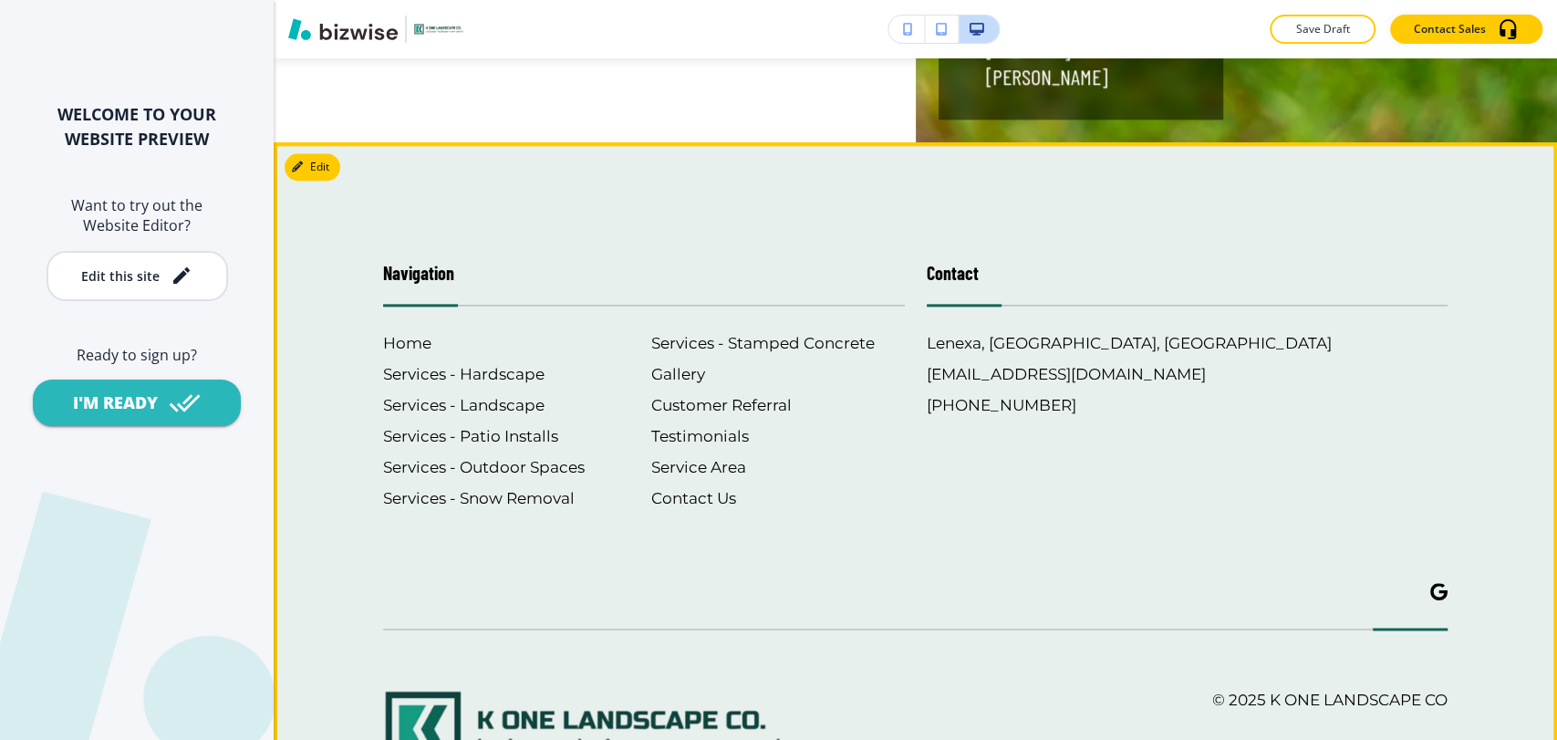
scroll to position [6189, 0]
